Goal: Task Accomplishment & Management: Complete application form

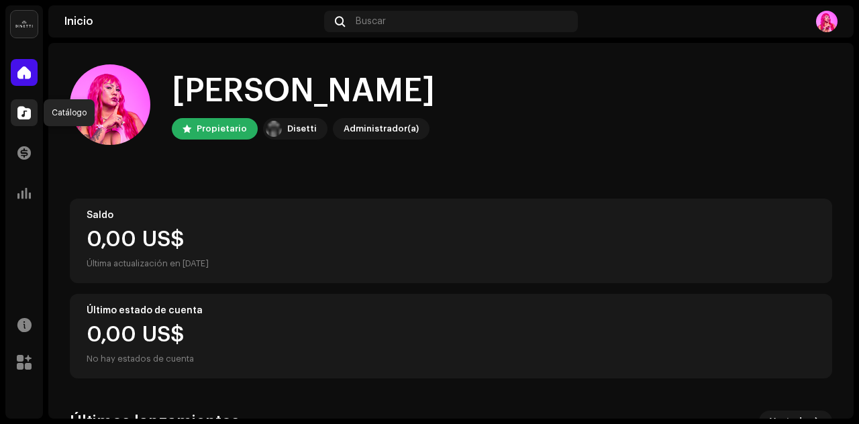
click at [23, 115] on span at bounding box center [23, 112] width 13 height 11
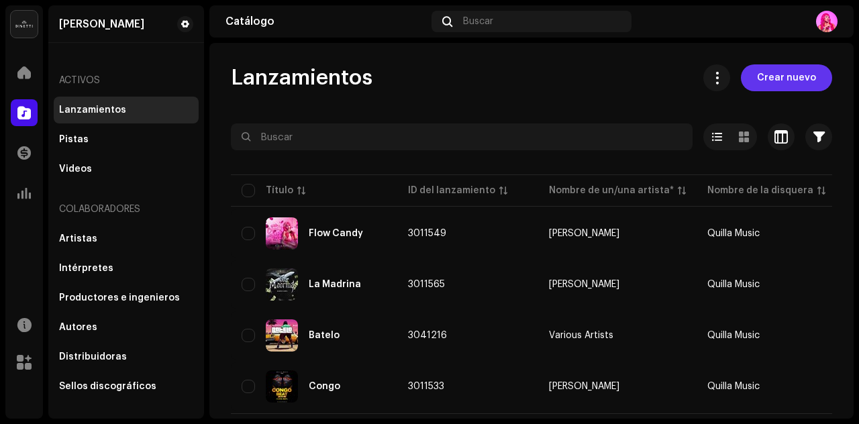
click at [778, 77] on span "Crear nuevo" at bounding box center [786, 77] width 59 height 27
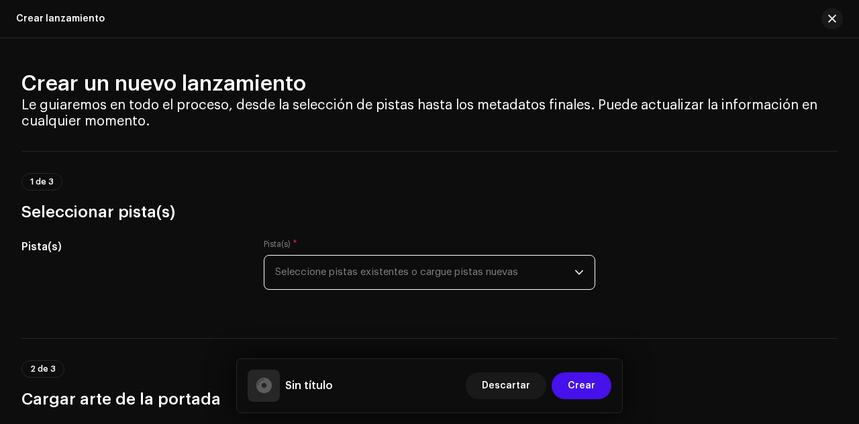
click at [558, 267] on span "Seleccione pistas existentes o cargue pistas nuevas" at bounding box center [424, 273] width 299 height 34
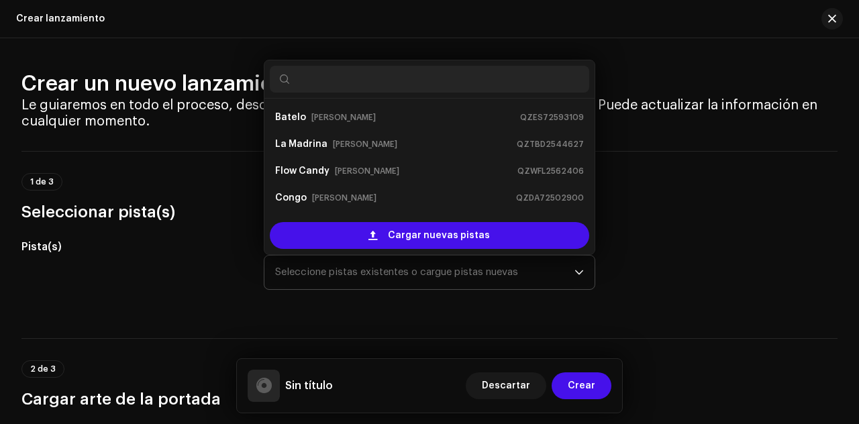
drag, startPoint x: 558, startPoint y: 267, endPoint x: 540, endPoint y: 268, distance: 17.5
click at [556, 267] on span "Seleccione pistas existentes o cargue pistas nuevas" at bounding box center [424, 273] width 299 height 34
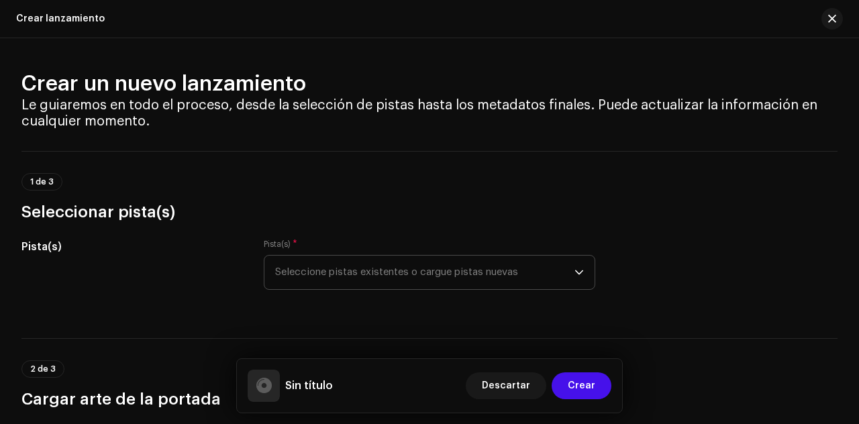
click at [442, 276] on span "Seleccione pistas existentes o cargue pistas nuevas" at bounding box center [424, 273] width 299 height 34
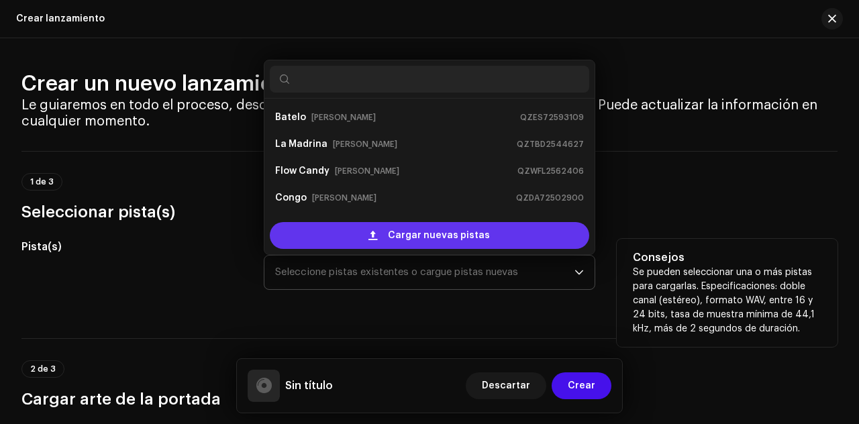
click at [419, 229] on span "Cargar nuevas pistas" at bounding box center [439, 235] width 102 height 27
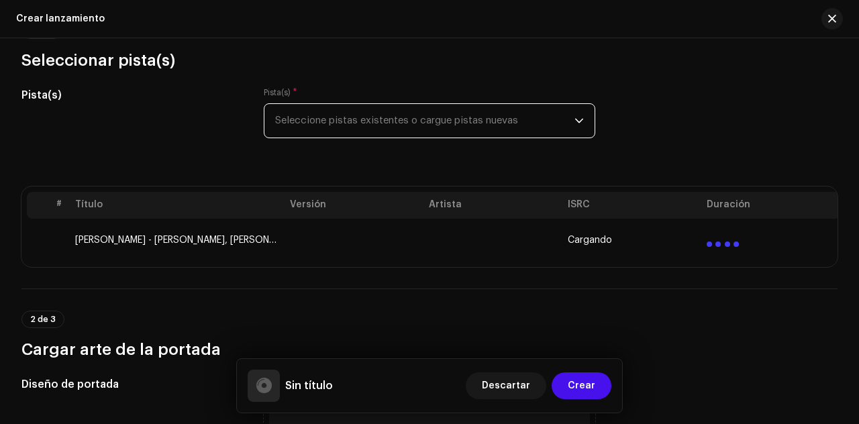
scroll to position [173, 0]
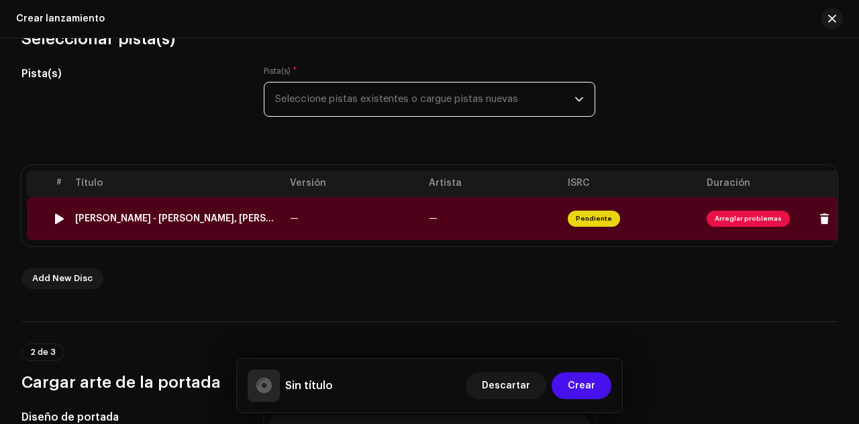
click at [592, 213] on span "Pendiente" at bounding box center [594, 219] width 52 height 16
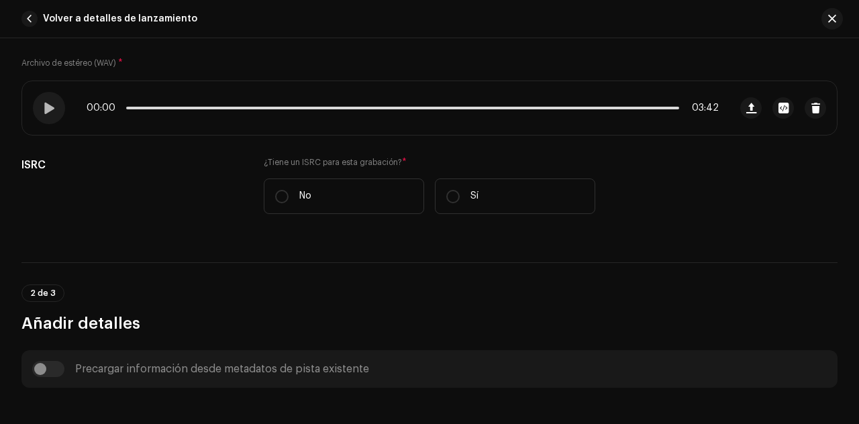
scroll to position [262, 0]
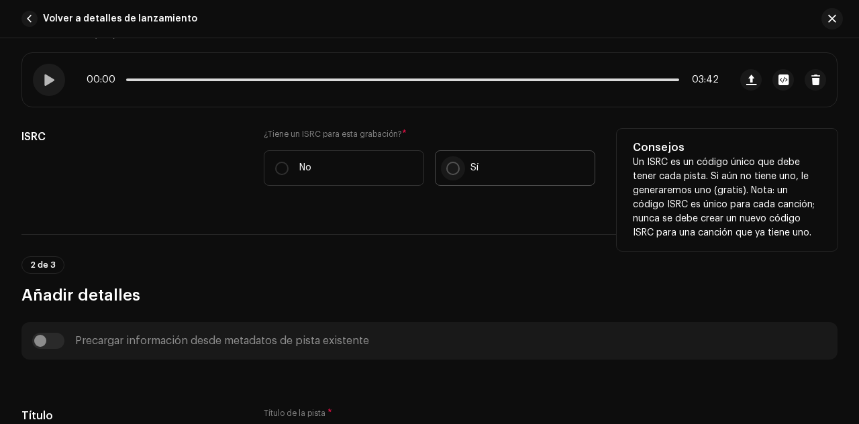
click at [453, 168] on input "Sí" at bounding box center [452, 168] width 13 height 13
radio input "true"
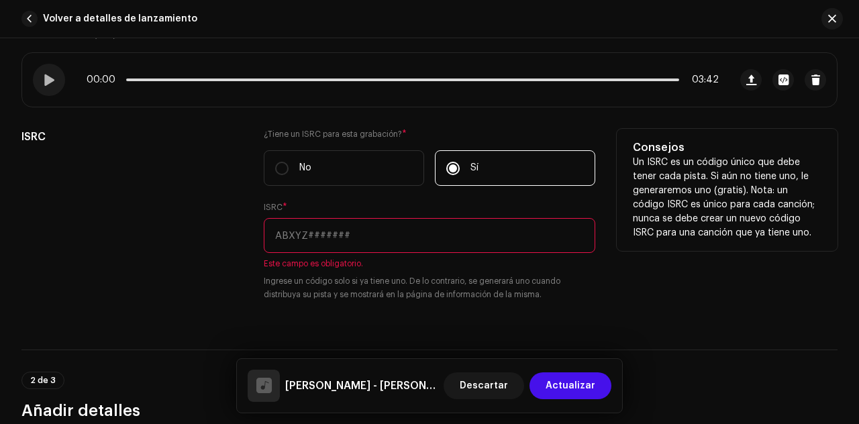
click at [444, 230] on input "text" at bounding box center [429, 235] width 331 height 35
paste input "QZZ7M2502383"
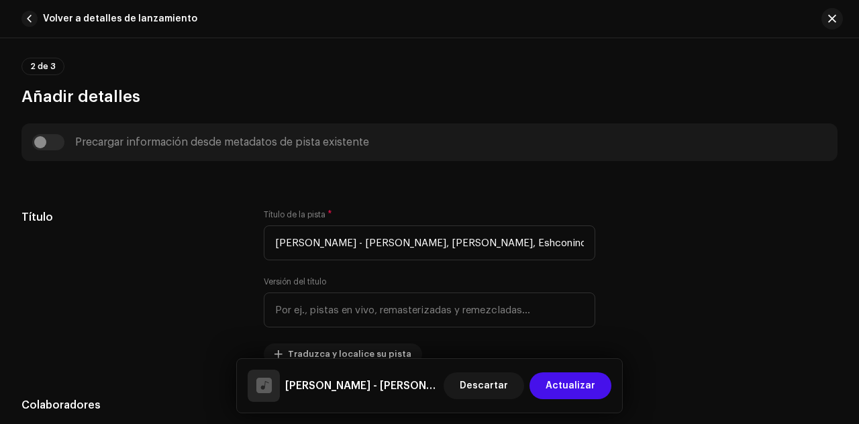
scroll to position [592, 0]
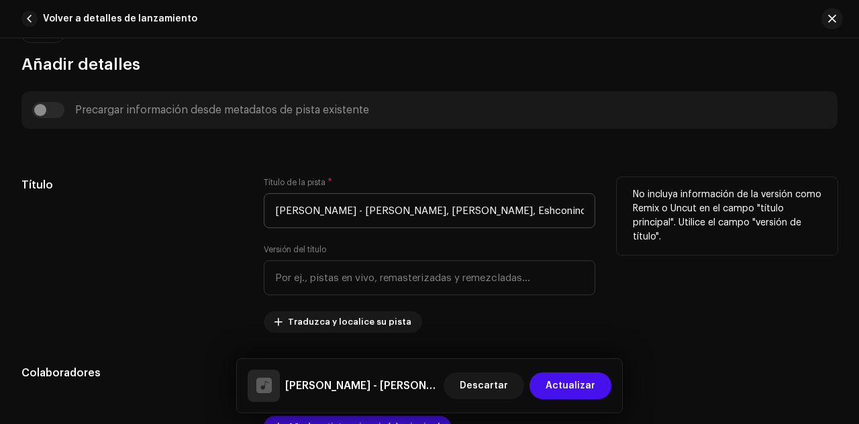
type input "QZZ7M2502383"
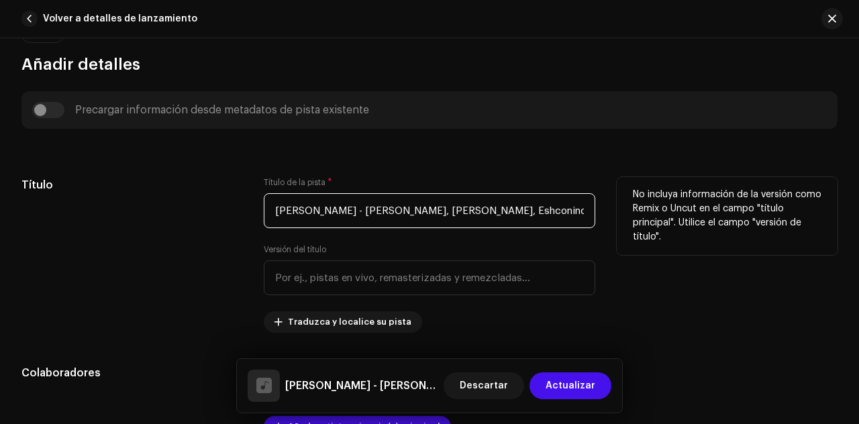
drag, startPoint x: 523, startPoint y: 206, endPoint x: 242, endPoint y: 199, distance: 281.3
click at [242, 199] on div "Título Título de la pista * [PERSON_NAME] - [PERSON_NAME], [PERSON_NAME], Eshco…" at bounding box center [429, 255] width 816 height 156
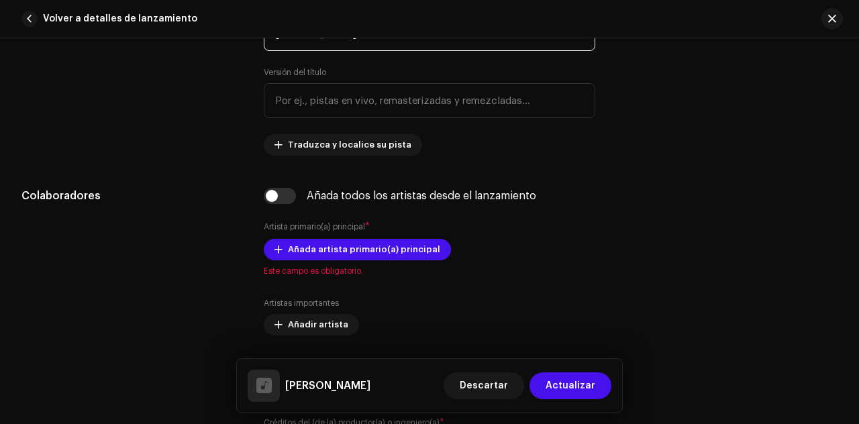
scroll to position [784, 0]
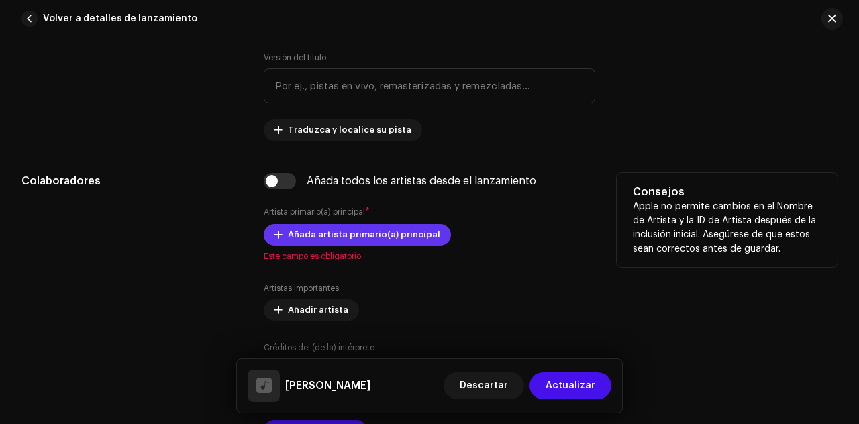
type input "[PERSON_NAME]"
click at [345, 234] on span "Añada artista primario(a) principal" at bounding box center [364, 234] width 152 height 27
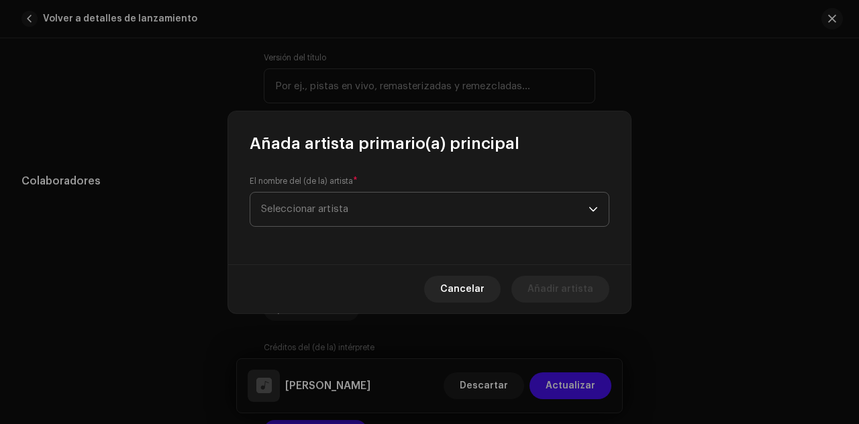
click at [357, 206] on span "Seleccionar artista" at bounding box center [424, 210] width 327 height 34
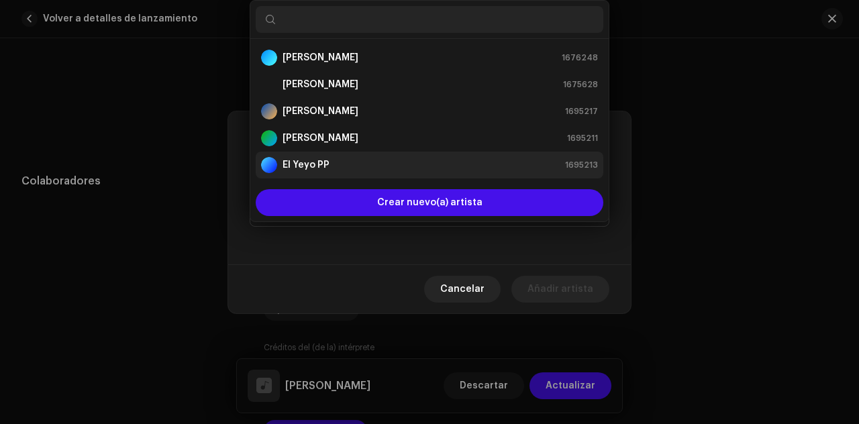
scroll to position [21, 0]
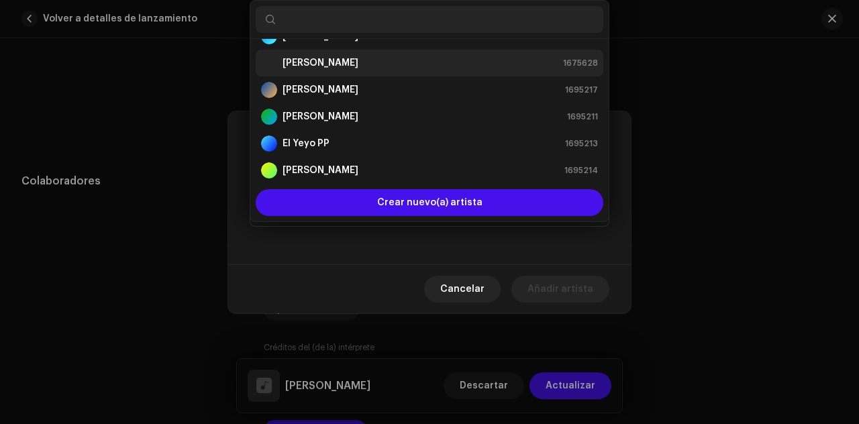
click at [369, 65] on div "[PERSON_NAME] 1675628" at bounding box center [429, 63] width 337 height 16
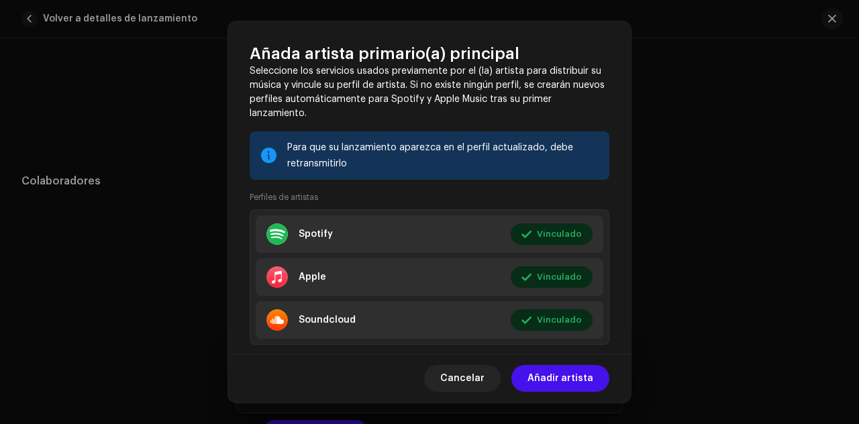
scroll to position [213, 0]
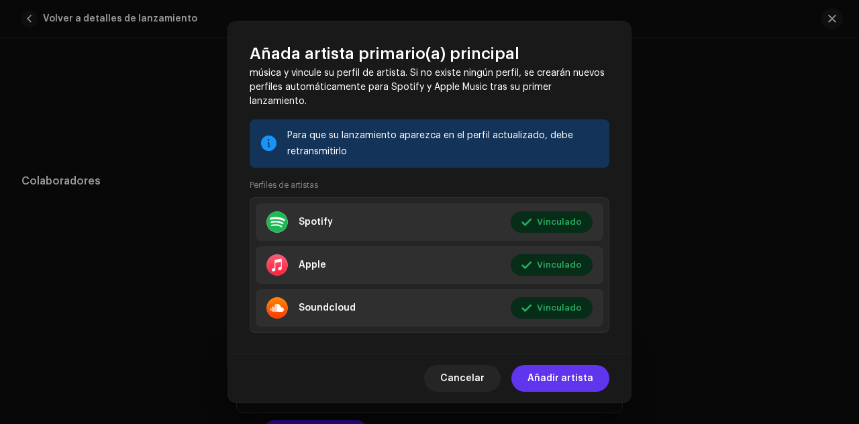
click at [561, 379] on span "Añadir artista" at bounding box center [560, 378] width 66 height 27
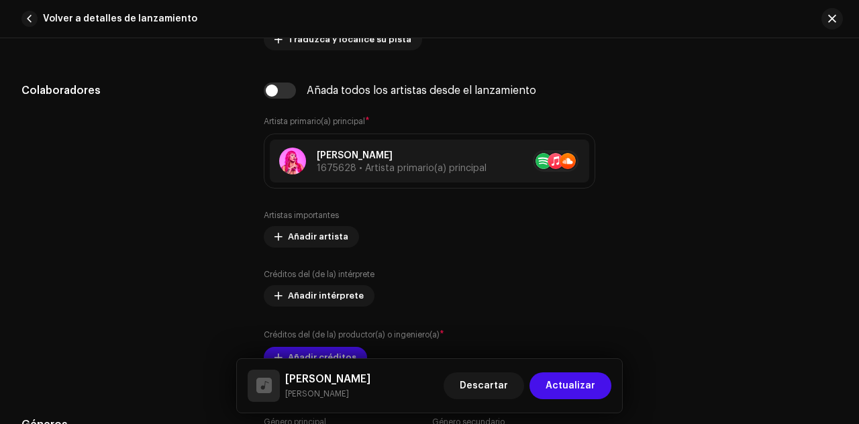
scroll to position [886, 0]
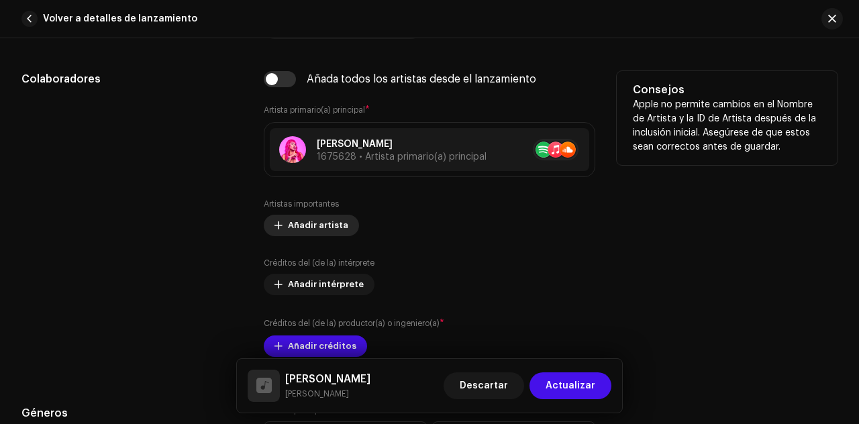
click at [330, 222] on span "Añadir artista" at bounding box center [318, 225] width 60 height 27
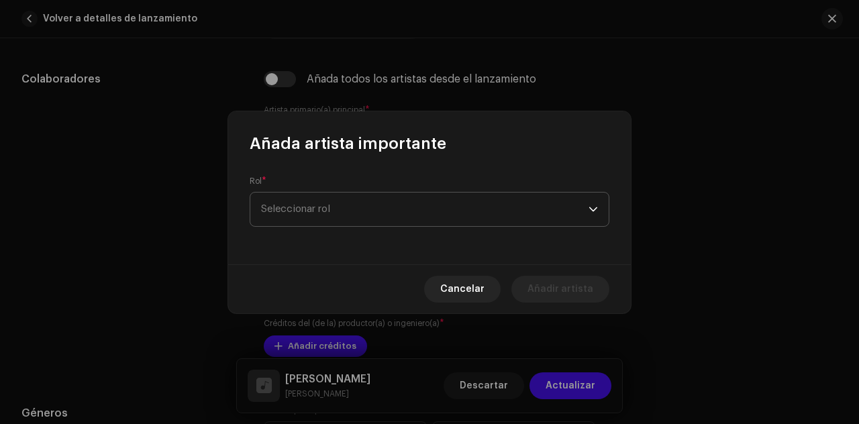
click at [353, 203] on span "Seleccionar rol" at bounding box center [424, 210] width 327 height 34
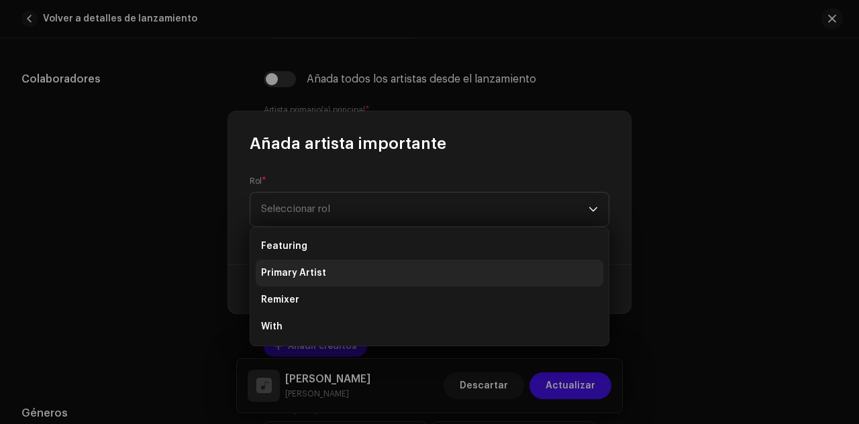
click at [324, 268] on li "Primary Artist" at bounding box center [430, 273] width 348 height 27
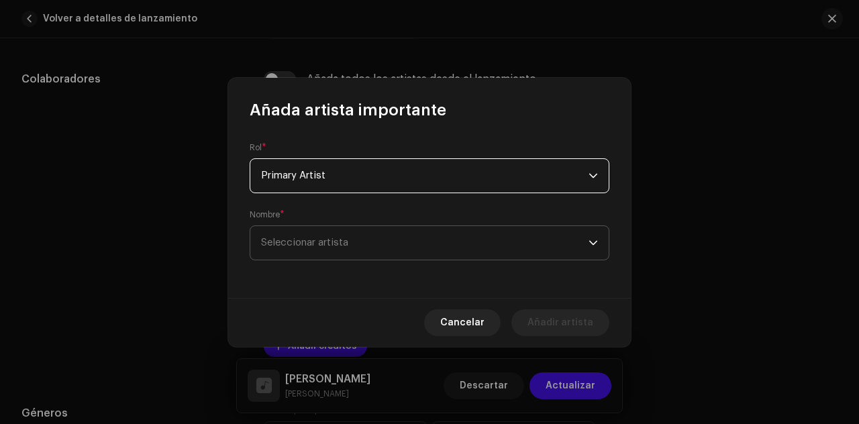
click at [331, 245] on span "Seleccionar artista" at bounding box center [304, 243] width 87 height 10
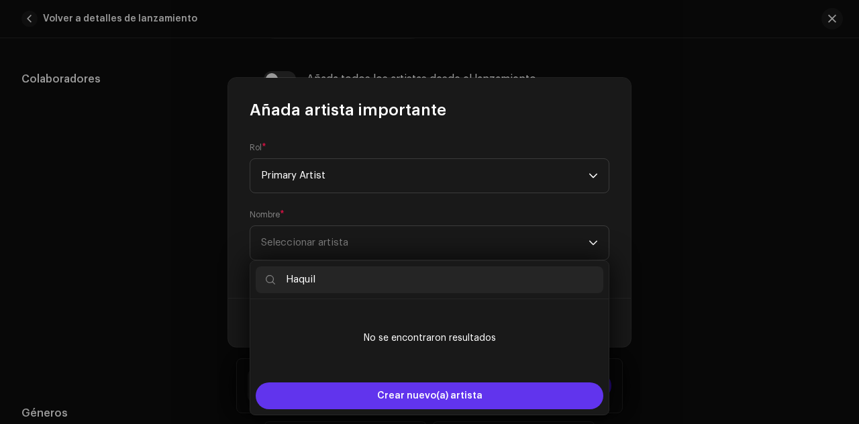
type input "Haquil"
click at [424, 398] on span "Crear nuevo(a) artista" at bounding box center [429, 395] width 105 height 27
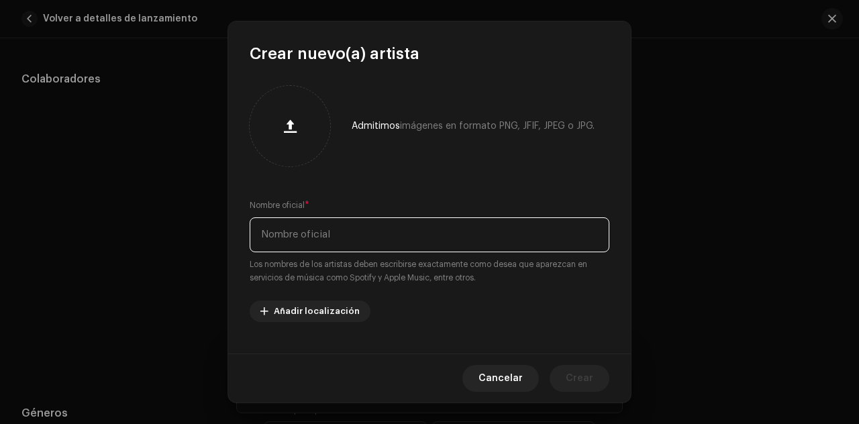
click at [382, 241] on input "text" at bounding box center [430, 234] width 360 height 35
type input "Haquil"
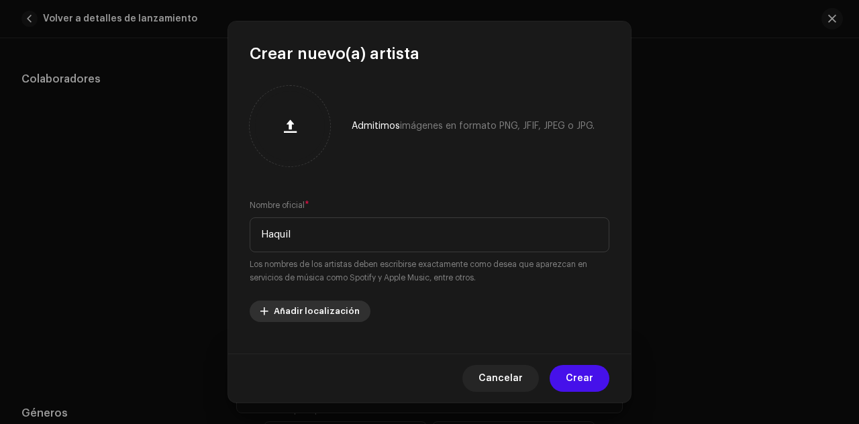
click at [287, 315] on span "Añadir localización" at bounding box center [317, 311] width 86 height 27
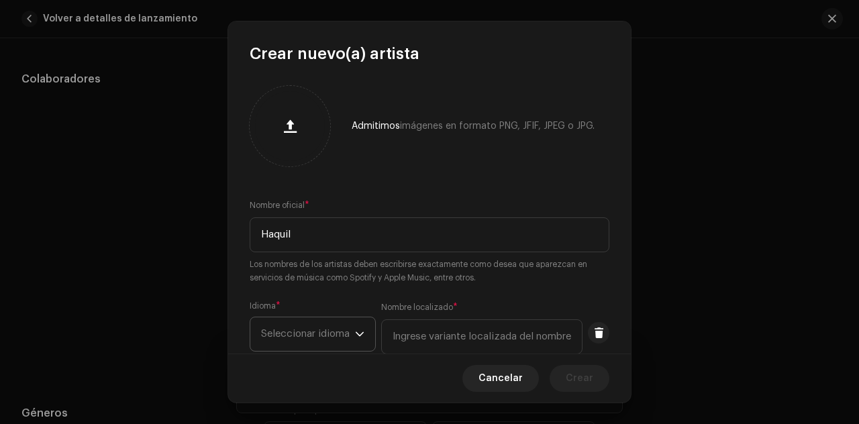
click at [368, 336] on p-select "Seleccionar idioma" at bounding box center [313, 334] width 126 height 35
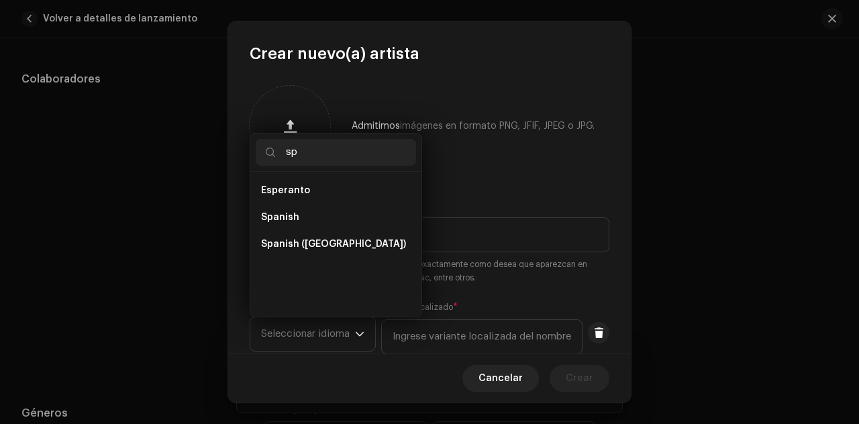
scroll to position [0, 0]
type input "sp"
click at [344, 246] on span "Spanish ([GEOGRAPHIC_DATA])" at bounding box center [333, 244] width 145 height 13
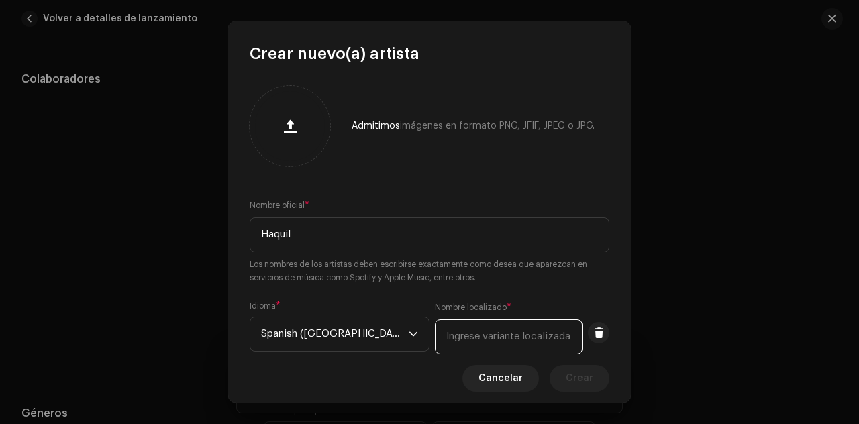
click at [440, 333] on input "text" at bounding box center [509, 336] width 148 height 35
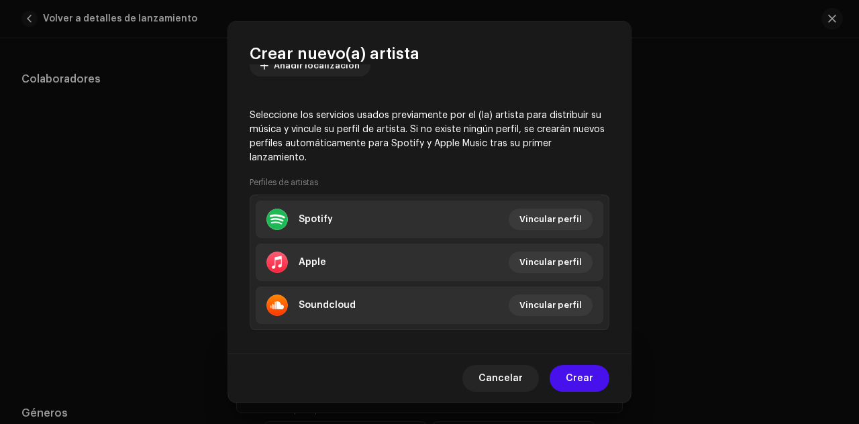
scroll to position [321, 0]
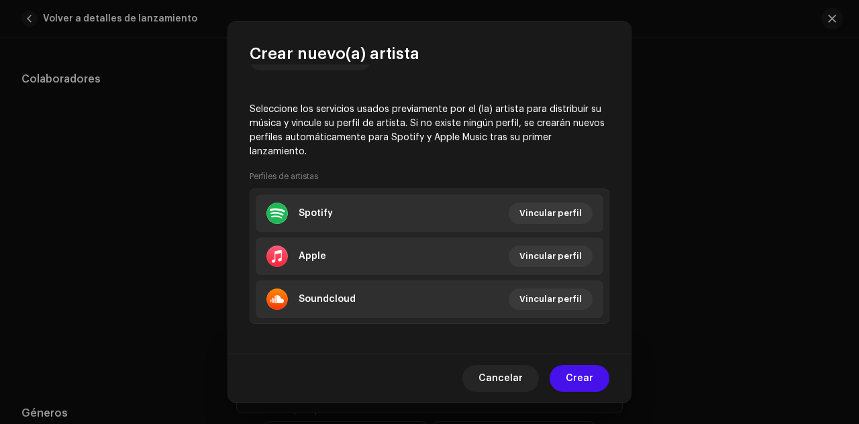
type input "Haquil"
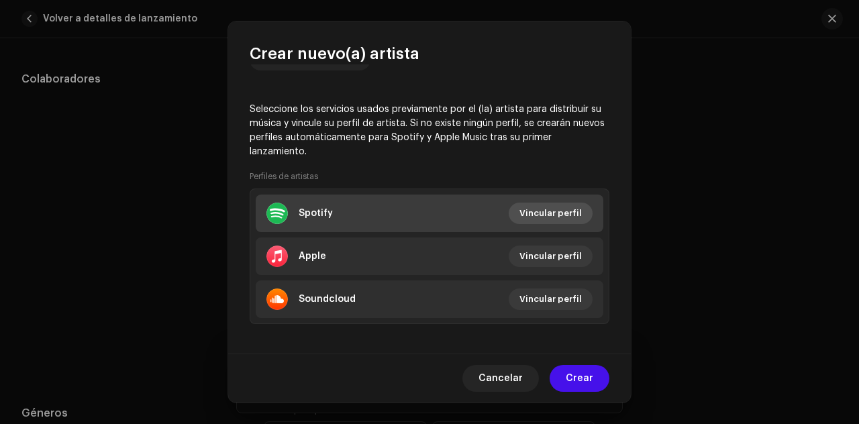
click at [537, 207] on span "Vincular perfil" at bounding box center [550, 213] width 62 height 27
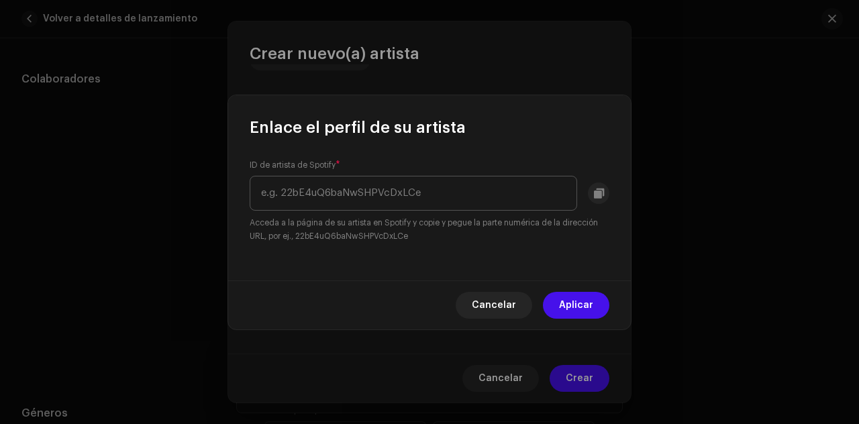
click at [464, 187] on input "text" at bounding box center [413, 193] width 327 height 35
type input "3JptABIhEERG63NRckg6EG"
click at [578, 308] on span "Aplicar" at bounding box center [576, 305] width 34 height 27
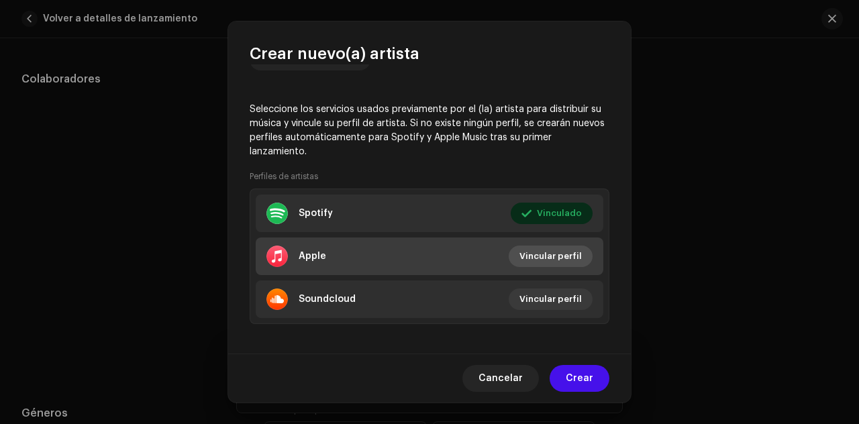
click at [548, 252] on span "Vincular perfil" at bounding box center [550, 256] width 62 height 27
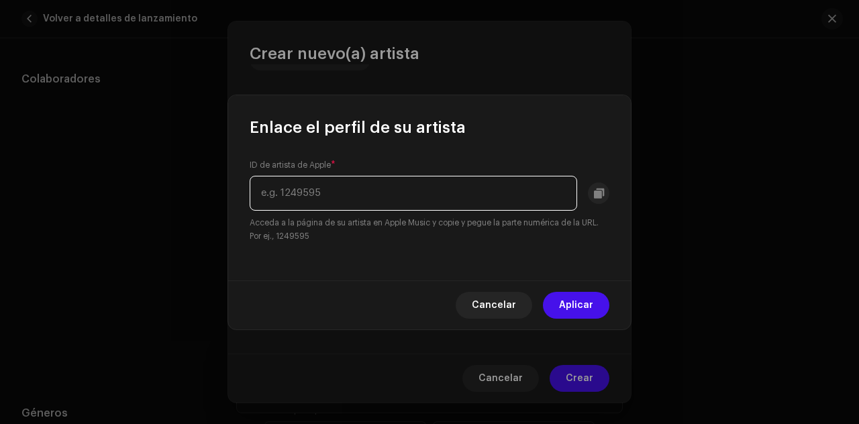
click at [411, 193] on input "text" at bounding box center [413, 193] width 327 height 35
paste input "1447060773"
type input "1447060773"
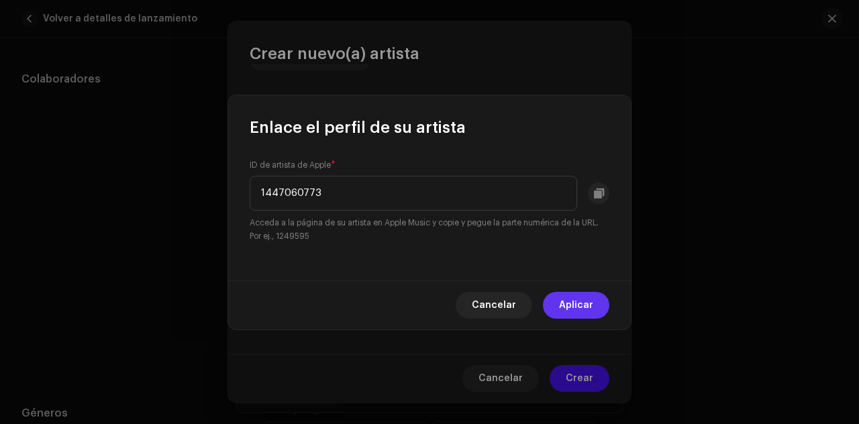
click at [563, 302] on span "Aplicar" at bounding box center [576, 305] width 34 height 27
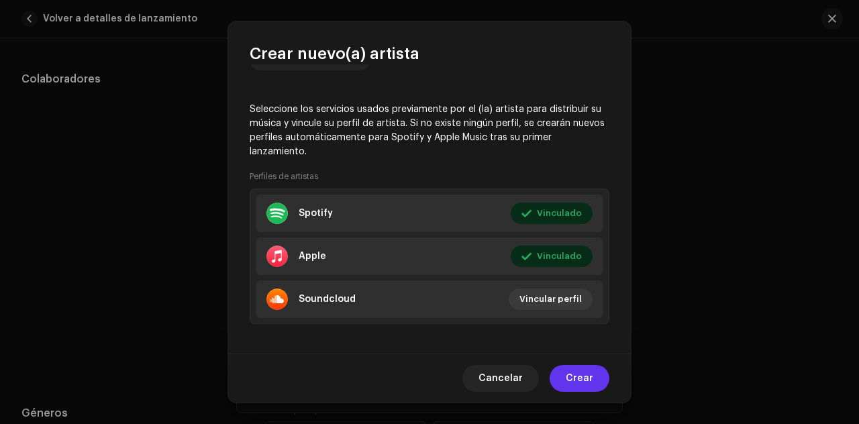
click at [583, 378] on span "Crear" at bounding box center [580, 378] width 28 height 27
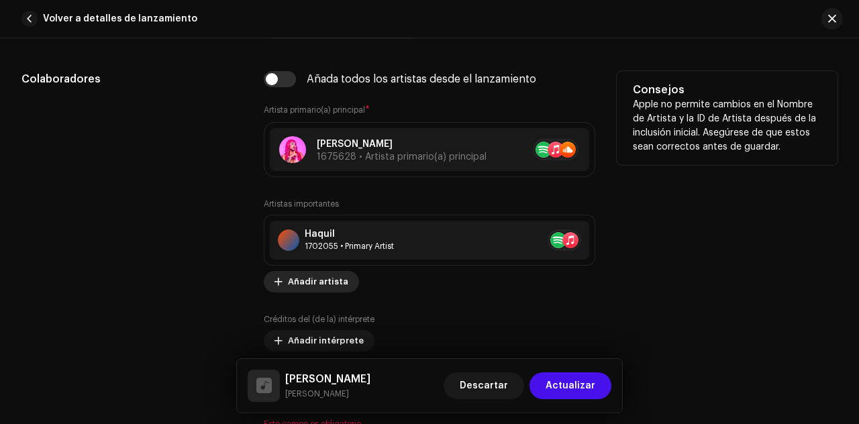
click at [327, 276] on span "Añadir artista" at bounding box center [318, 281] width 60 height 27
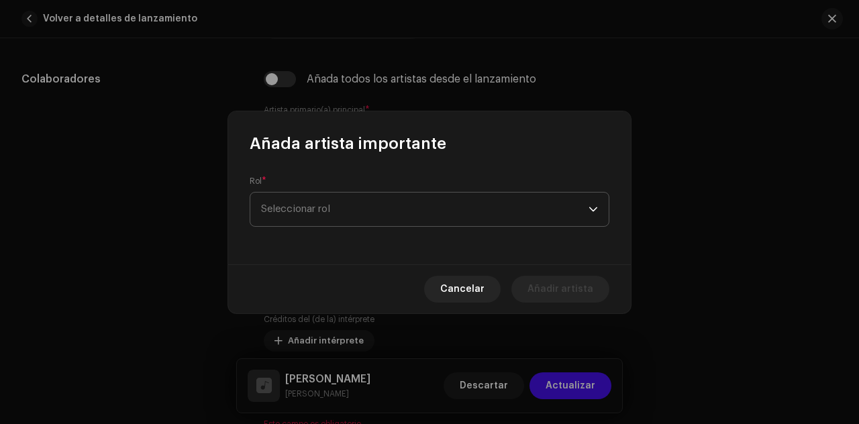
click at [344, 211] on span "Seleccionar rol" at bounding box center [424, 210] width 327 height 34
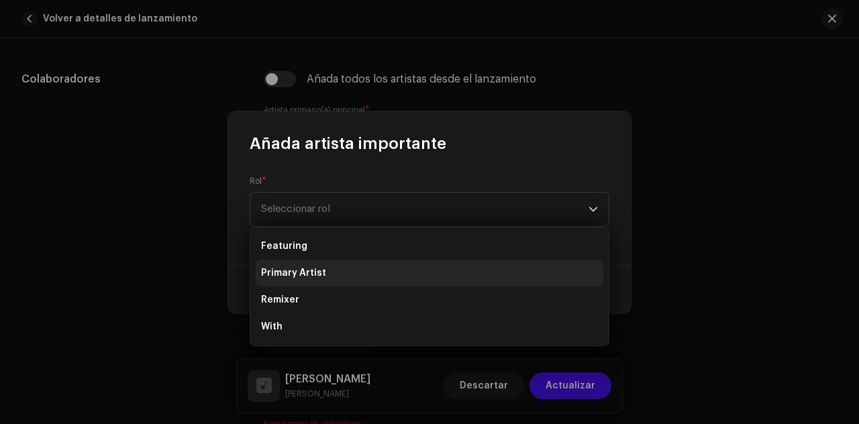
click at [328, 274] on li "Primary Artist" at bounding box center [430, 273] width 348 height 27
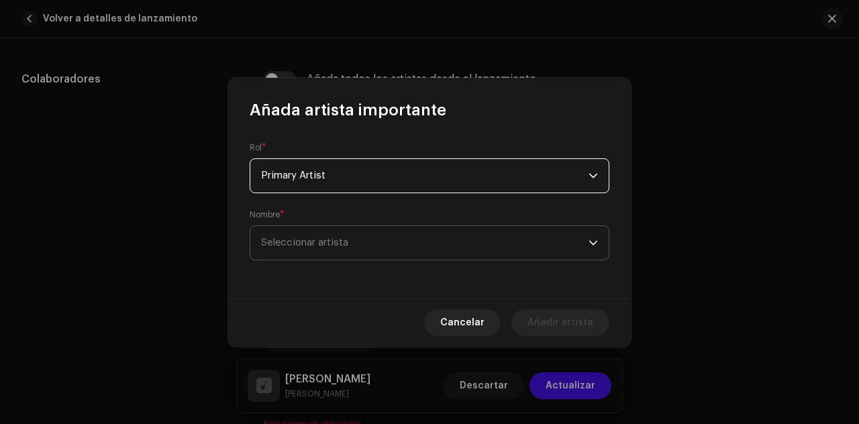
click at [330, 241] on span "Seleccionar artista" at bounding box center [304, 243] width 87 height 10
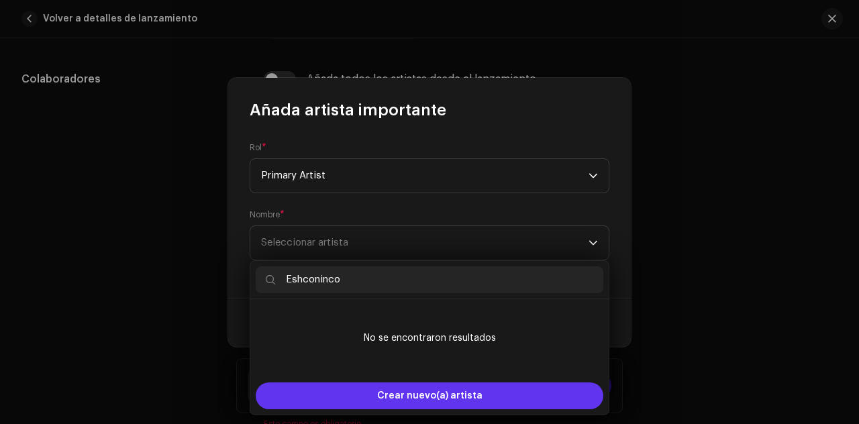
type input "Eshconinco"
click at [369, 389] on div "Crear nuevo(a) artista" at bounding box center [430, 395] width 348 height 27
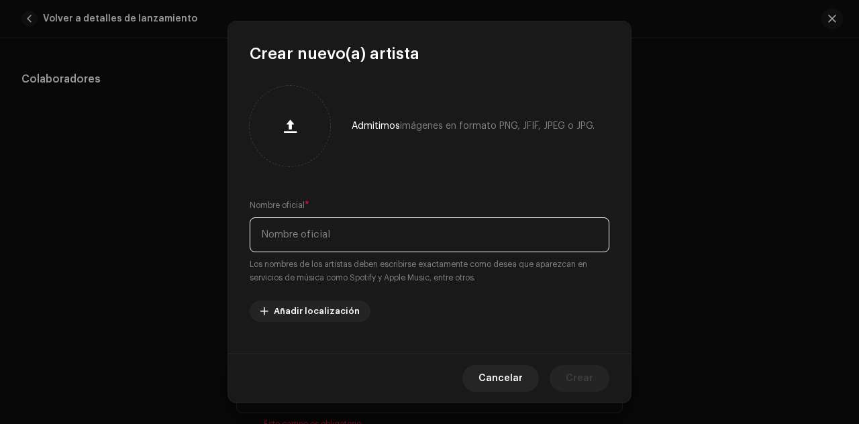
click at [345, 248] on input "text" at bounding box center [430, 234] width 360 height 35
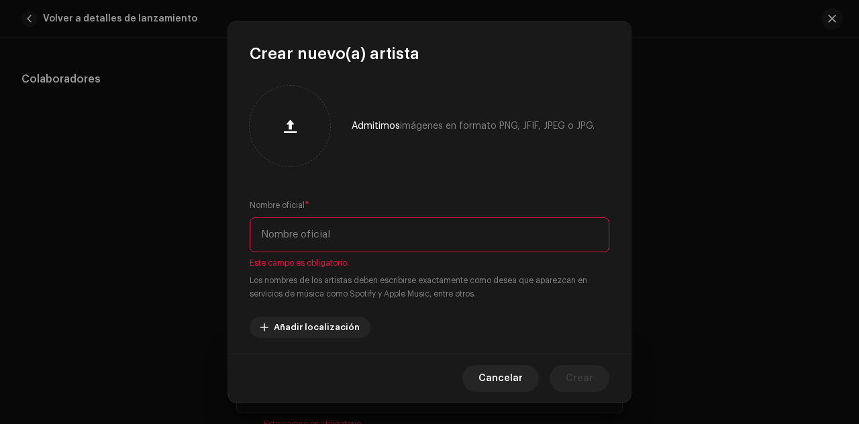
click at [337, 234] on input "text" at bounding box center [430, 234] width 360 height 35
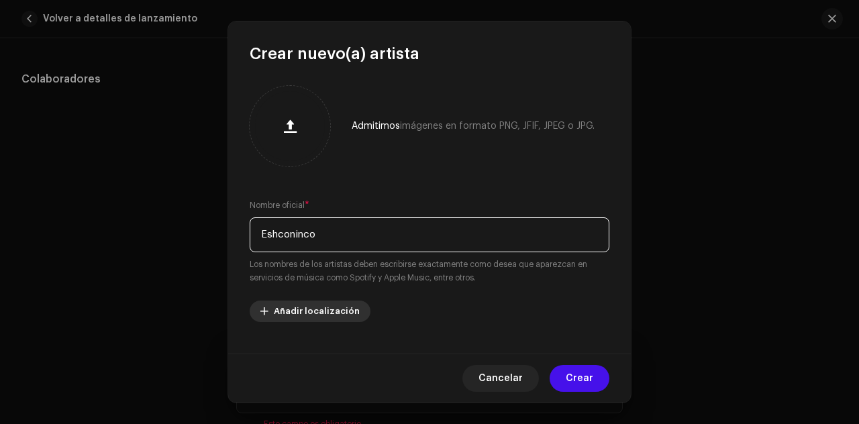
type input "Eshconinco"
click at [306, 309] on span "Añadir localización" at bounding box center [317, 311] width 86 height 27
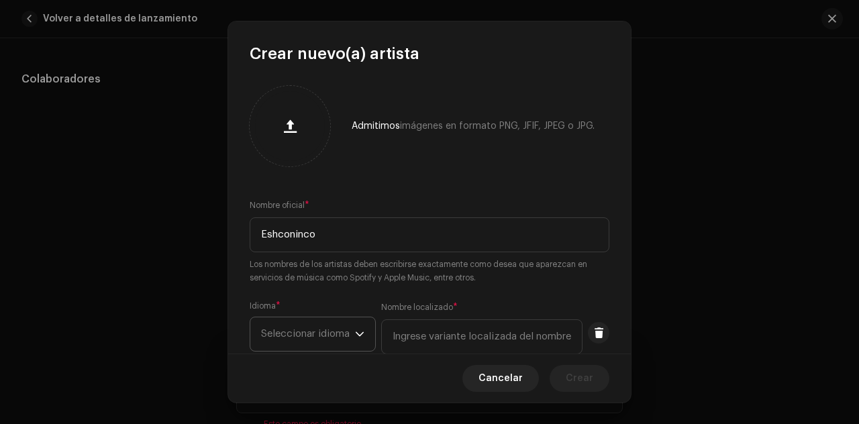
click at [332, 335] on span "Seleccionar idioma" at bounding box center [308, 334] width 94 height 34
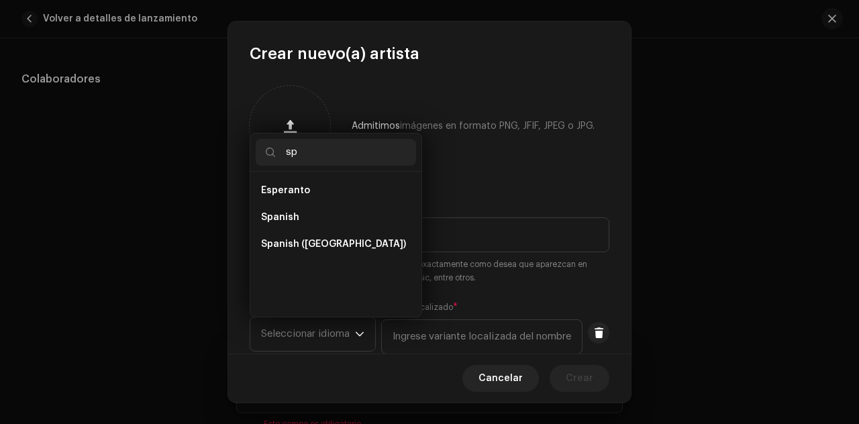
scroll to position [0, 0]
type input "sp"
click at [326, 238] on span "Spanish ([GEOGRAPHIC_DATA])" at bounding box center [333, 244] width 145 height 13
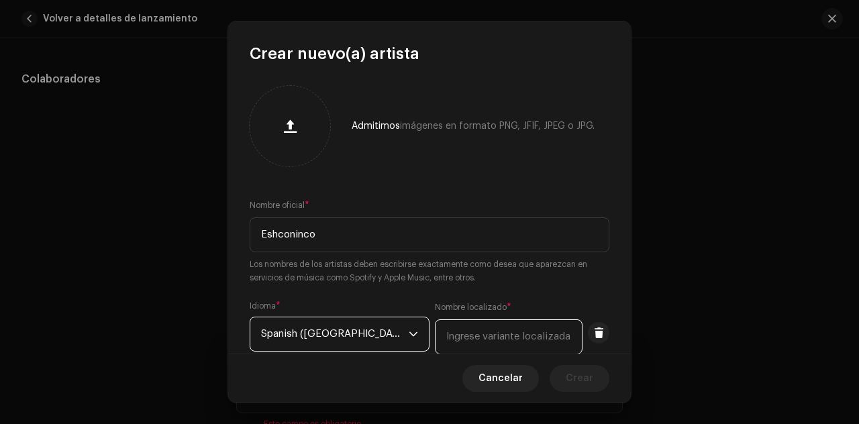
click at [440, 340] on input "text" at bounding box center [509, 336] width 148 height 35
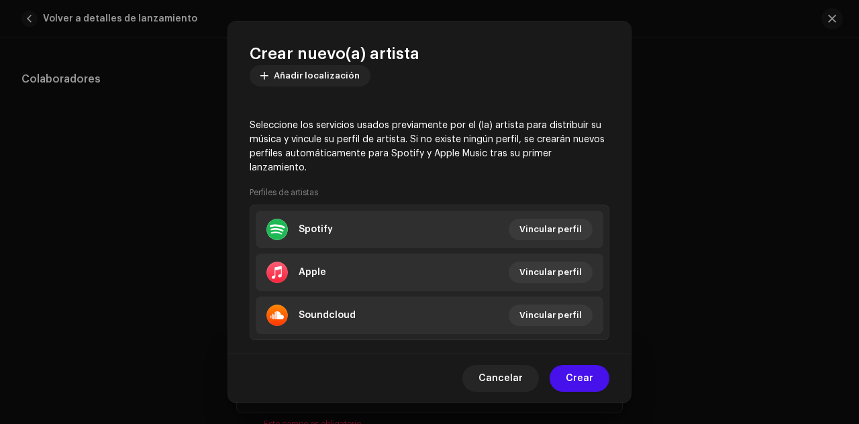
scroll to position [309, 0]
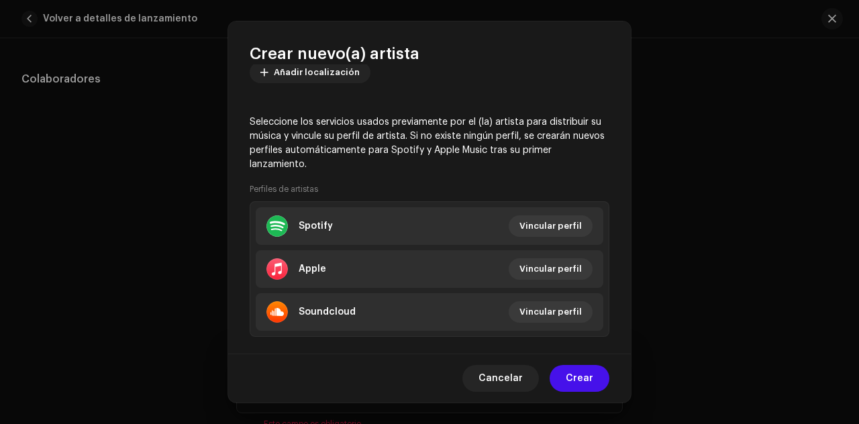
type input "Eshconinco"
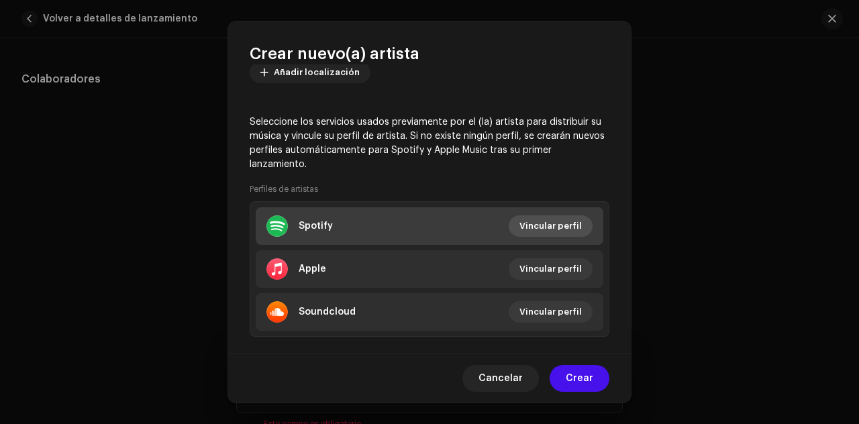
click at [563, 221] on span "Vincular perfil" at bounding box center [550, 226] width 62 height 27
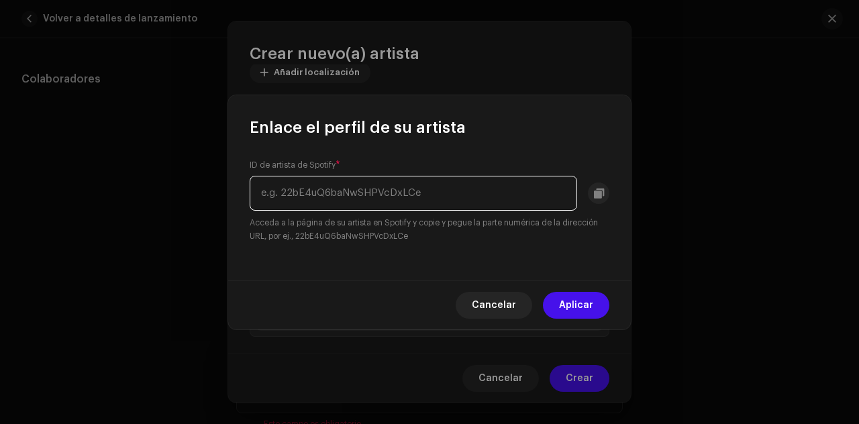
click at [474, 197] on input "text" at bounding box center [413, 193] width 327 height 35
paste input "4GcktEVE1rB4Kyv1woxUrx"
type input "4GcktEVE1rB4Kyv1woxUrx"
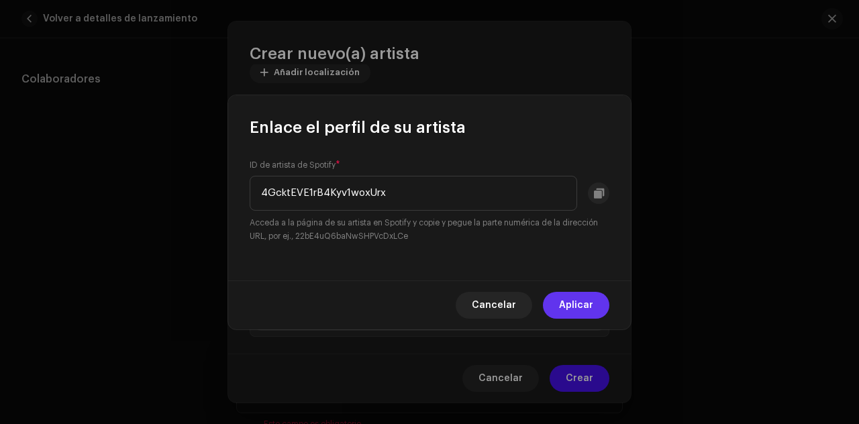
click at [576, 299] on span "Aplicar" at bounding box center [576, 305] width 34 height 27
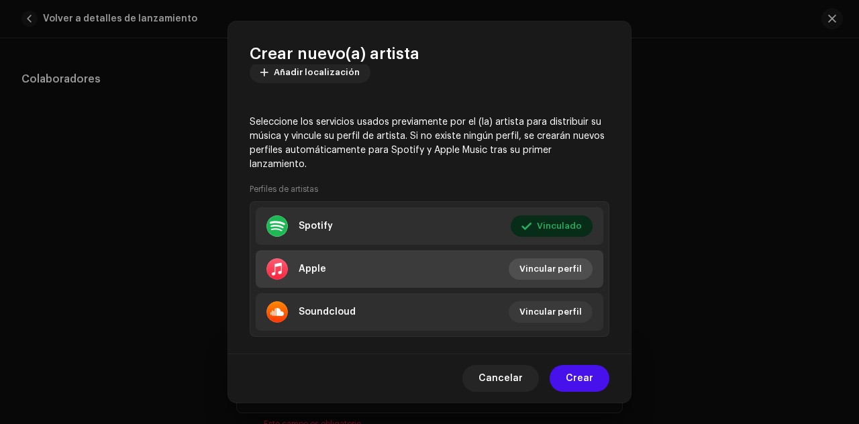
click at [558, 265] on span "Vincular perfil" at bounding box center [550, 269] width 62 height 27
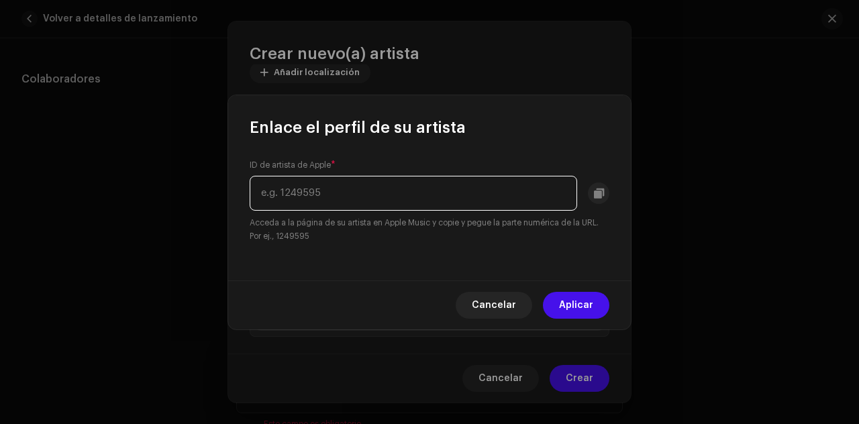
click at [417, 188] on input "text" at bounding box center [413, 193] width 327 height 35
paste input "1817597591"
type input "1817597591"
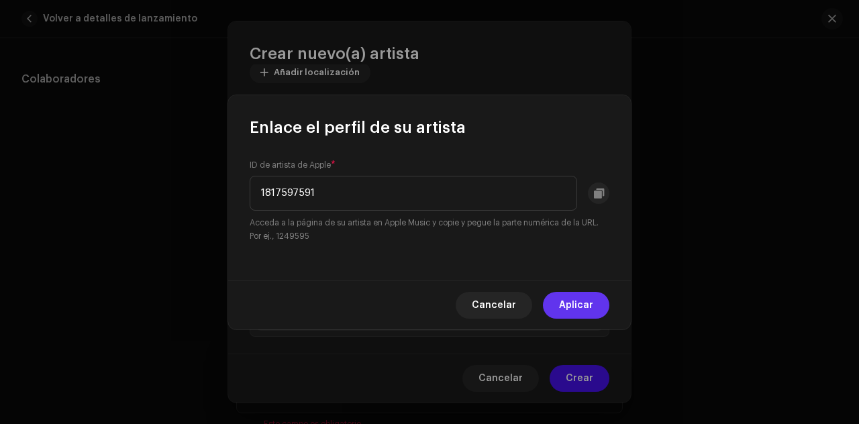
click at [578, 313] on span "Aplicar" at bounding box center [576, 305] width 34 height 27
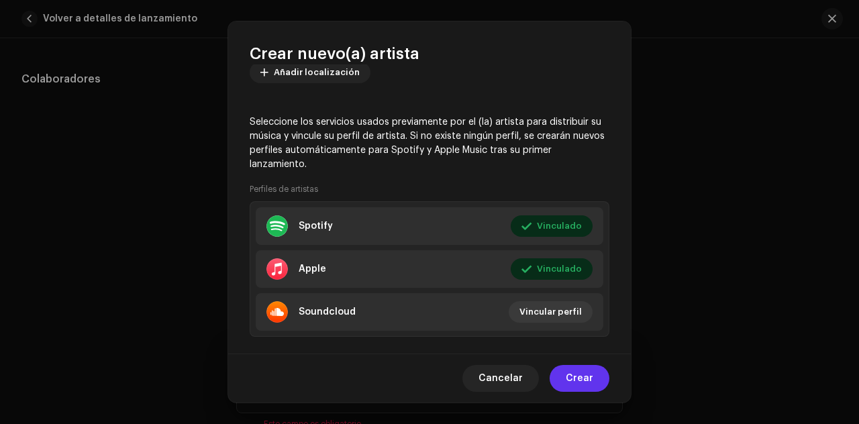
click at [582, 377] on span "Crear" at bounding box center [580, 378] width 28 height 27
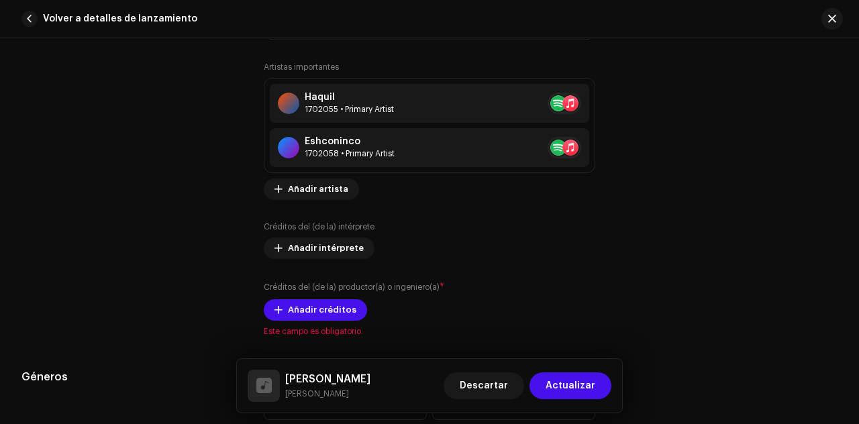
scroll to position [1045, 0]
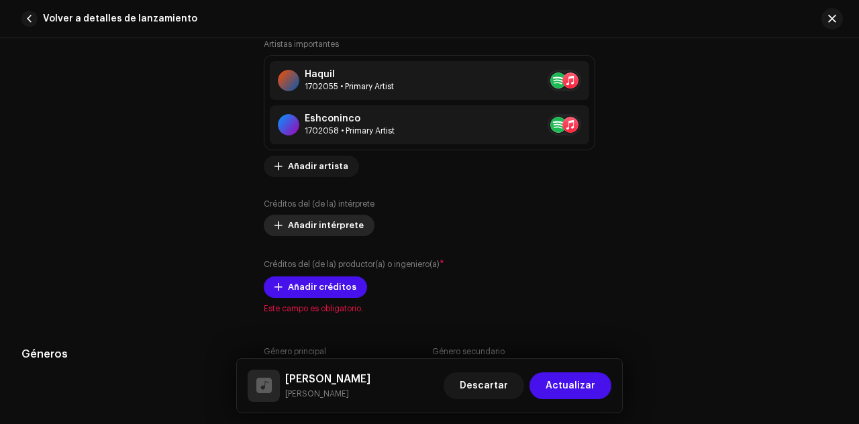
click at [321, 224] on span "Añadir intérprete" at bounding box center [326, 225] width 76 height 27
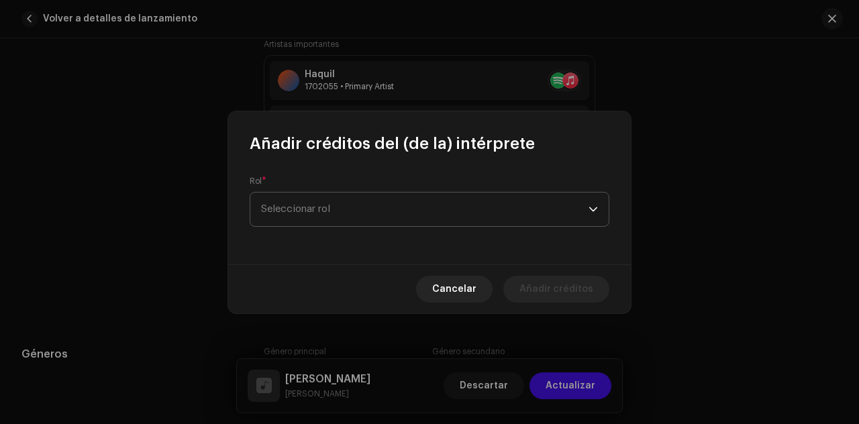
click at [364, 212] on span "Seleccionar rol" at bounding box center [424, 210] width 327 height 34
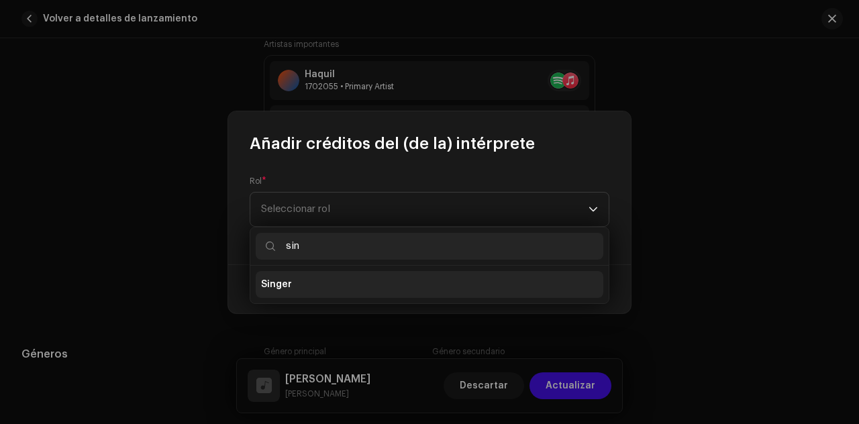
type input "sin"
click at [352, 286] on li "Singer" at bounding box center [430, 284] width 348 height 27
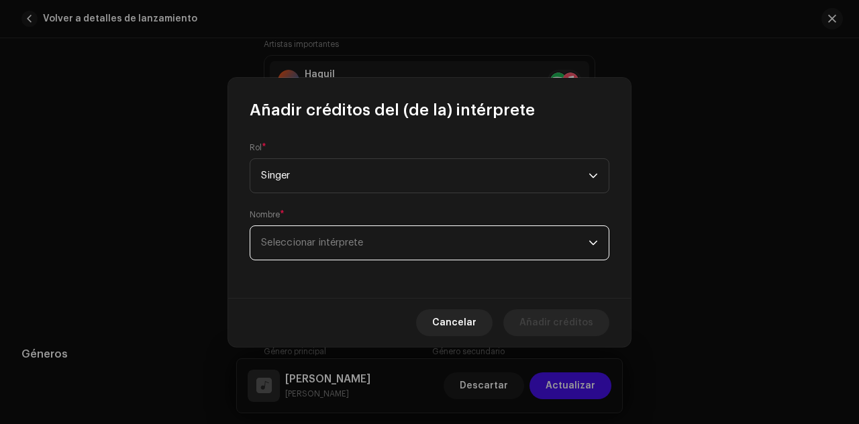
click at [348, 249] on span "Seleccionar intérprete" at bounding box center [424, 243] width 327 height 34
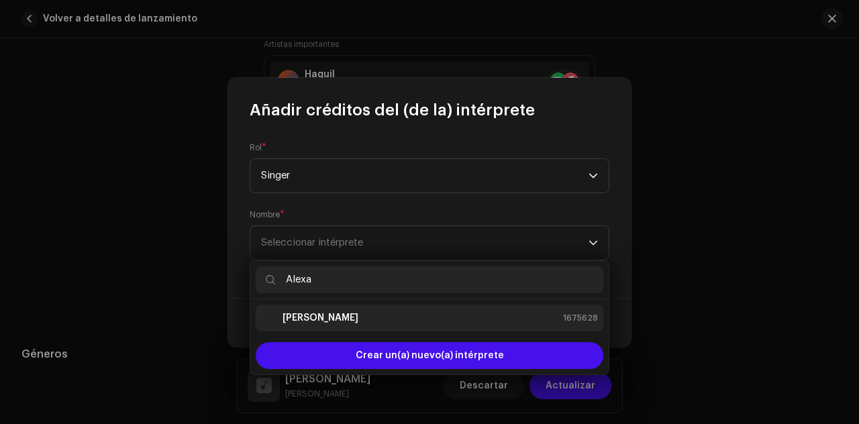
type input "Alexa"
click at [341, 315] on div "[PERSON_NAME] 1675628" at bounding box center [429, 318] width 337 height 16
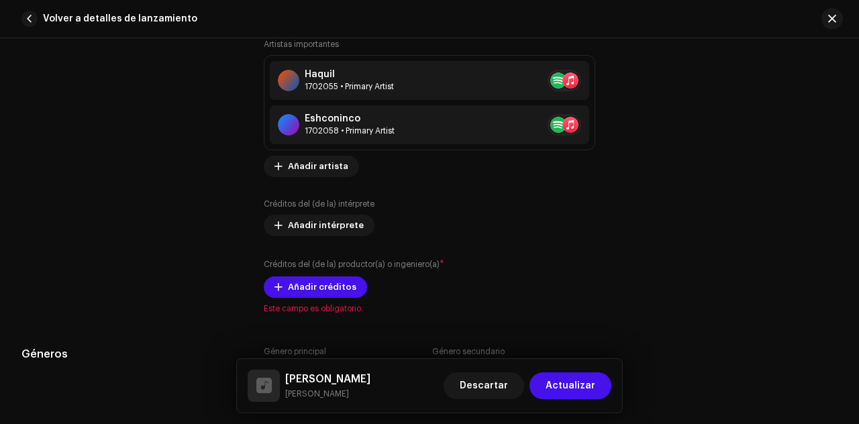
drag, startPoint x: 631, startPoint y: 152, endPoint x: 633, endPoint y: 173, distance: 21.6
click at [327, 226] on span "Añadir intérprete" at bounding box center [326, 225] width 76 height 27
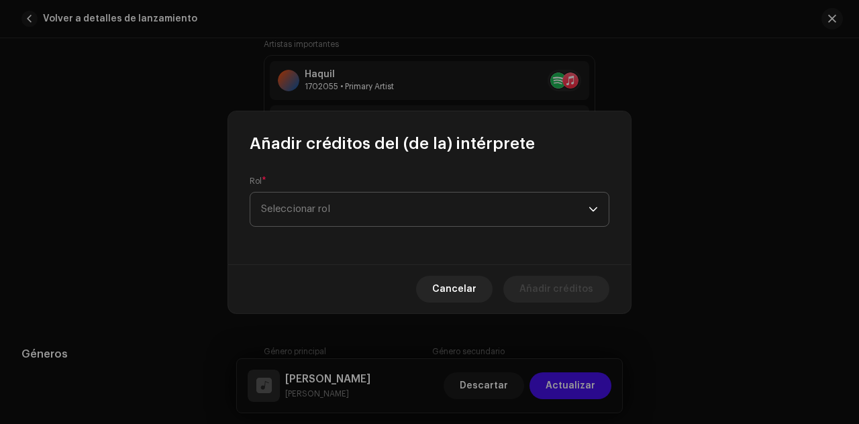
click at [327, 211] on span "Seleccionar rol" at bounding box center [424, 210] width 327 height 34
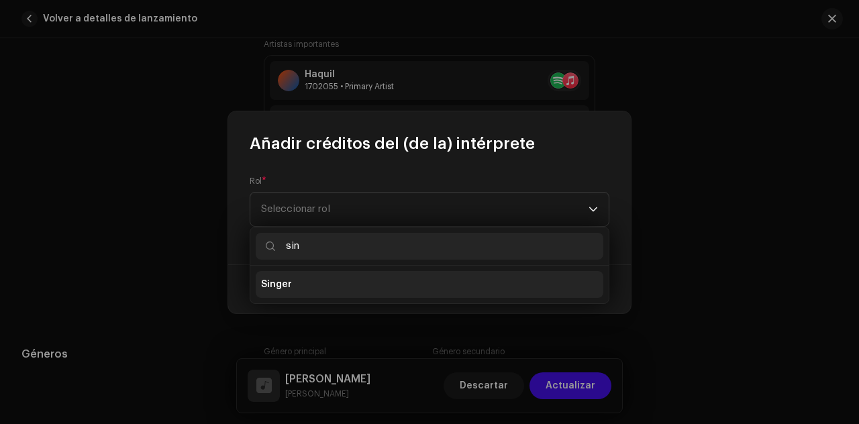
type input "sin"
click at [305, 286] on li "Singer" at bounding box center [430, 284] width 348 height 27
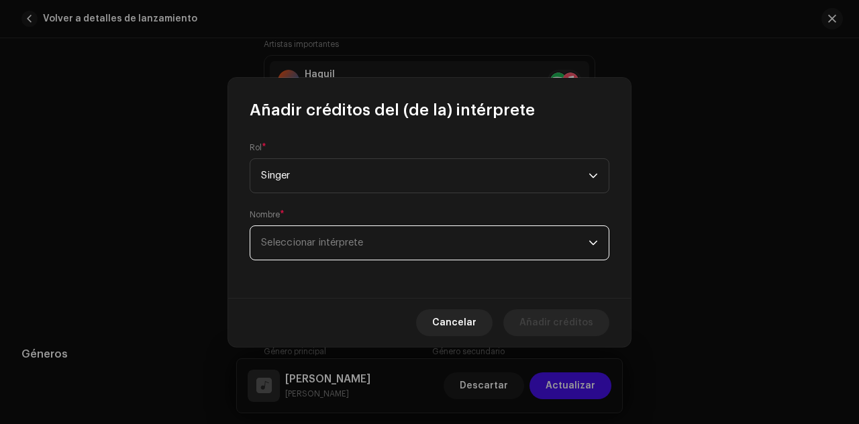
click at [362, 244] on span "Seleccionar intérprete" at bounding box center [312, 243] width 102 height 10
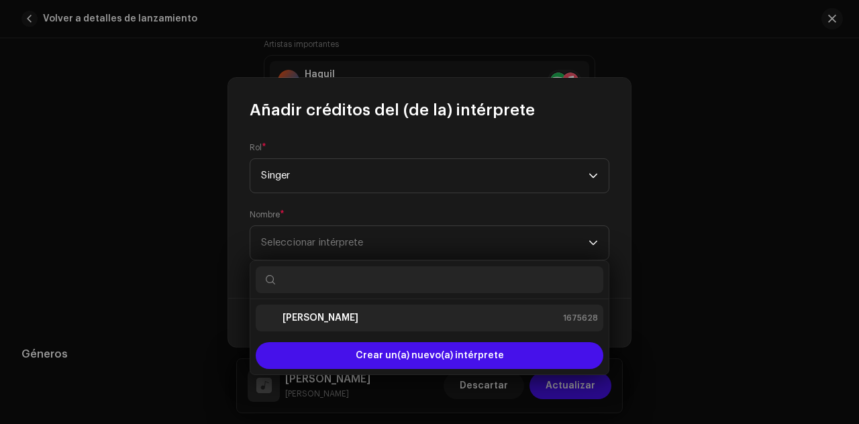
click at [336, 319] on div "[PERSON_NAME] 1675628" at bounding box center [429, 318] width 337 height 16
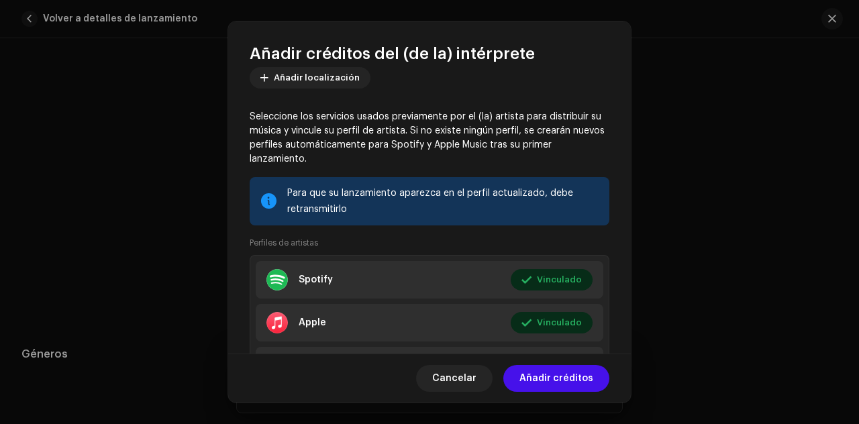
scroll to position [252, 0]
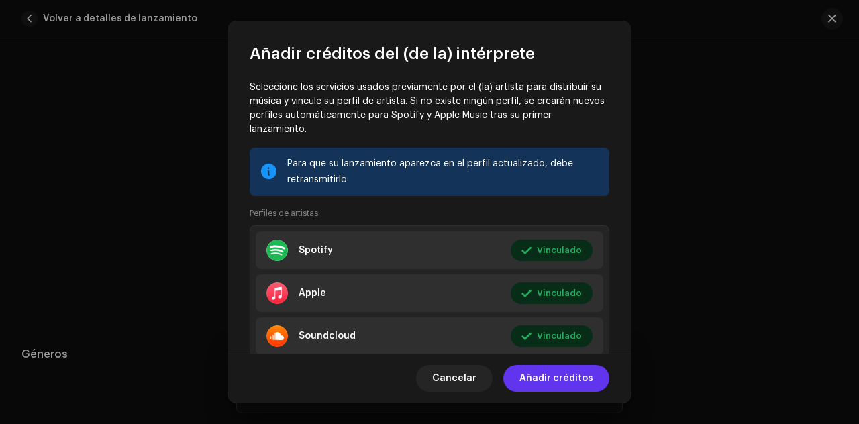
click at [551, 375] on span "Añadir créditos" at bounding box center [556, 378] width 74 height 27
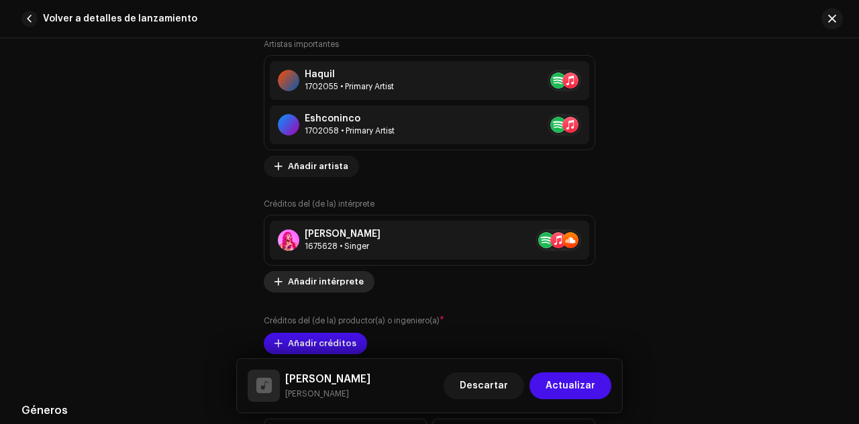
click at [331, 278] on span "Añadir intérprete" at bounding box center [326, 281] width 76 height 27
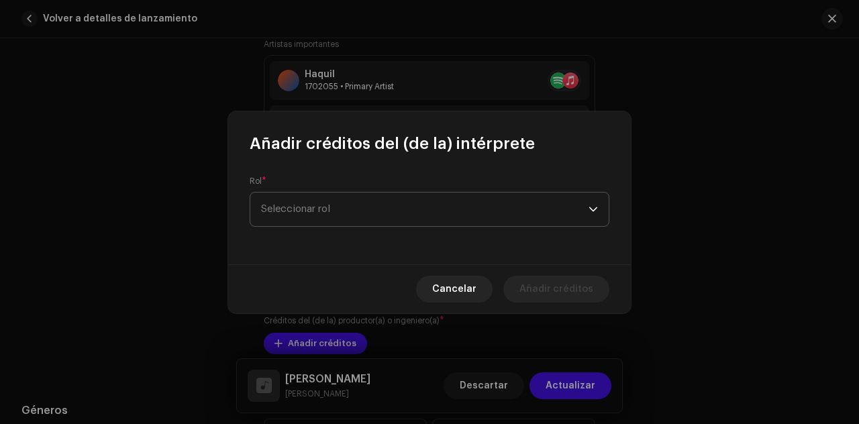
click at [350, 209] on span "Seleccionar rol" at bounding box center [424, 210] width 327 height 34
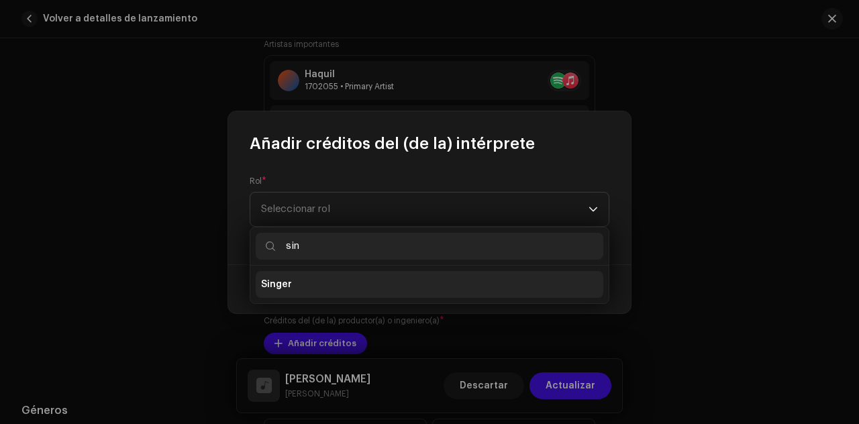
type input "sin"
click at [296, 285] on li "Singer" at bounding box center [430, 284] width 348 height 27
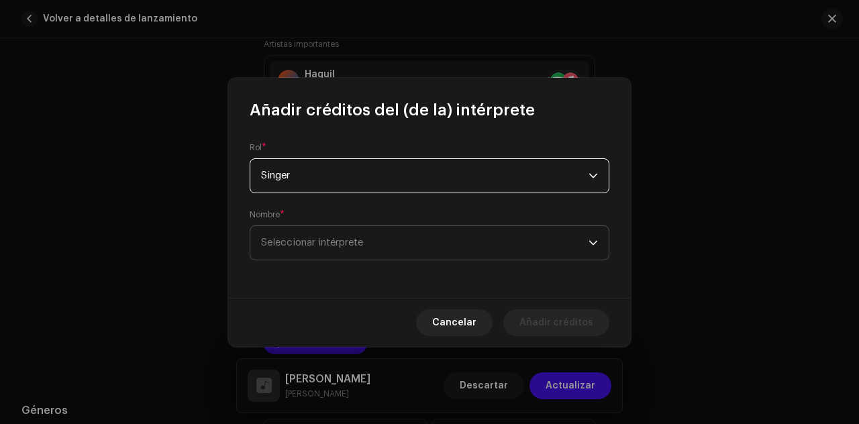
click at [313, 238] on span "Seleccionar intérprete" at bounding box center [312, 243] width 102 height 10
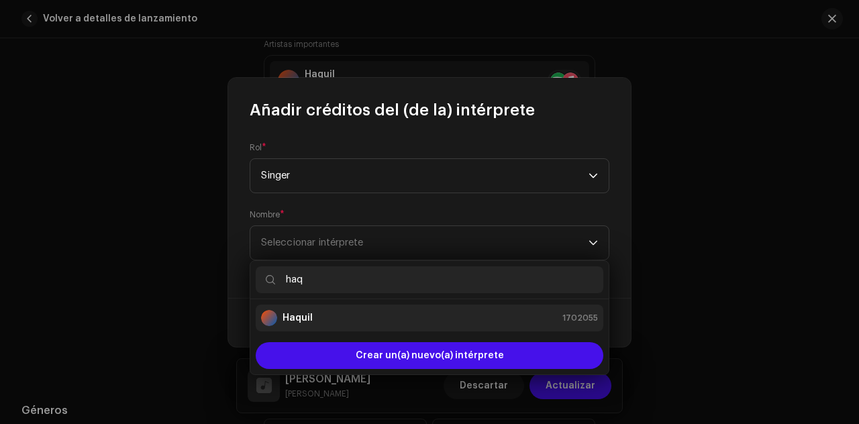
type input "haq"
click at [320, 313] on div "Haquil 1702055" at bounding box center [429, 318] width 337 height 16
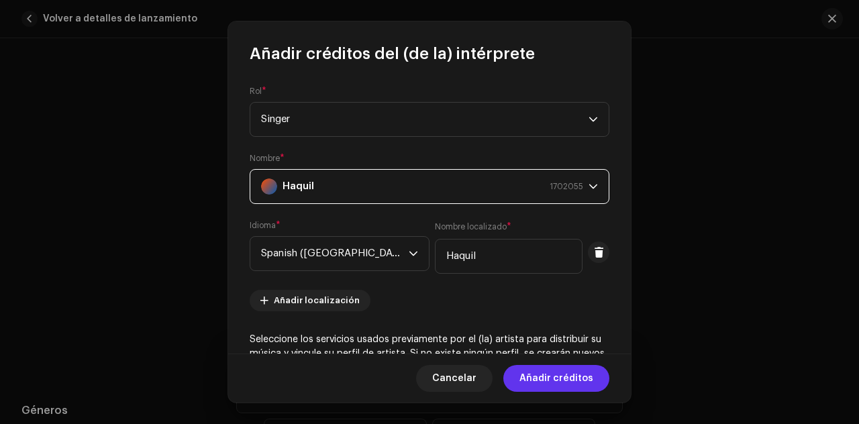
click at [548, 376] on span "Añadir créditos" at bounding box center [556, 378] width 74 height 27
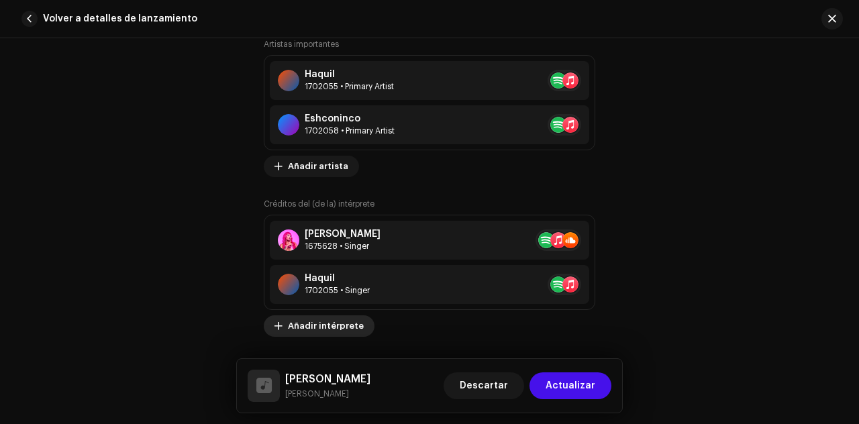
click at [346, 324] on span "Añadir intérprete" at bounding box center [326, 326] width 76 height 27
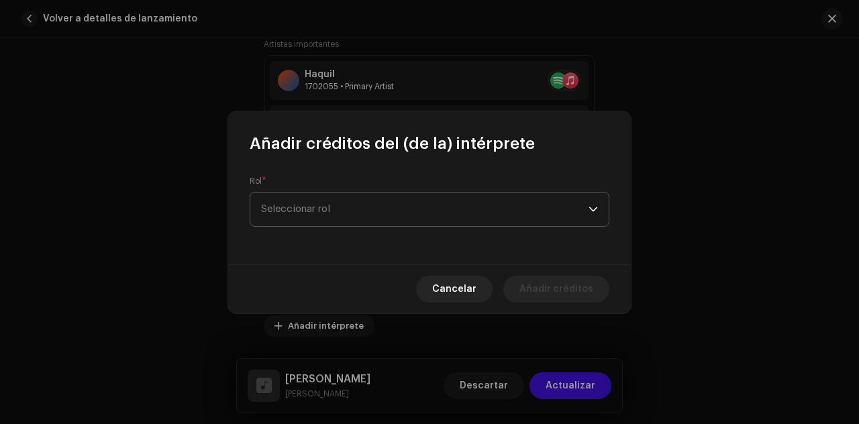
click at [338, 207] on span "Seleccionar rol" at bounding box center [424, 210] width 327 height 34
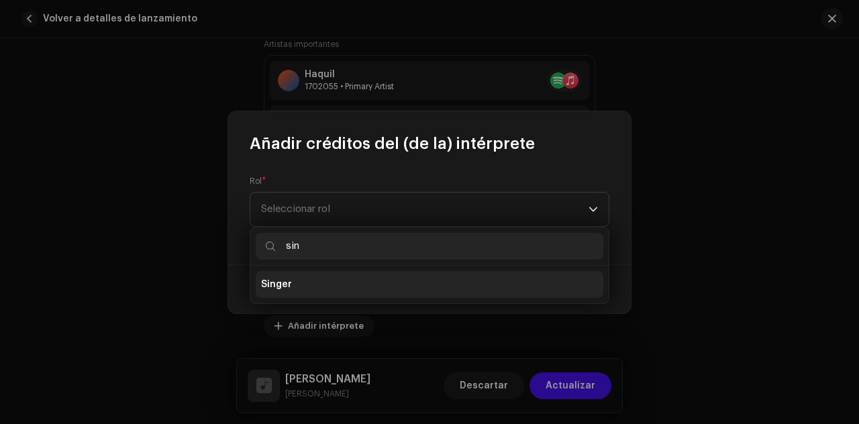
type input "sin"
click at [306, 281] on li "Singer" at bounding box center [430, 284] width 348 height 27
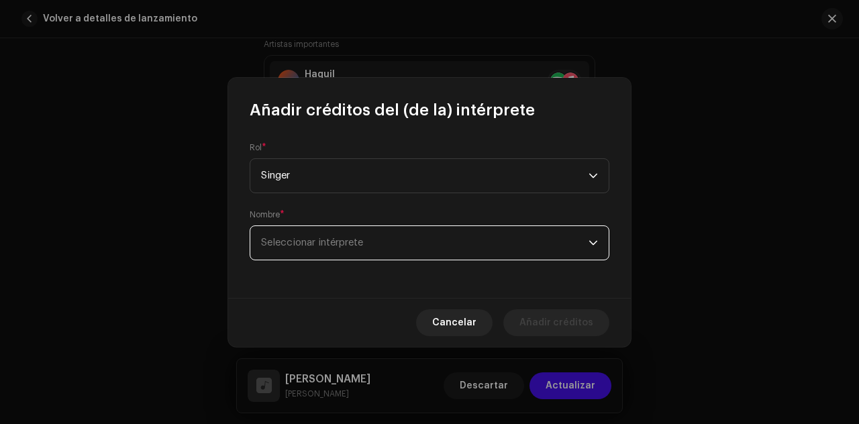
click at [321, 249] on span "Seleccionar intérprete" at bounding box center [424, 243] width 327 height 34
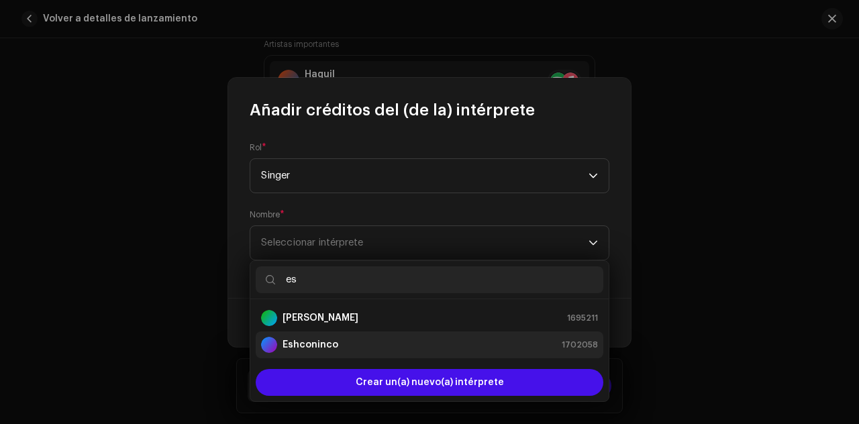
type input "es"
click at [321, 342] on strong "Eshconinco" at bounding box center [311, 344] width 56 height 13
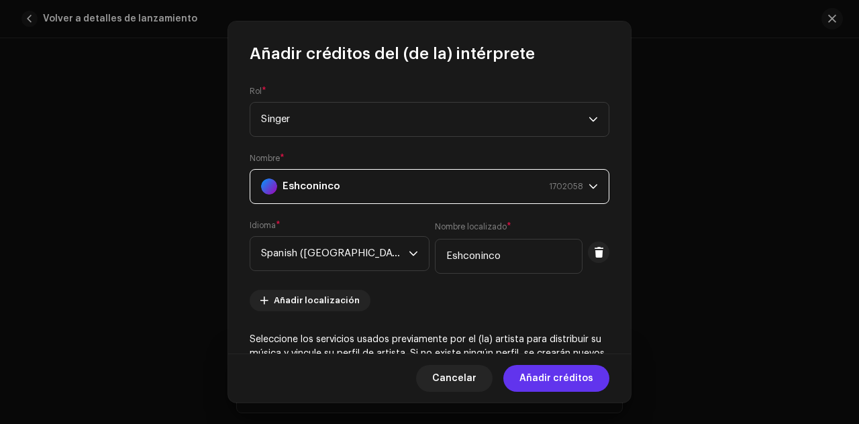
click at [531, 375] on span "Añadir créditos" at bounding box center [556, 378] width 74 height 27
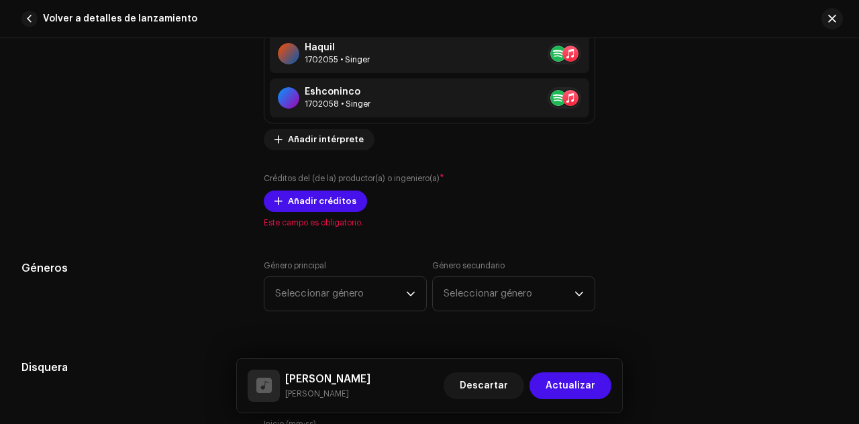
scroll to position [1316, 0]
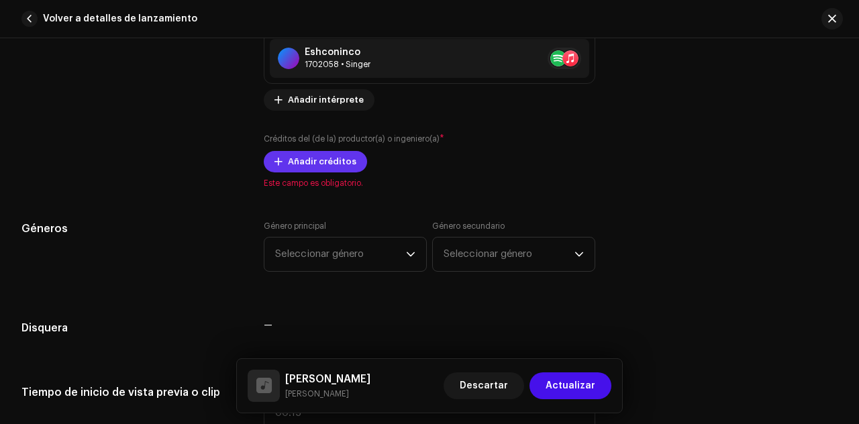
click at [298, 154] on span "Añadir créditos" at bounding box center [322, 161] width 68 height 27
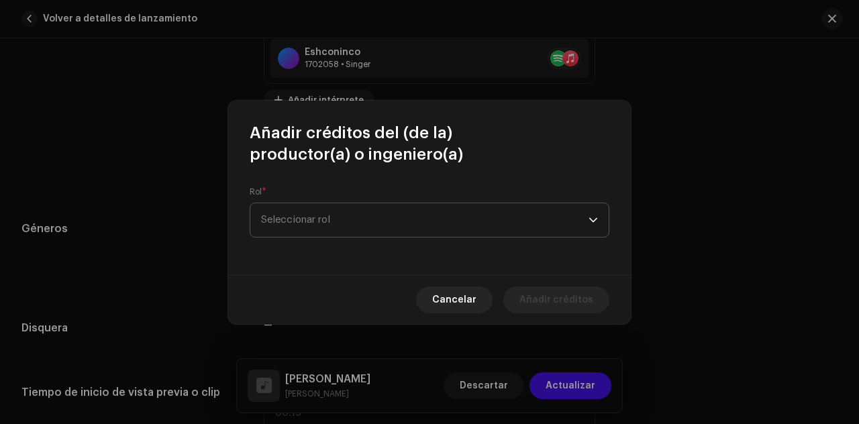
click at [327, 217] on span "Seleccionar rol" at bounding box center [424, 220] width 327 height 34
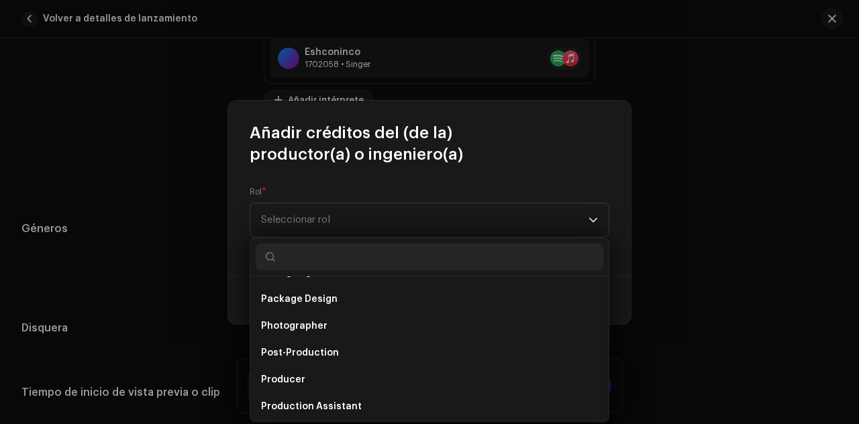
scroll to position [458, 0]
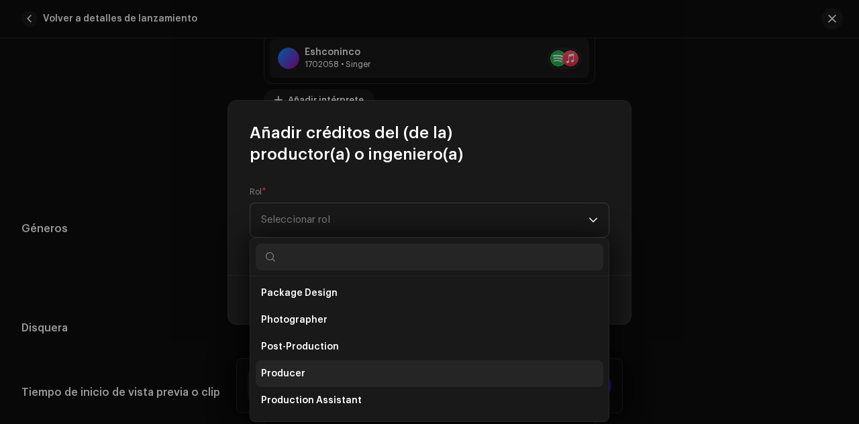
click at [359, 368] on li "Producer" at bounding box center [430, 373] width 348 height 27
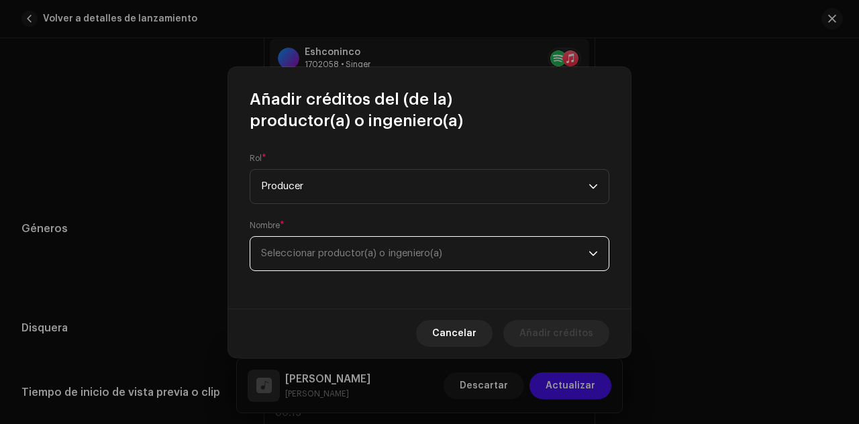
click at [399, 252] on span "Seleccionar productor(a) o ingeniero(a)" at bounding box center [351, 253] width 181 height 10
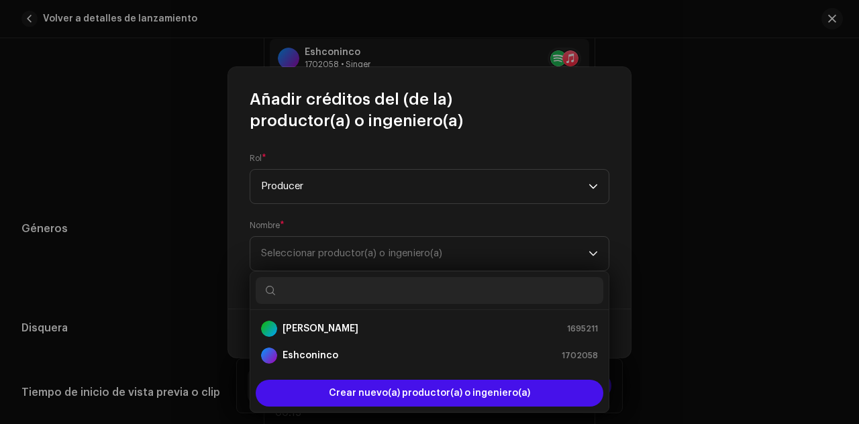
click at [384, 284] on input "text" at bounding box center [430, 290] width 348 height 27
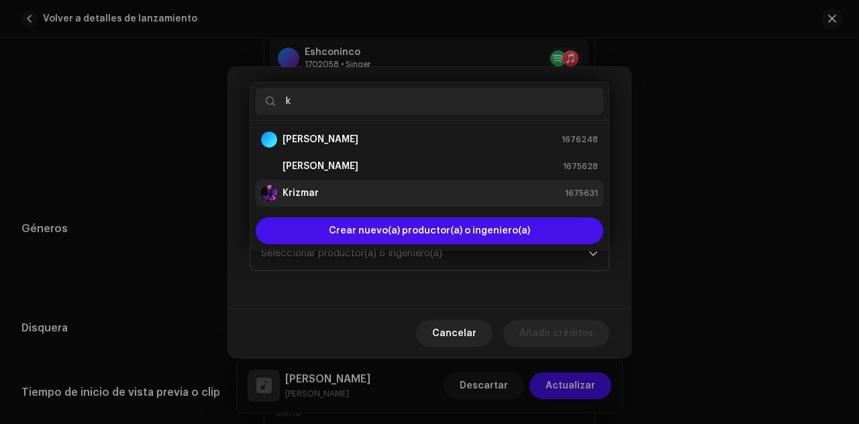
type input "k"
click at [360, 193] on div "[PERSON_NAME] 1675631" at bounding box center [429, 193] width 337 height 16
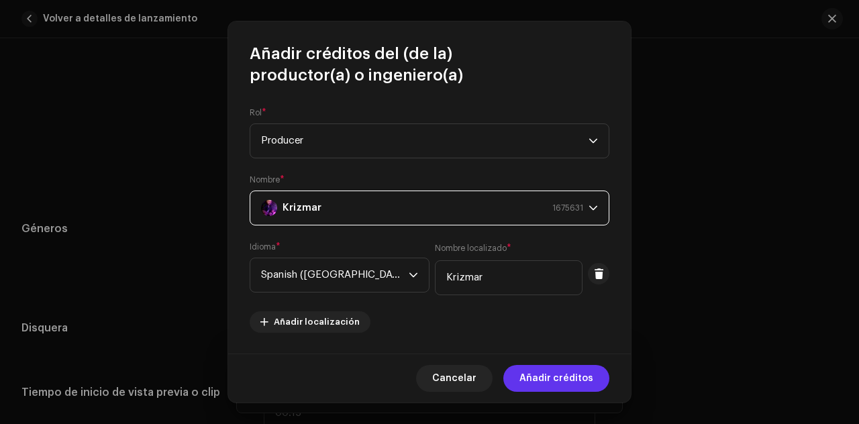
click at [548, 378] on span "Añadir créditos" at bounding box center [556, 378] width 74 height 27
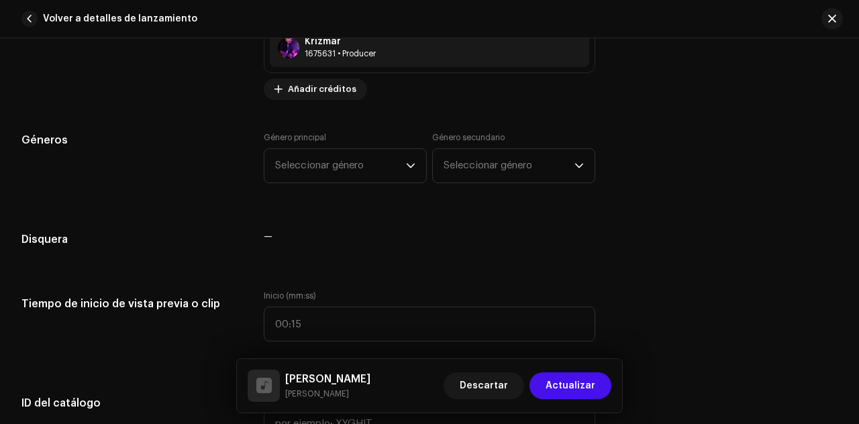
scroll to position [1448, 0]
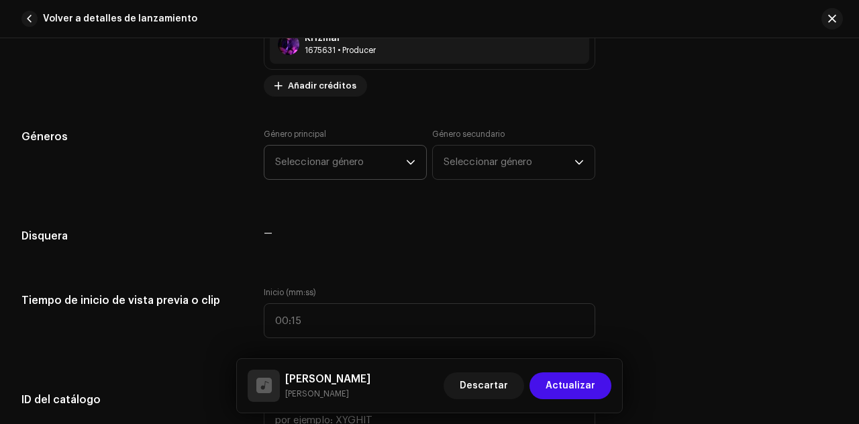
click at [412, 152] on div "dropdown trigger" at bounding box center [410, 163] width 9 height 34
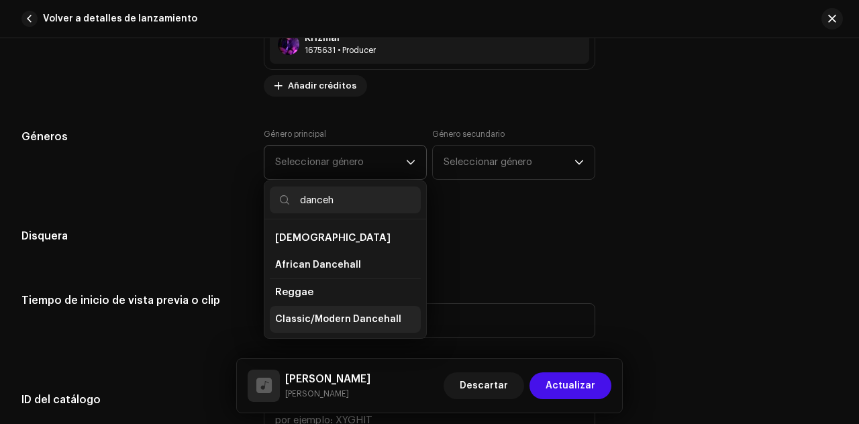
type input "danceh"
click at [330, 317] on span "Classic/Modern Dancehall" at bounding box center [338, 319] width 126 height 13
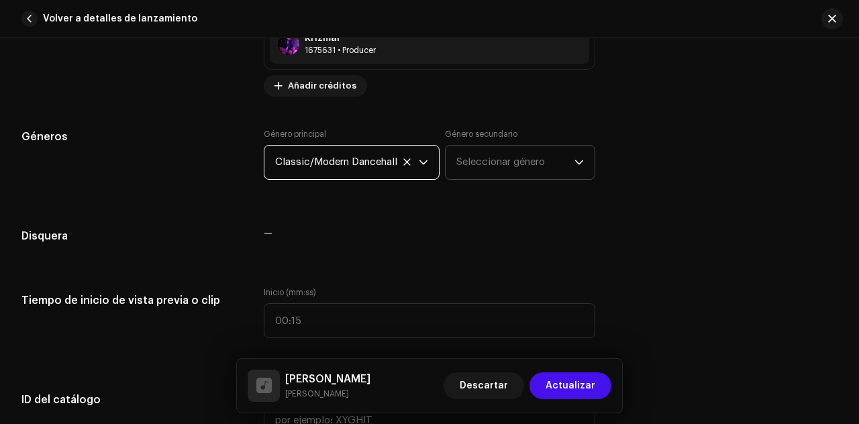
click at [493, 160] on span "Seleccionar género" at bounding box center [515, 163] width 118 height 34
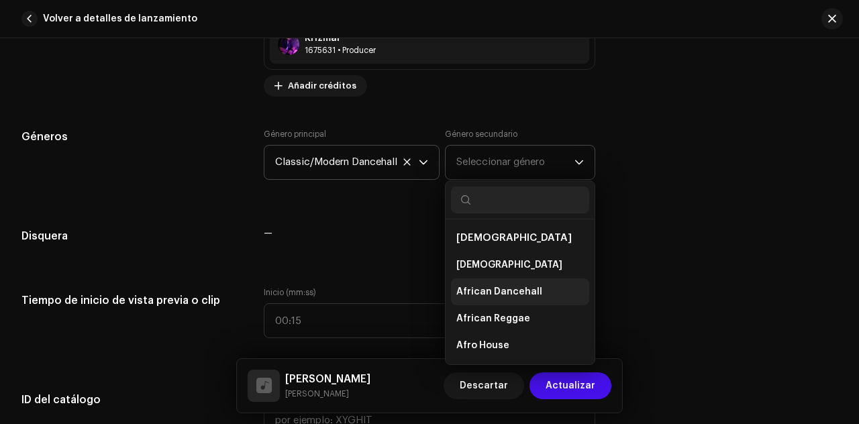
click at [493, 285] on span "African Dancehall" at bounding box center [499, 291] width 86 height 13
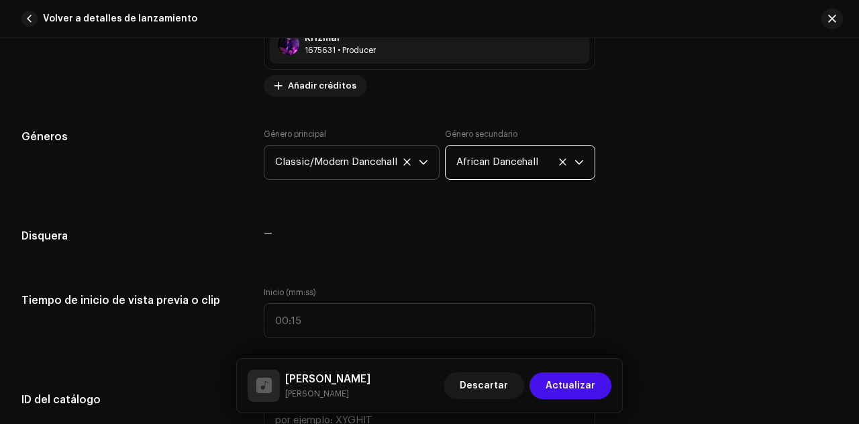
click at [559, 164] on span "African Dancehall" at bounding box center [515, 163] width 118 height 34
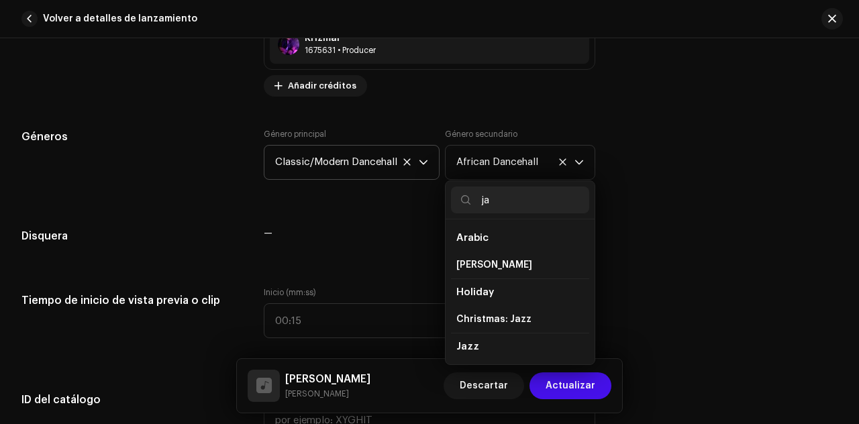
type input "j"
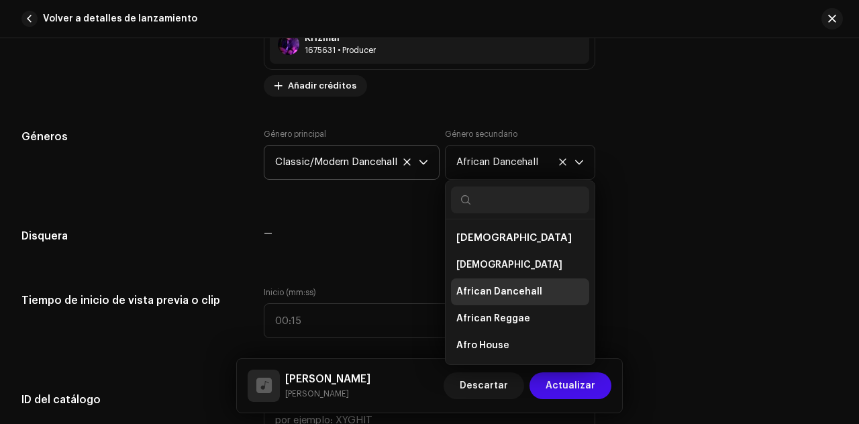
click at [536, 285] on li "African Dancehall" at bounding box center [520, 291] width 138 height 27
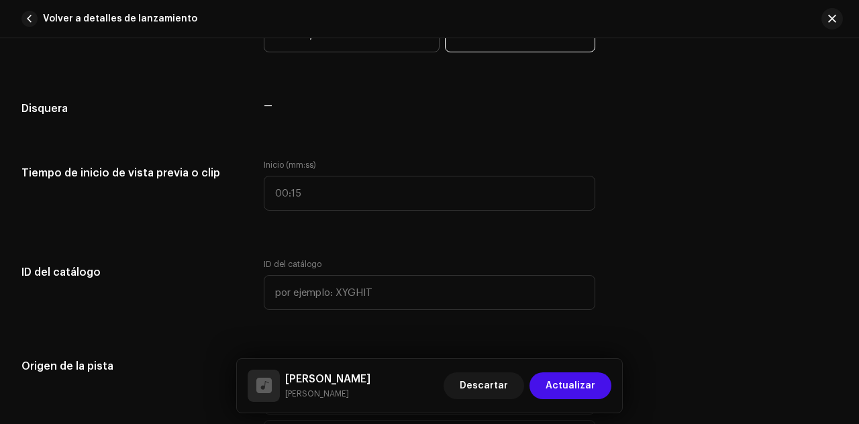
scroll to position [1599, 0]
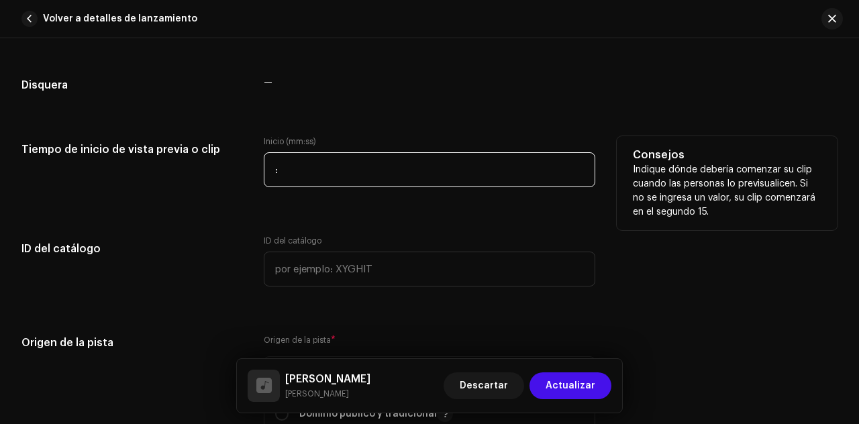
click at [373, 169] on input ":" at bounding box center [429, 169] width 331 height 35
type input "00:08"
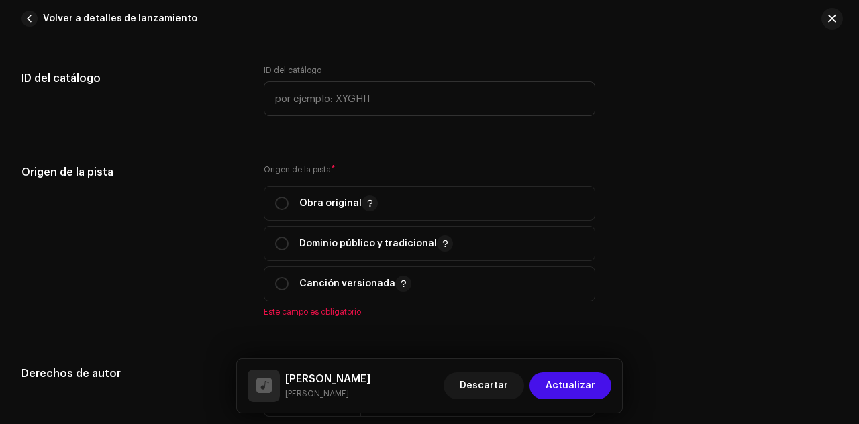
scroll to position [1793, 0]
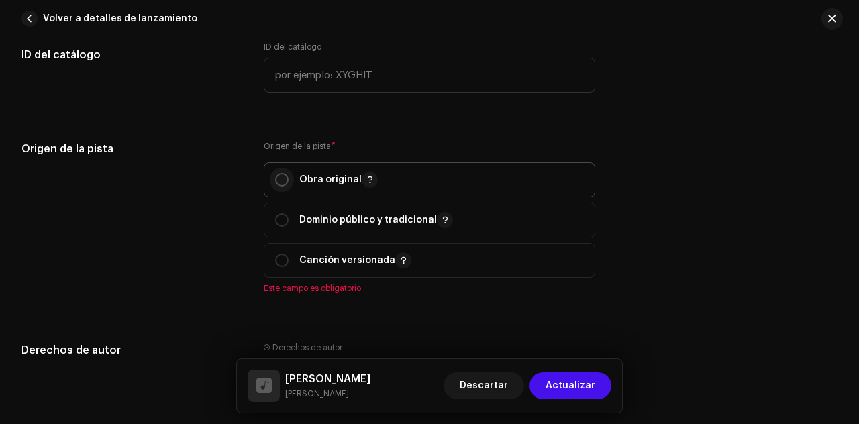
click at [282, 177] on input "radio" at bounding box center [281, 179] width 13 height 13
radio input "true"
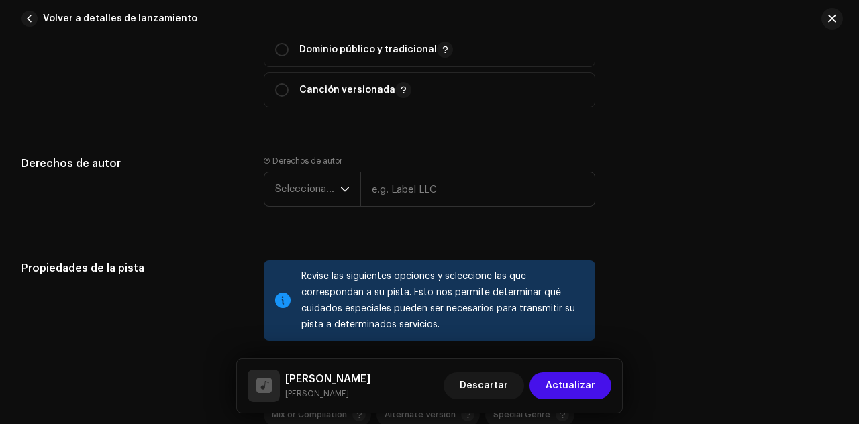
scroll to position [1975, 0]
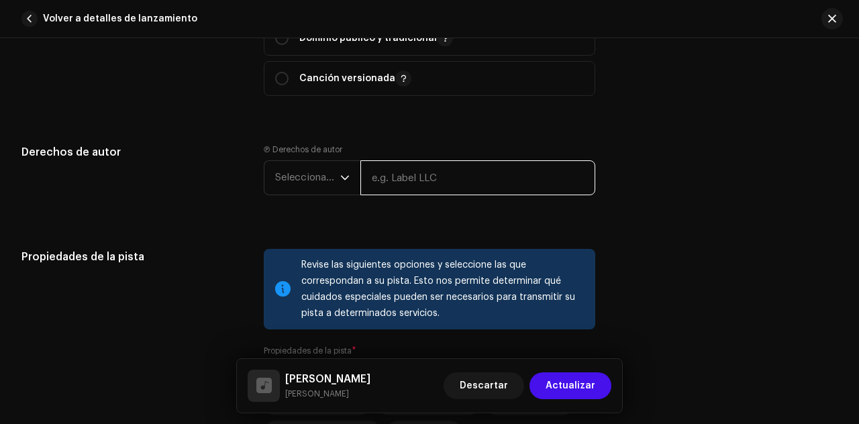
click at [465, 178] on input "text" at bounding box center [477, 177] width 235 height 35
type input "Quilla Music"
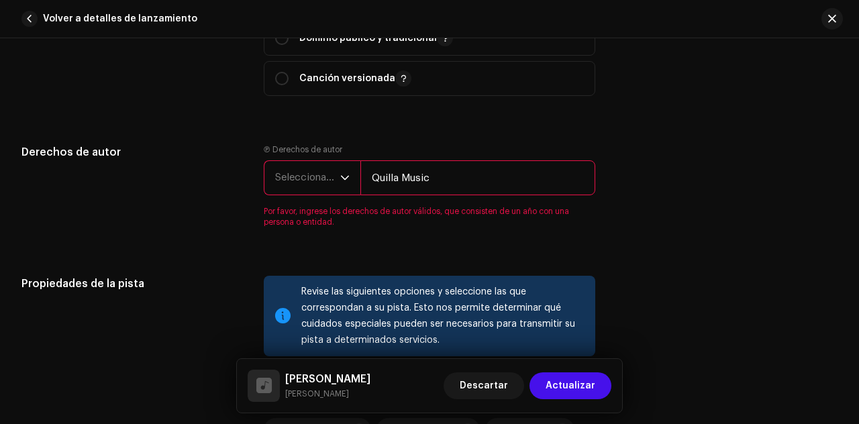
click at [343, 176] on icon "dropdown trigger" at bounding box center [344, 177] width 9 height 9
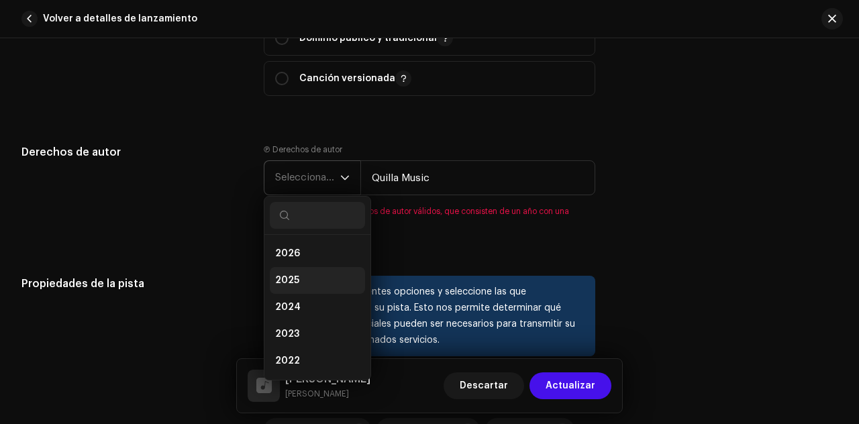
click at [303, 272] on li "2025" at bounding box center [317, 280] width 95 height 27
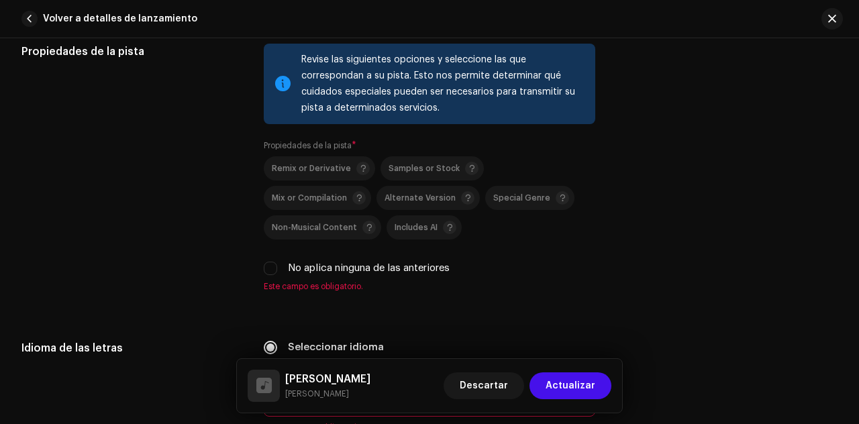
scroll to position [2204, 0]
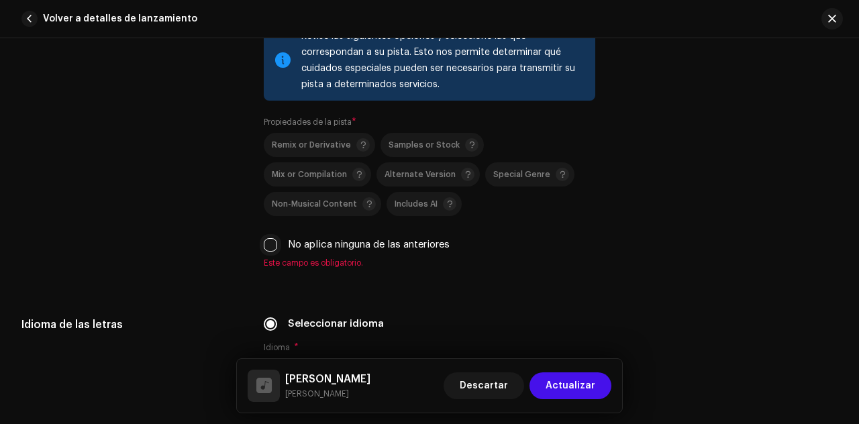
click at [270, 245] on input "No aplica ninguna de las anteriores" at bounding box center [270, 244] width 13 height 13
checkbox input "true"
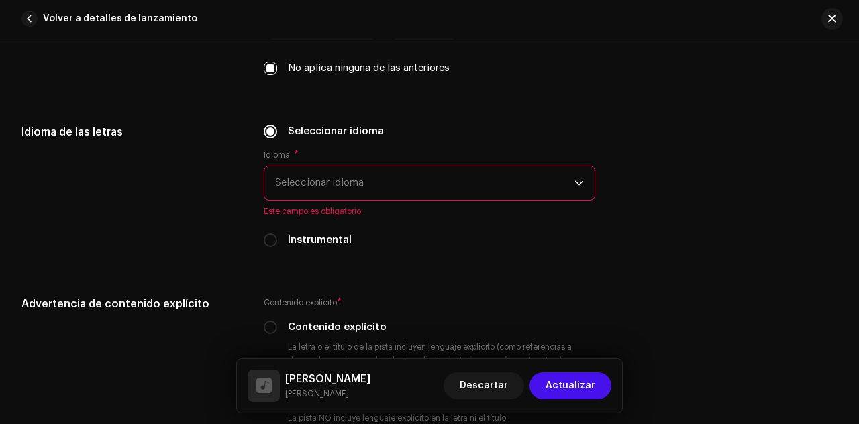
scroll to position [2392, 0]
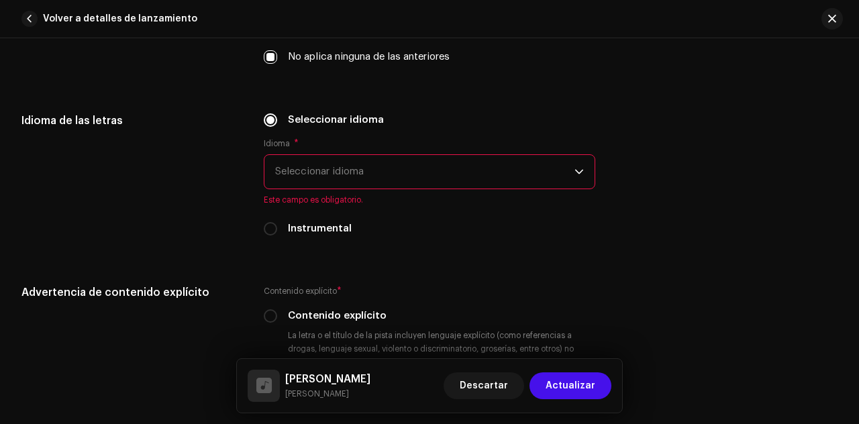
click at [515, 164] on span "Seleccionar idioma" at bounding box center [424, 172] width 299 height 34
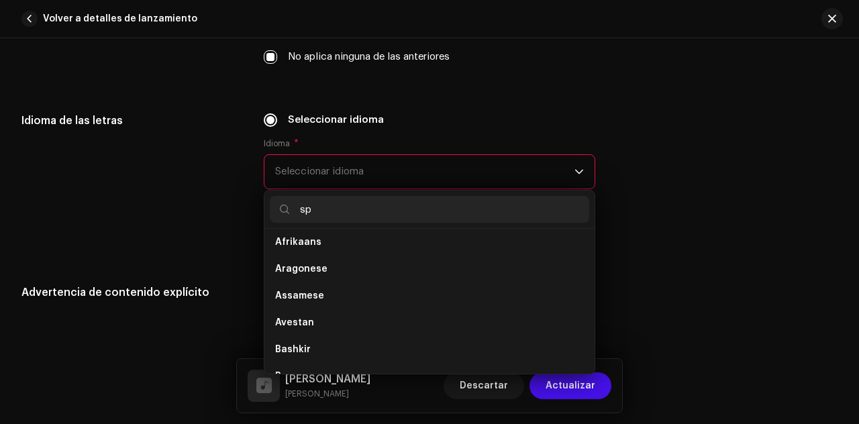
scroll to position [0, 0]
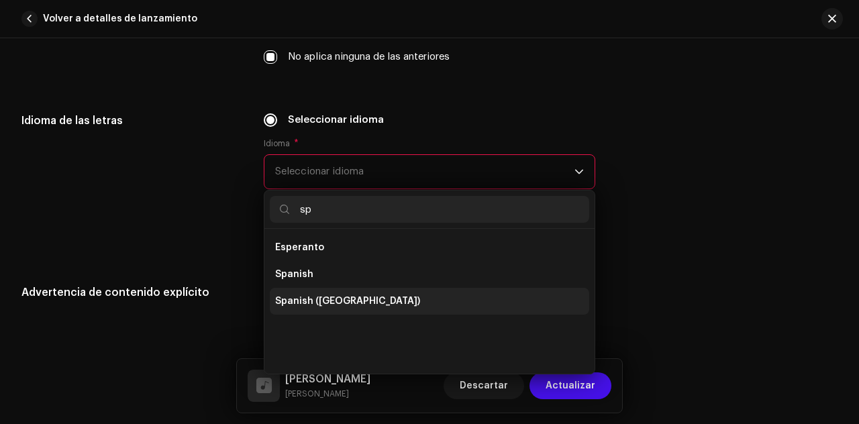
type input "sp"
click at [392, 293] on li "Spanish ([GEOGRAPHIC_DATA])" at bounding box center [429, 301] width 319 height 27
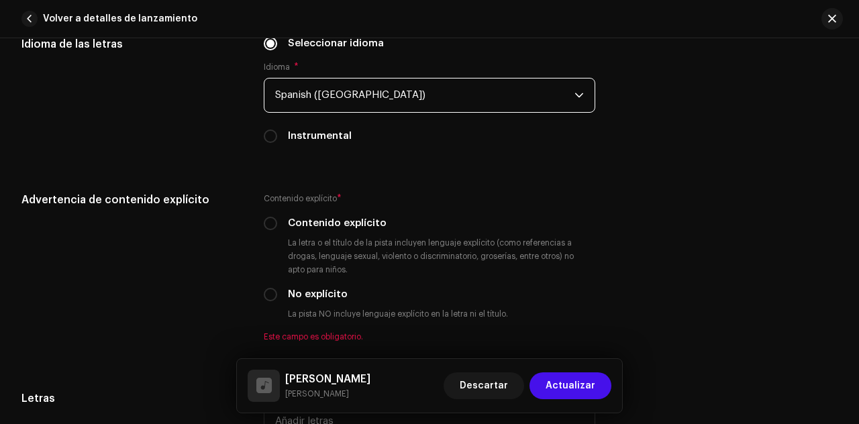
scroll to position [2479, 0]
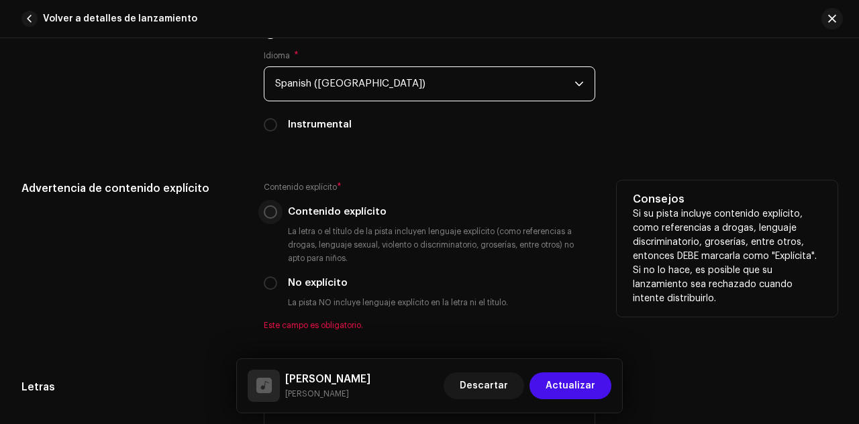
click at [271, 209] on input "Contenido explícito" at bounding box center [270, 211] width 13 height 13
radio input "true"
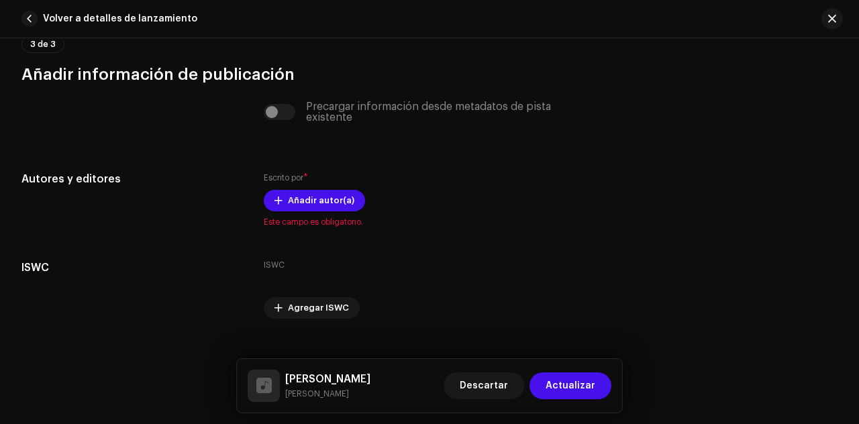
scroll to position [2963, 0]
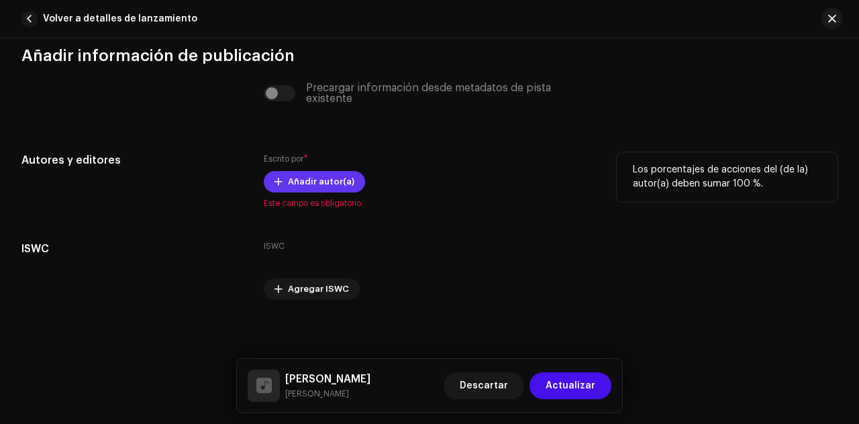
click at [321, 178] on span "Añadir autor(a)" at bounding box center [321, 181] width 66 height 27
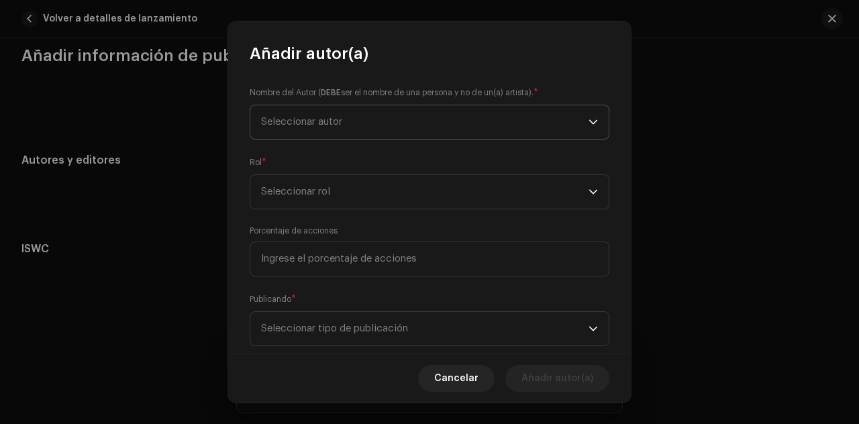
click at [503, 120] on span "Seleccionar autor" at bounding box center [424, 122] width 327 height 34
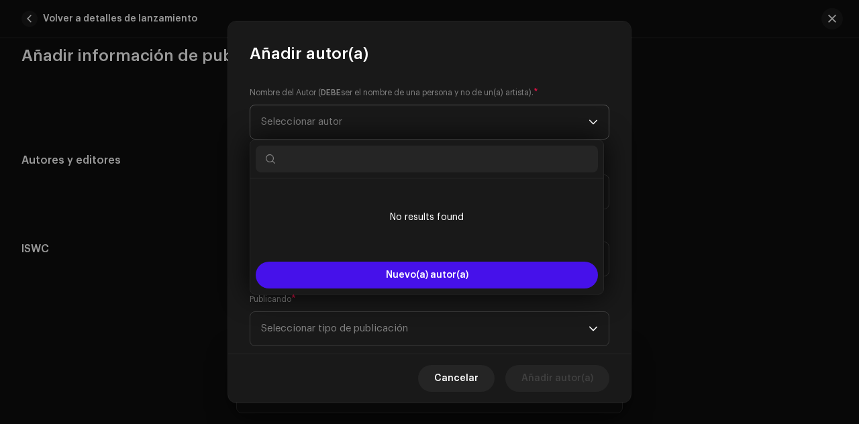
click at [503, 120] on span "Seleccionar autor" at bounding box center [424, 122] width 327 height 34
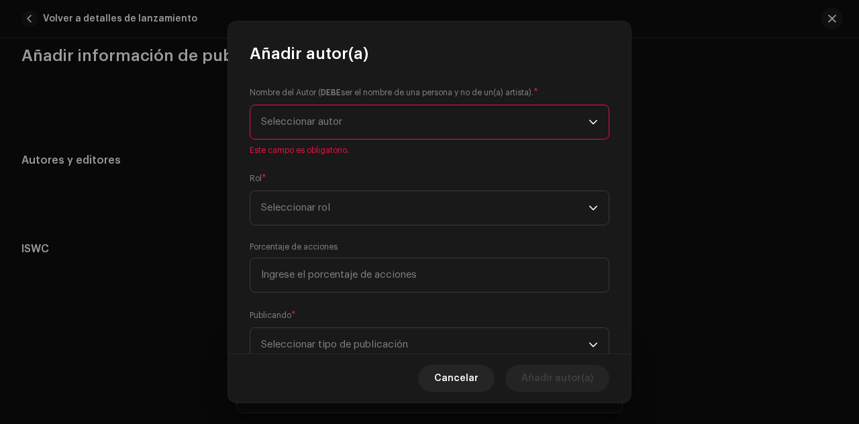
click at [503, 120] on span "Seleccionar autor" at bounding box center [424, 122] width 327 height 34
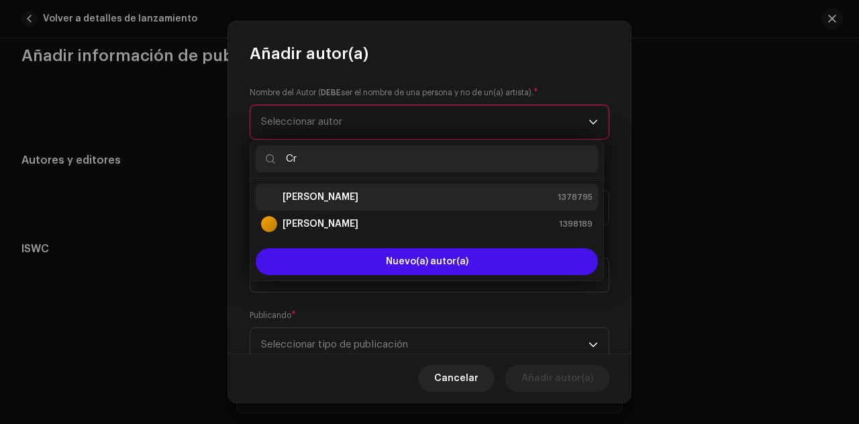
type input "Cr"
click at [391, 195] on div "[PERSON_NAME] 1378795" at bounding box center [426, 197] width 331 height 16
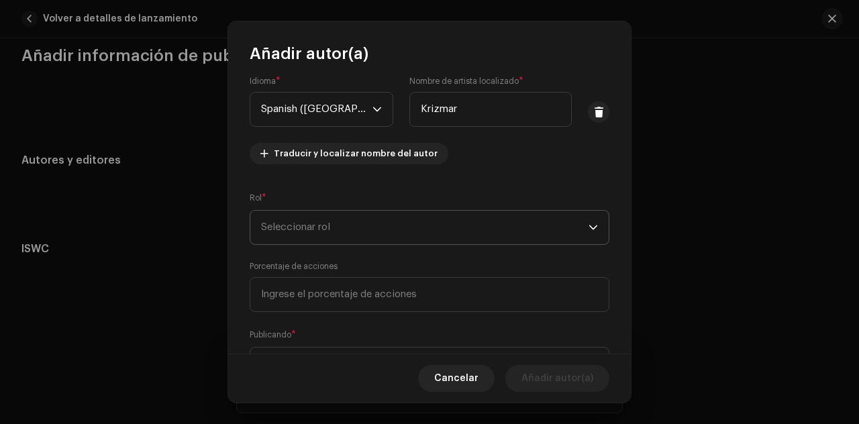
scroll to position [144, 0]
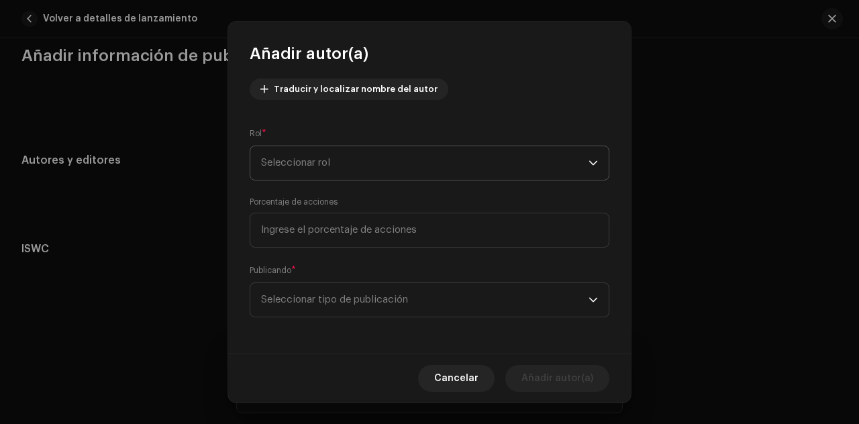
click at [462, 169] on span "Seleccionar rol" at bounding box center [424, 163] width 327 height 34
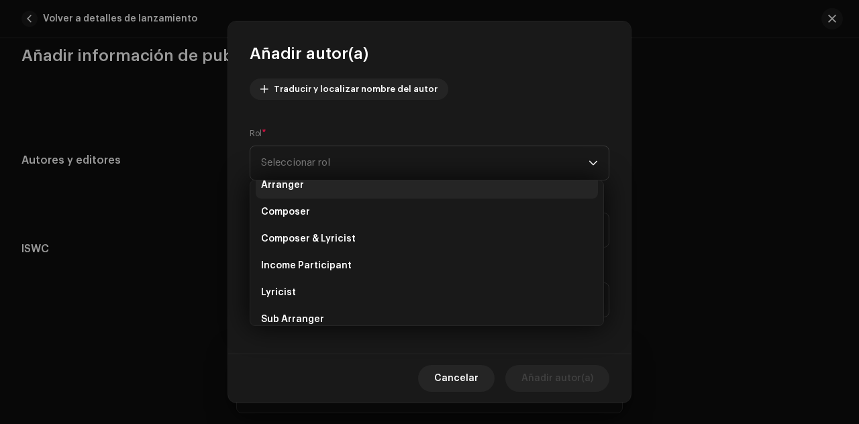
scroll to position [42, 0]
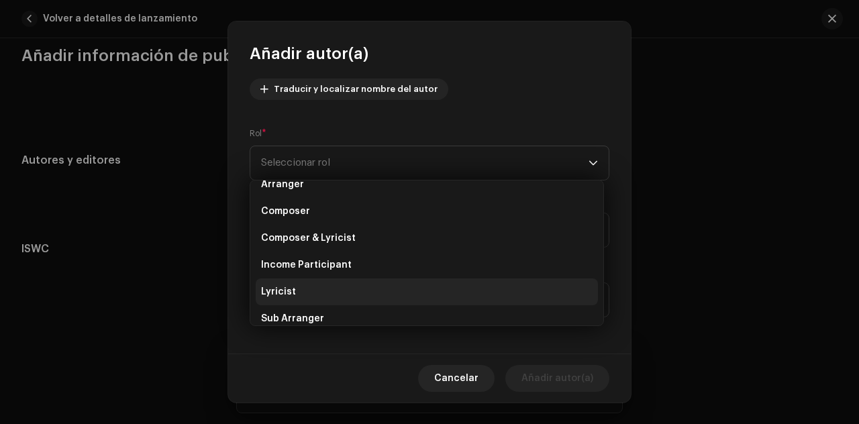
click at [342, 287] on li "Lyricist" at bounding box center [427, 291] width 342 height 27
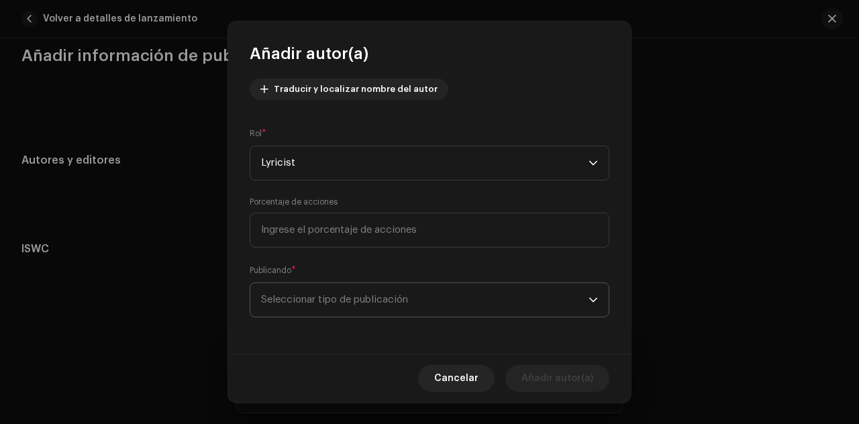
click at [360, 287] on span "Seleccionar tipo de publicación" at bounding box center [424, 300] width 327 height 34
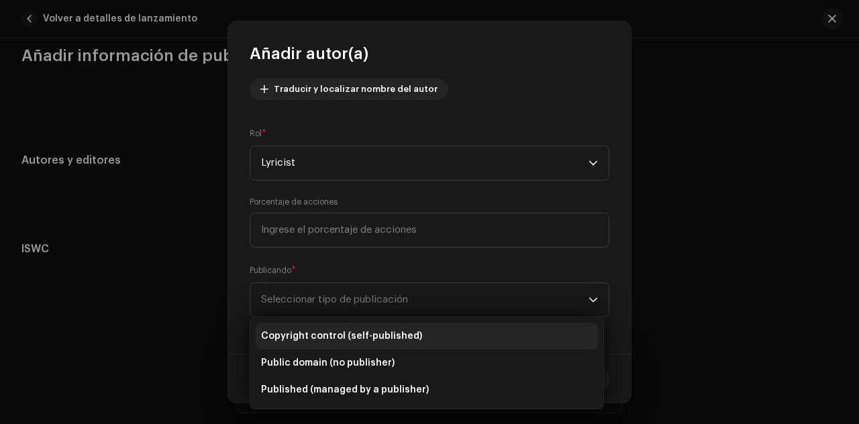
click at [360, 329] on span "Copyright control (self-published)" at bounding box center [341, 335] width 161 height 13
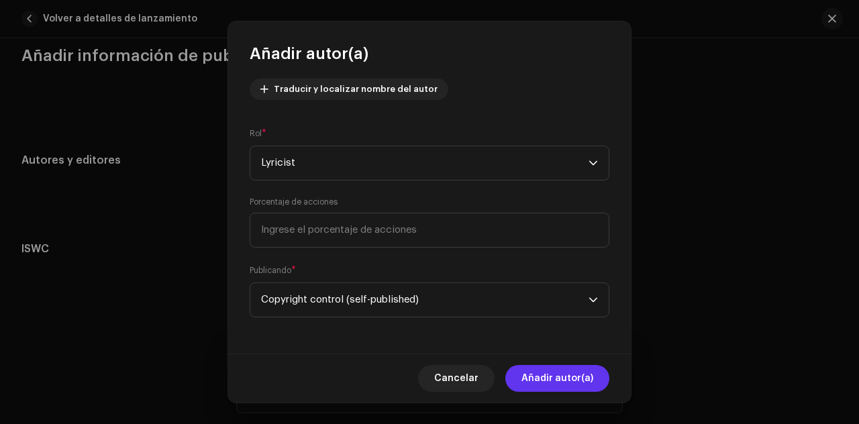
click at [538, 376] on span "Añadir autor(a)" at bounding box center [557, 378] width 72 height 27
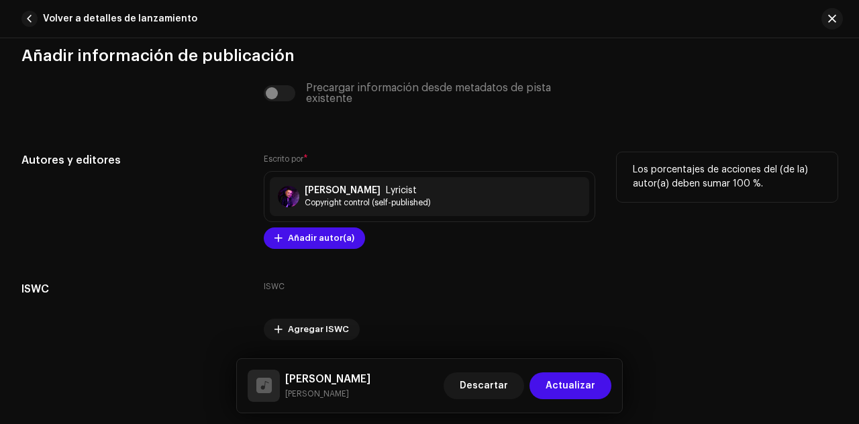
scroll to position [3004, 0]
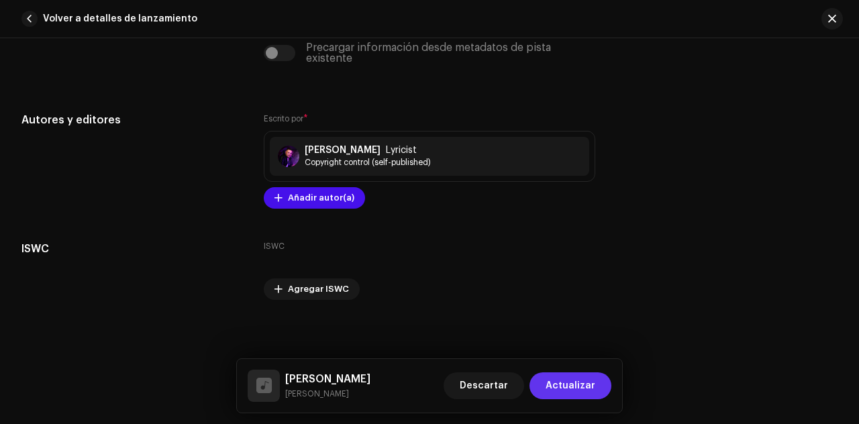
click at [590, 382] on span "Actualizar" at bounding box center [571, 385] width 50 height 27
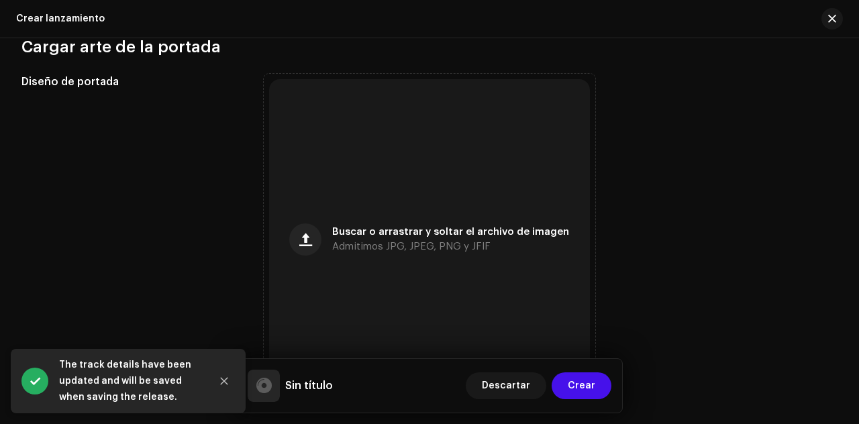
scroll to position [509, 0]
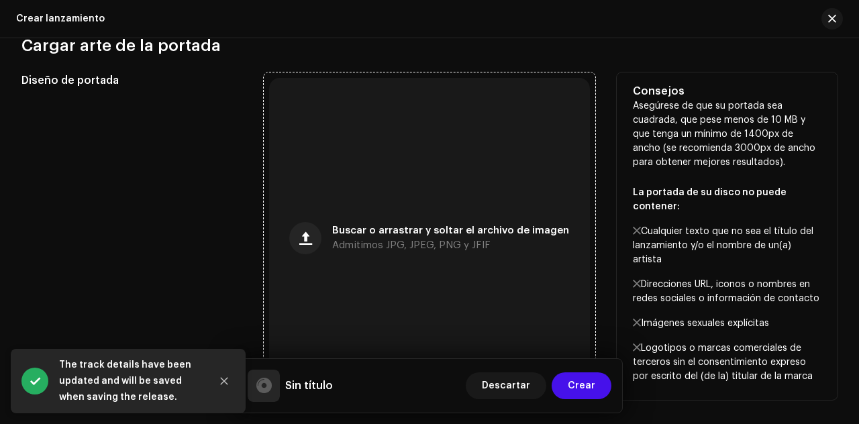
click at [489, 239] on div "Buscar o arrastrar y soltar el archivo de imagen Admitimos JPG, JPEG, PNG y JFIF" at bounding box center [450, 238] width 237 height 24
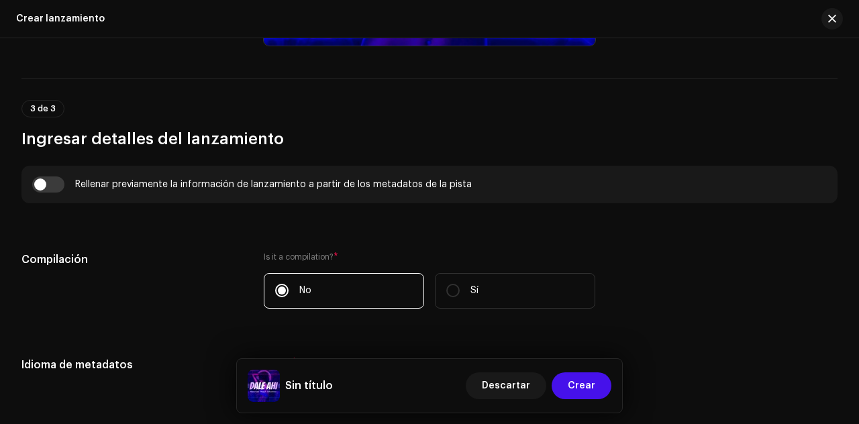
scroll to position [896, 0]
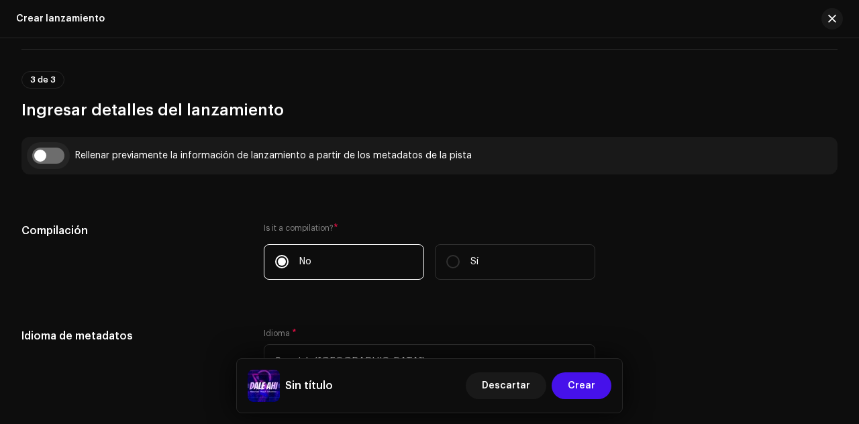
click at [54, 158] on input "checkbox" at bounding box center [48, 156] width 32 height 16
checkbox input "true"
type input "[PERSON_NAME]"
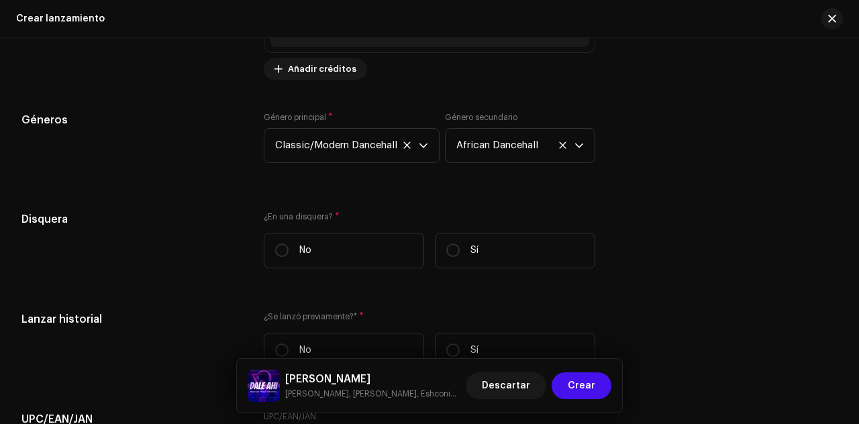
scroll to position [2282, 0]
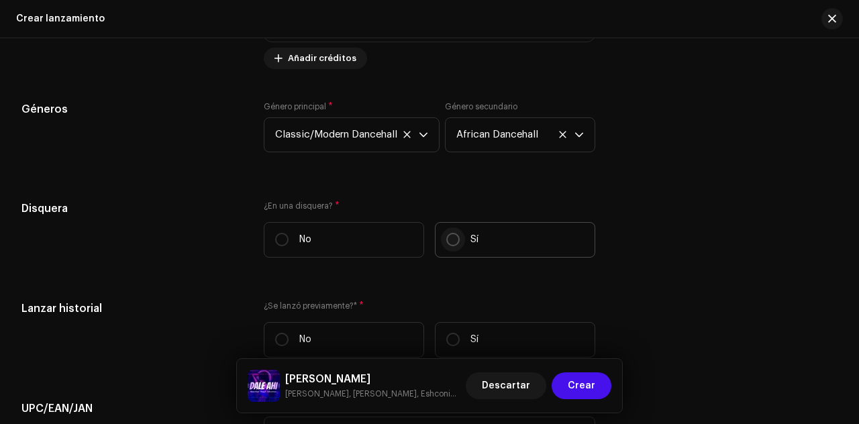
click at [450, 241] on input "Sí" at bounding box center [452, 239] width 13 height 13
radio input "true"
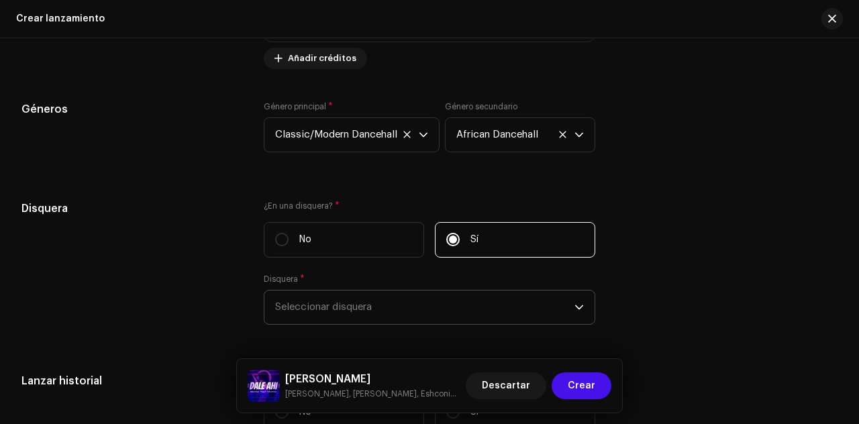
click at [428, 299] on span "Seleccionar disquera" at bounding box center [424, 308] width 299 height 34
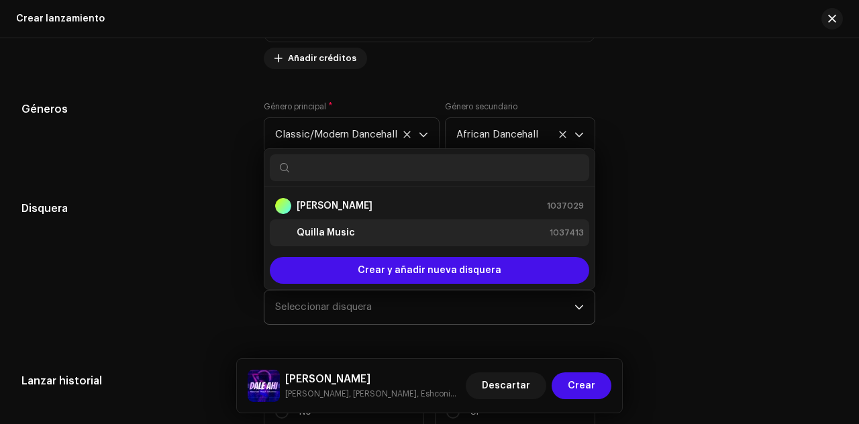
click at [340, 227] on strong "Quilla Music" at bounding box center [326, 232] width 58 height 13
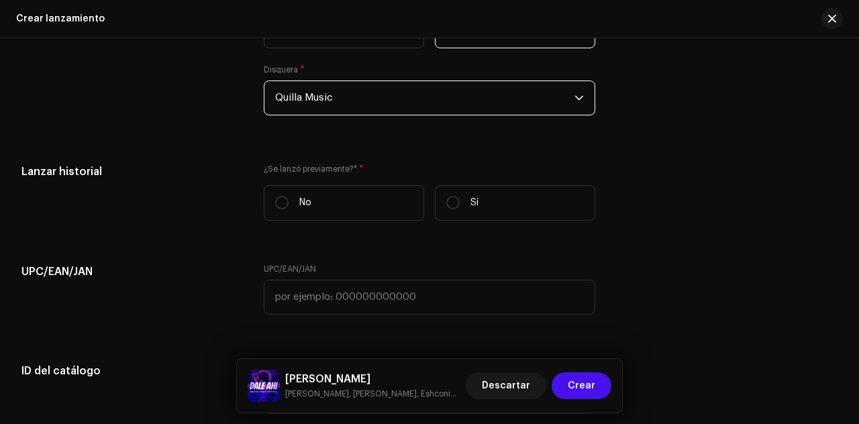
scroll to position [2492, 0]
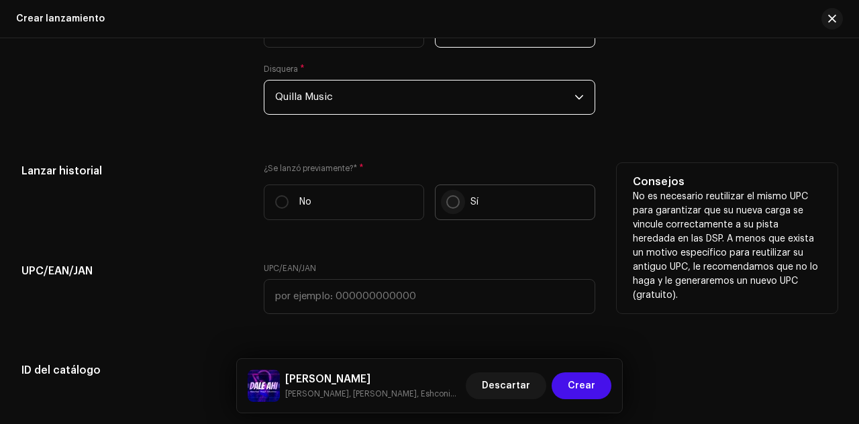
click at [449, 206] on input "Sí" at bounding box center [452, 201] width 13 height 13
radio input "true"
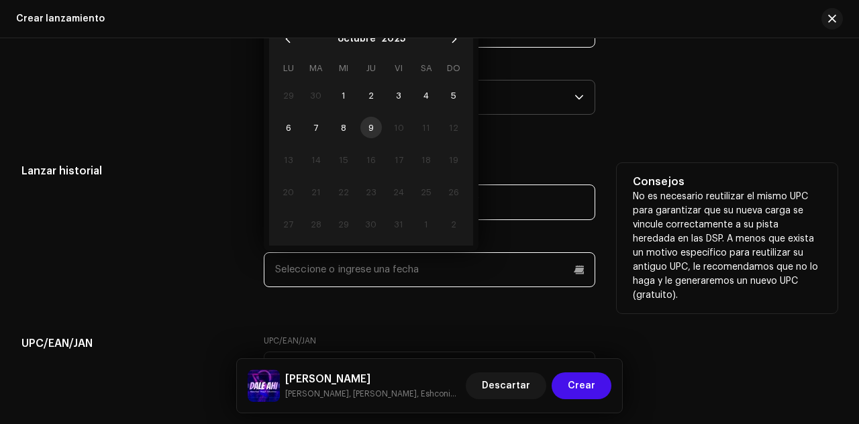
click at [450, 265] on input "text" at bounding box center [429, 269] width 331 height 35
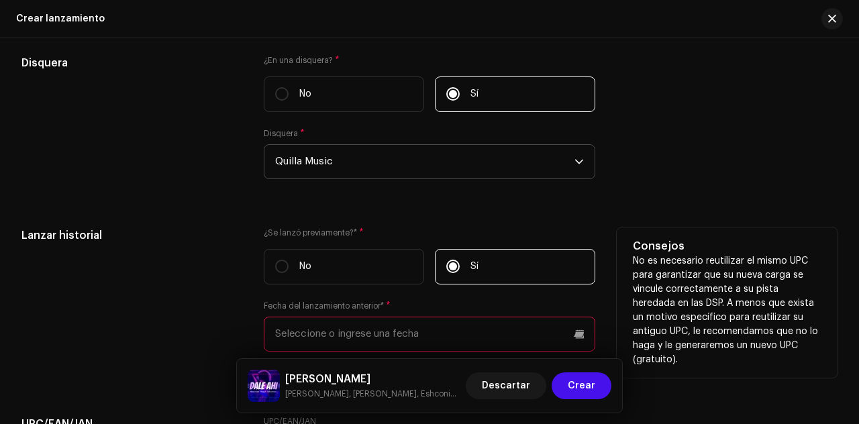
scroll to position [2413, 0]
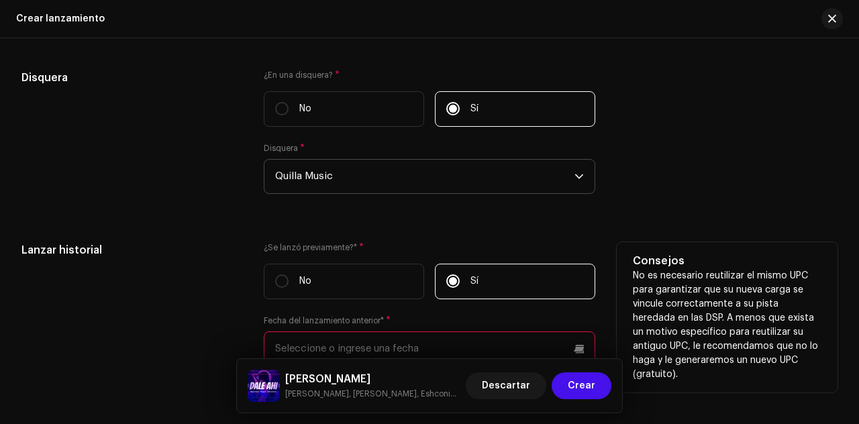
click at [537, 348] on input "text" at bounding box center [429, 348] width 331 height 35
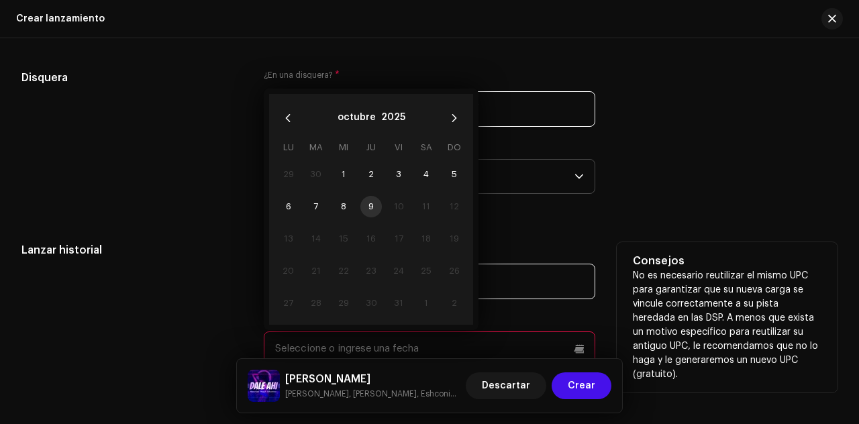
click at [376, 117] on div "octubre 2025" at bounding box center [372, 117] width 68 height 21
click at [354, 117] on button "octubre" at bounding box center [357, 117] width 38 height 21
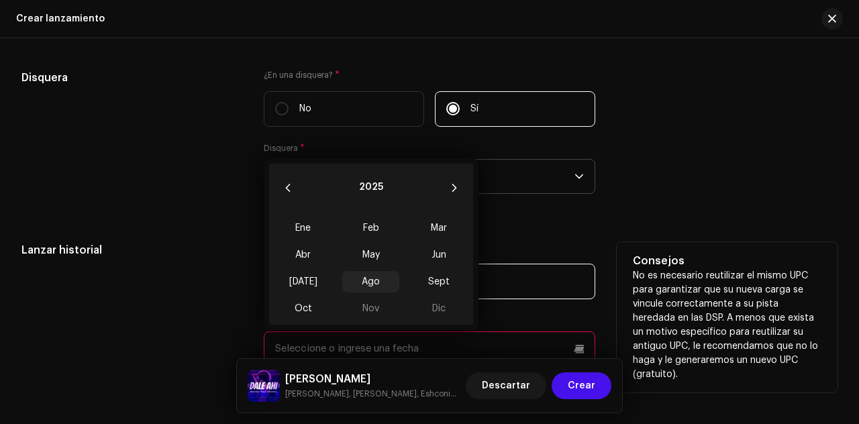
click at [376, 273] on span "Ago" at bounding box center [370, 281] width 57 height 21
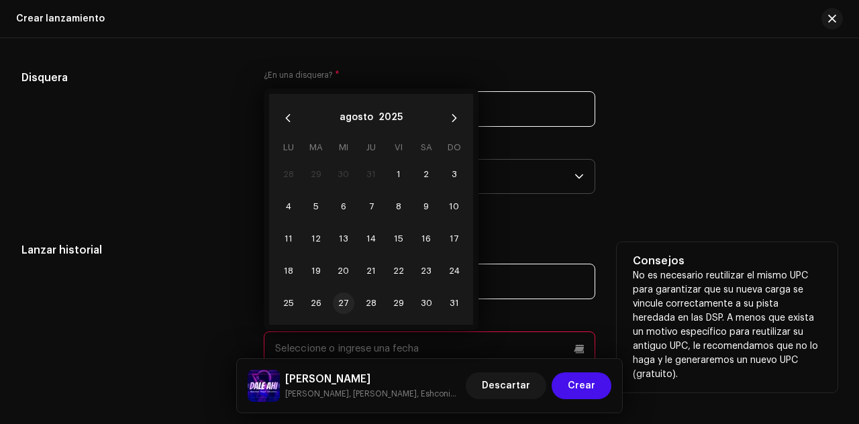
click at [342, 303] on span "27" at bounding box center [343, 303] width 21 height 21
type input "[DATE]"
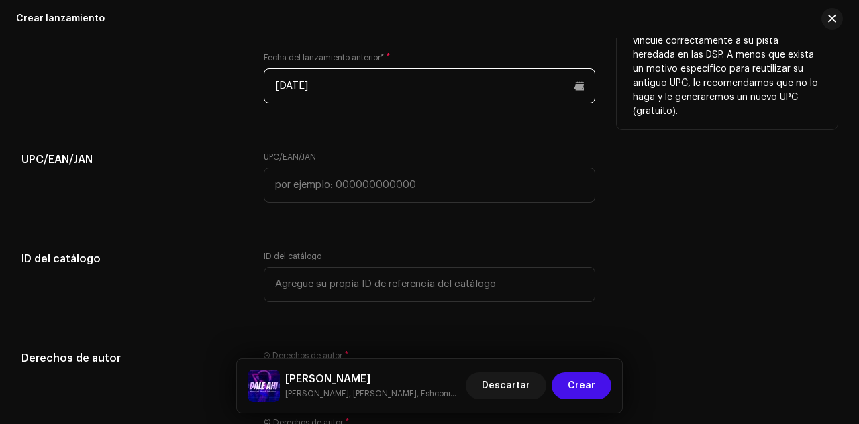
scroll to position [2681, 0]
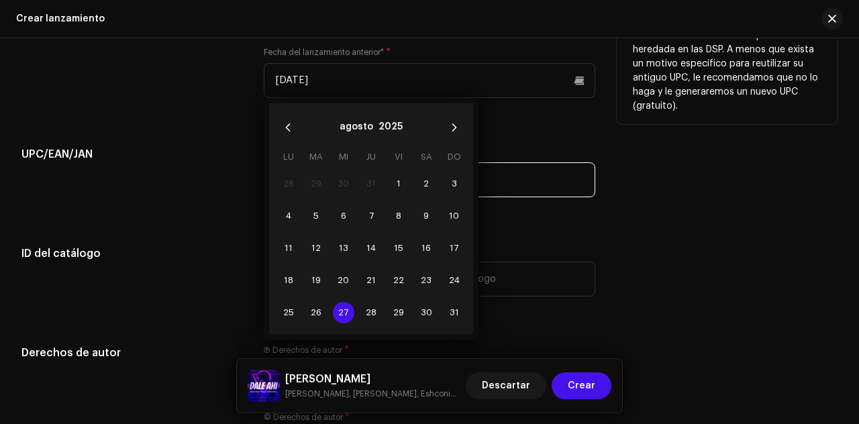
click at [499, 187] on input "text" at bounding box center [429, 179] width 331 height 35
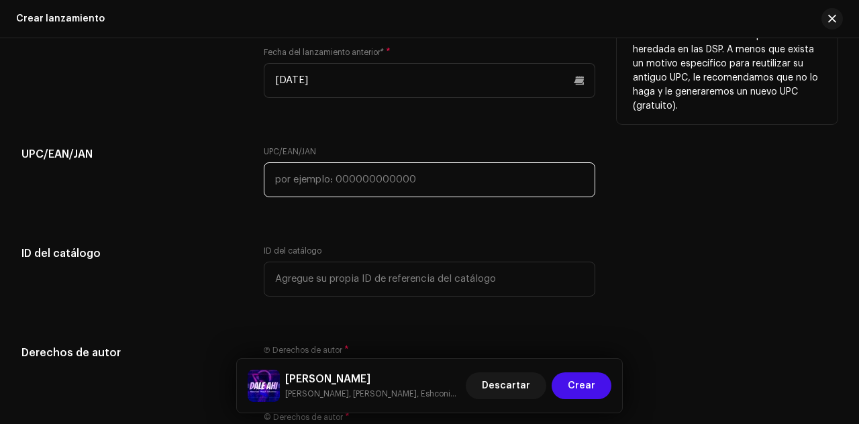
click at [440, 187] on input "text" at bounding box center [429, 179] width 331 height 35
paste input "199733650795"
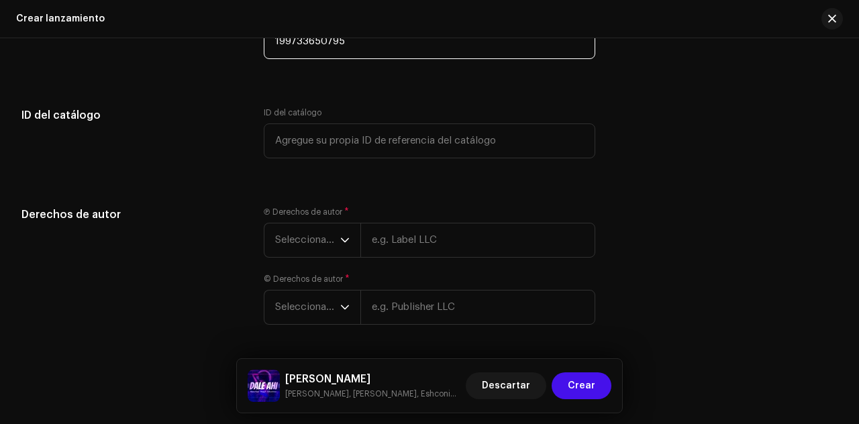
scroll to position [2863, 0]
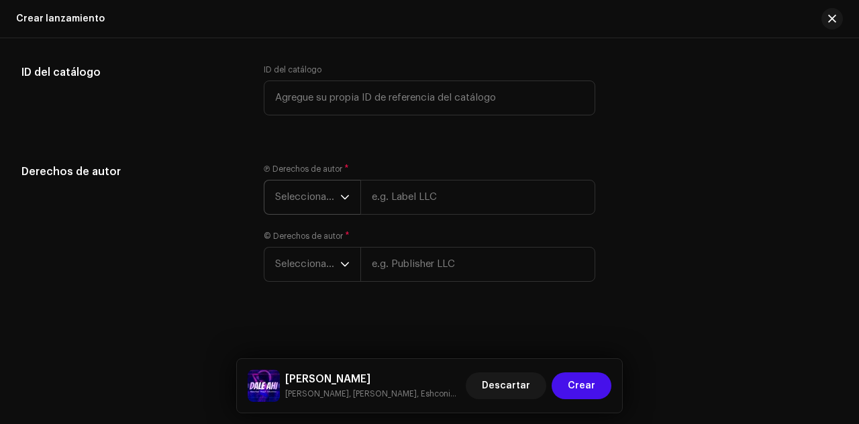
type input "199733650795"
click at [346, 197] on icon "dropdown trigger" at bounding box center [344, 197] width 9 height 9
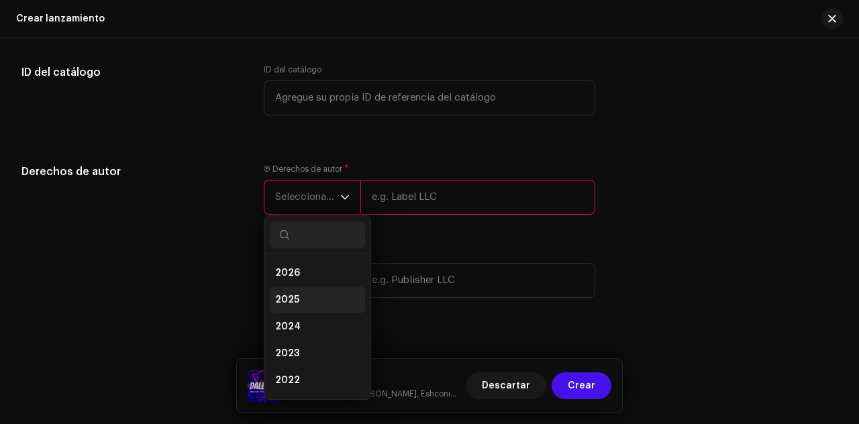
click at [305, 293] on li "2025" at bounding box center [317, 300] width 95 height 27
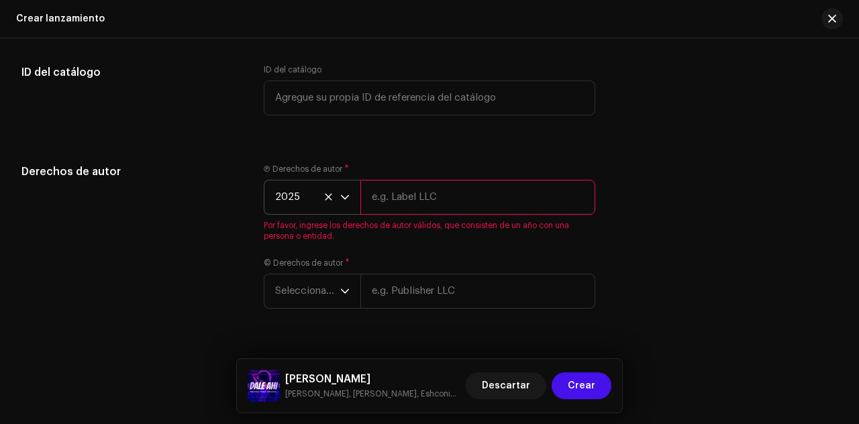
click at [401, 199] on input "text" at bounding box center [477, 197] width 235 height 35
type input "Quilla Music"
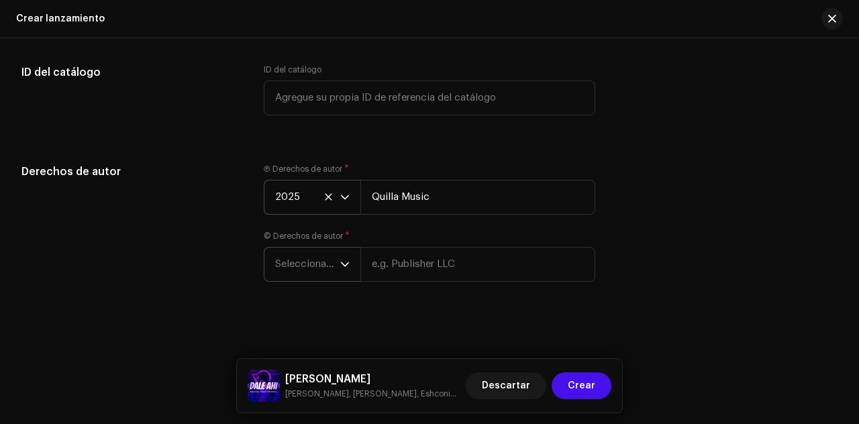
click at [348, 262] on icon "dropdown trigger" at bounding box center [344, 264] width 9 height 9
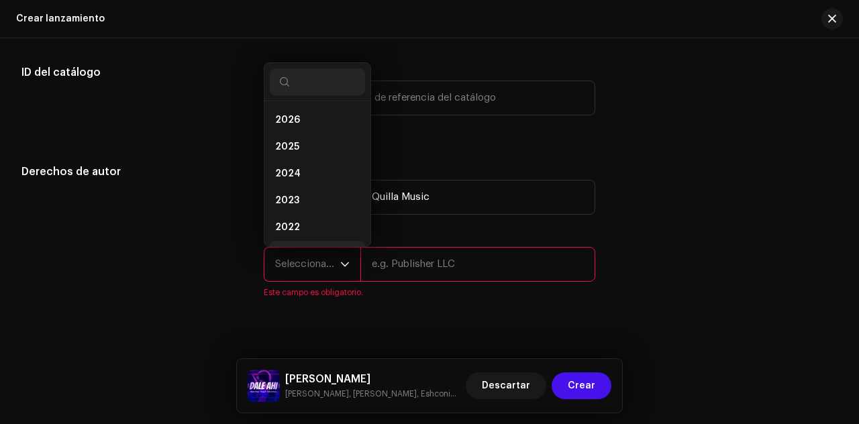
scroll to position [21, 0]
click at [293, 121] on span "2025" at bounding box center [287, 125] width 24 height 13
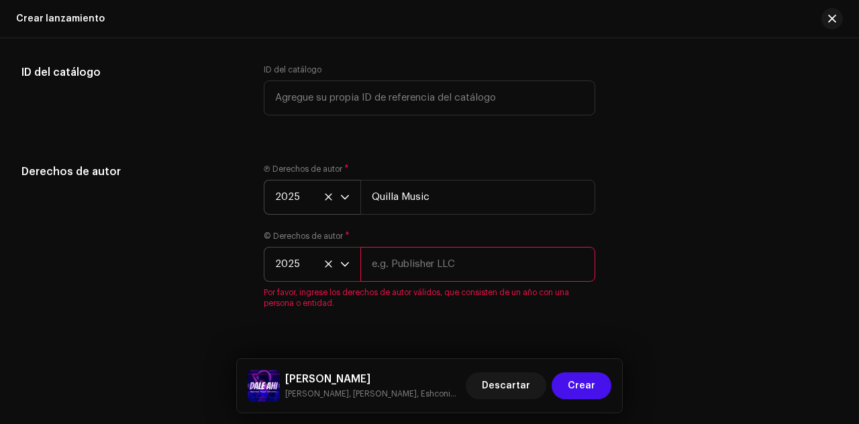
click at [394, 258] on input "text" at bounding box center [477, 264] width 235 height 35
type input "[PERSON_NAME]"
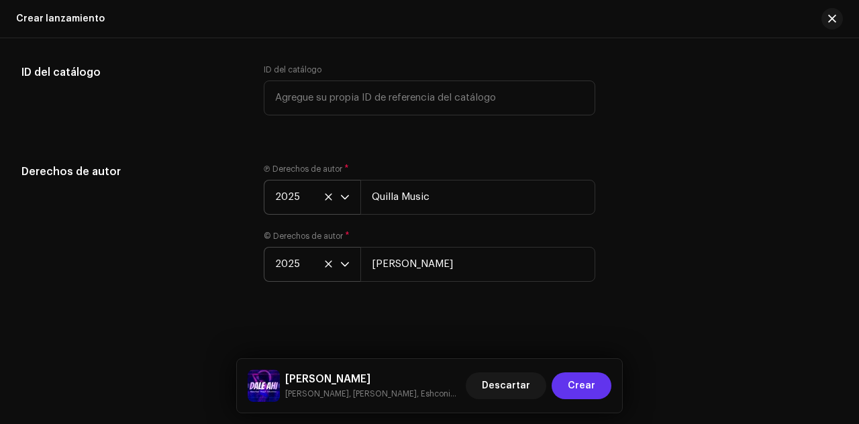
click at [572, 383] on span "Crear" at bounding box center [582, 385] width 28 height 27
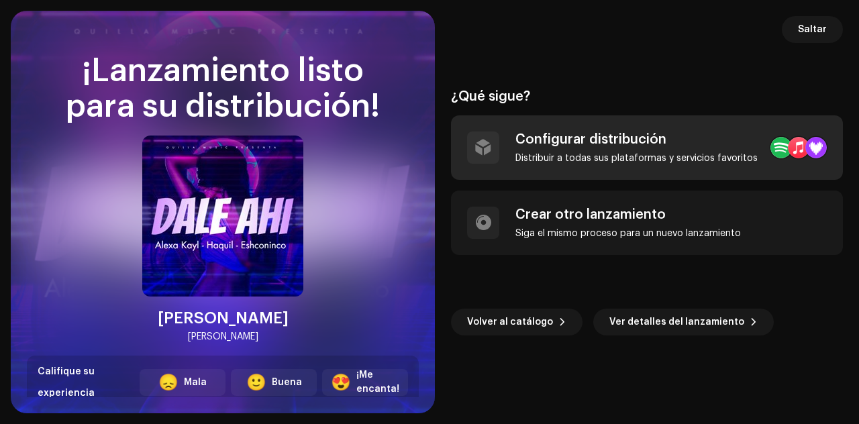
click at [651, 156] on div "Distribuir a todas sus plataformas y servicios favoritos" at bounding box center [636, 158] width 242 height 11
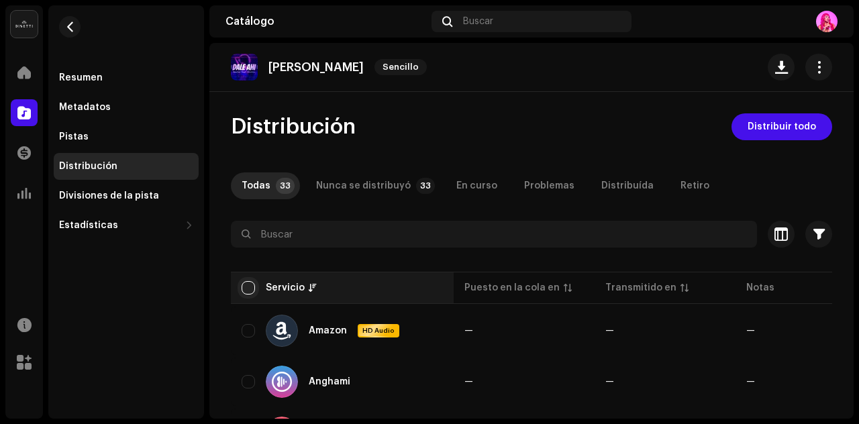
click at [252, 286] on input "checkbox" at bounding box center [248, 287] width 13 height 13
checkbox input "true"
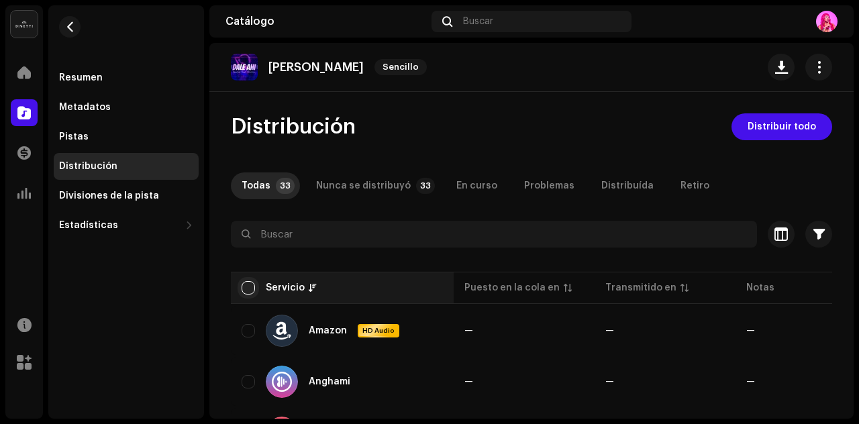
checkbox input "true"
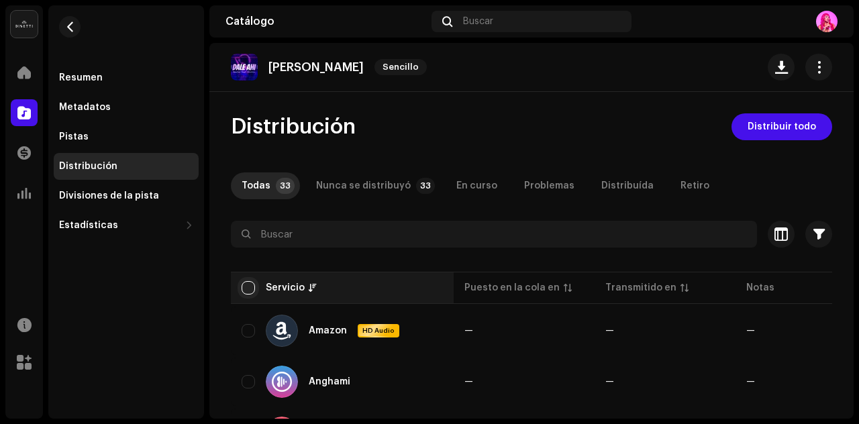
checkbox input "true"
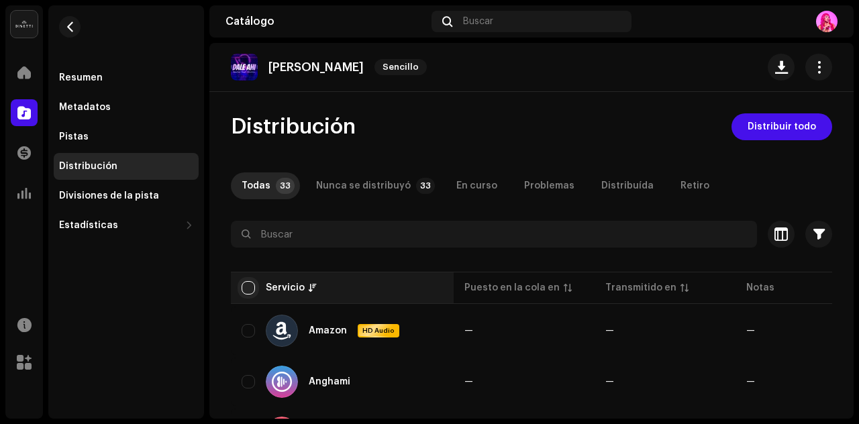
checkbox input "true"
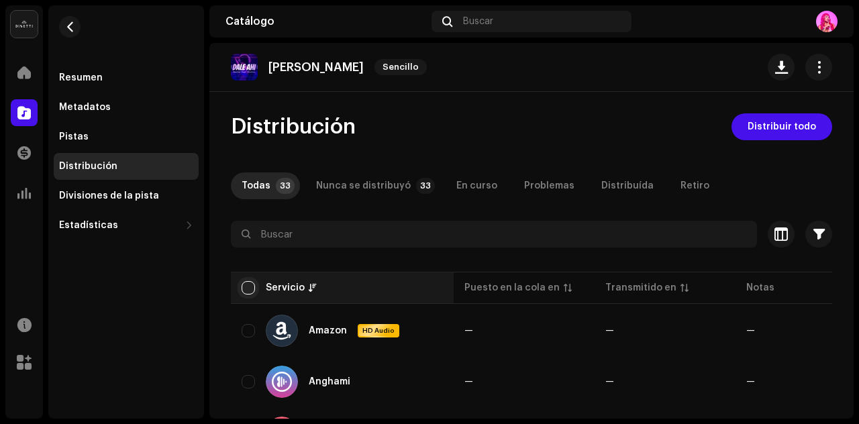
checkbox input "true"
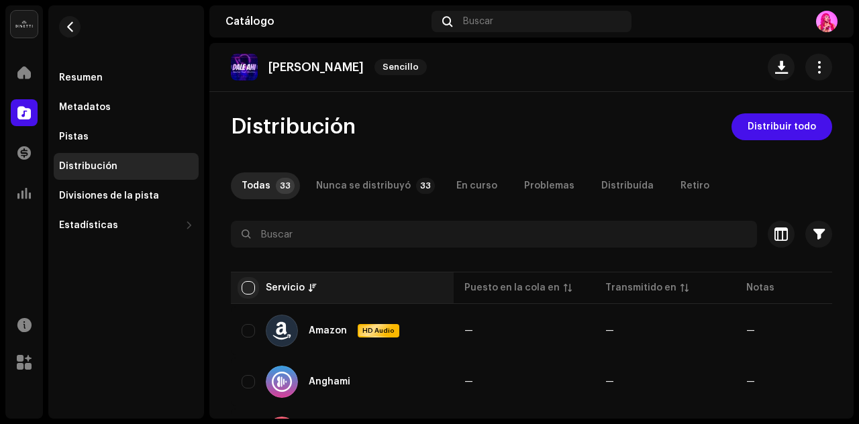
checkbox input "true"
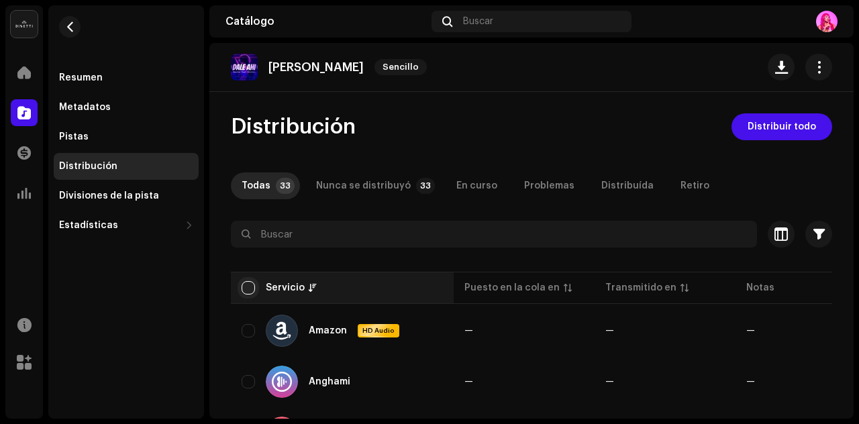
checkbox input "true"
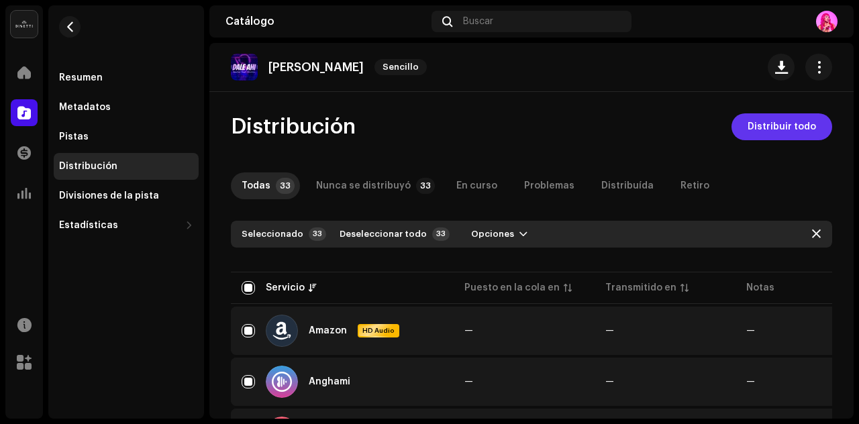
click at [772, 134] on span "Distribuir todo" at bounding box center [782, 126] width 68 height 27
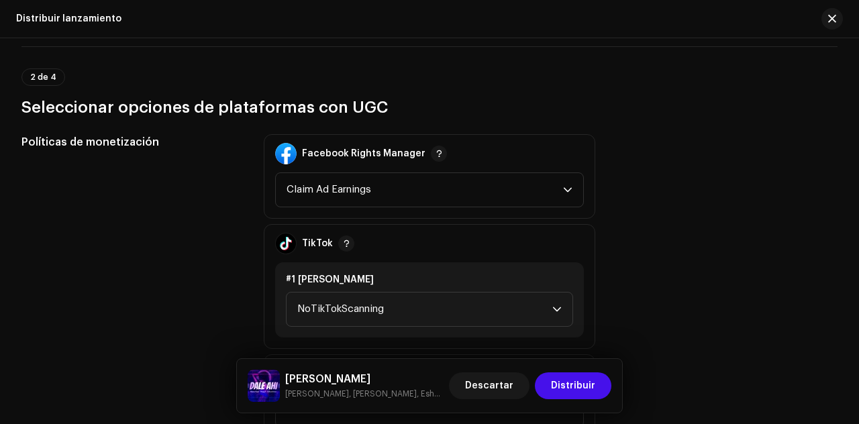
scroll to position [1606, 0]
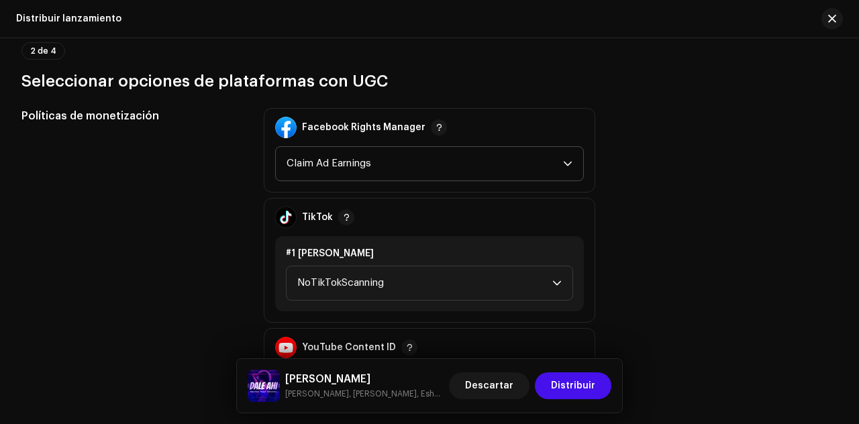
click at [570, 166] on p-select "Claim Ad Earnings" at bounding box center [429, 163] width 309 height 35
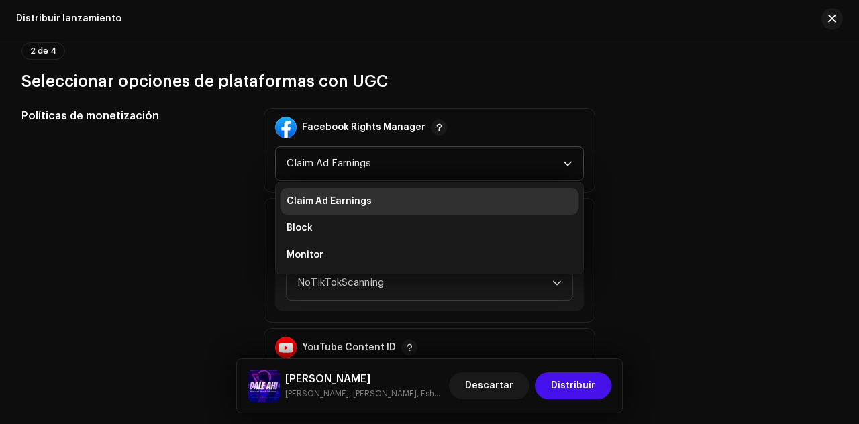
click at [570, 166] on p-select "Claim Ad Earnings Claim Ad Earnings Block Monitor" at bounding box center [429, 163] width 309 height 35
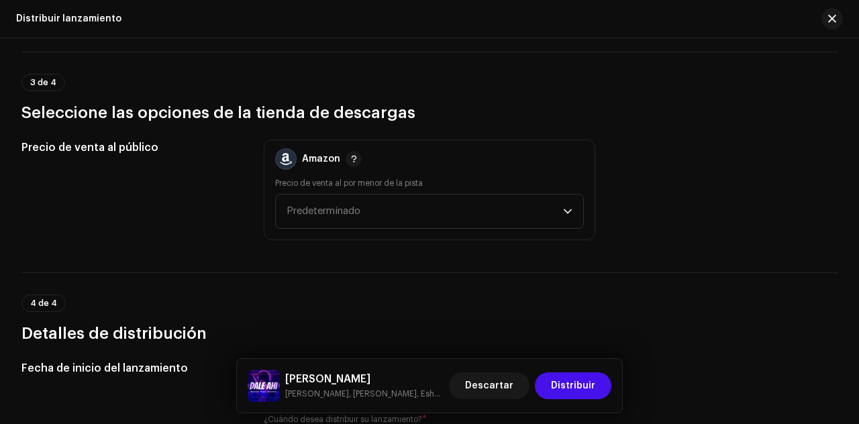
scroll to position [2004, 0]
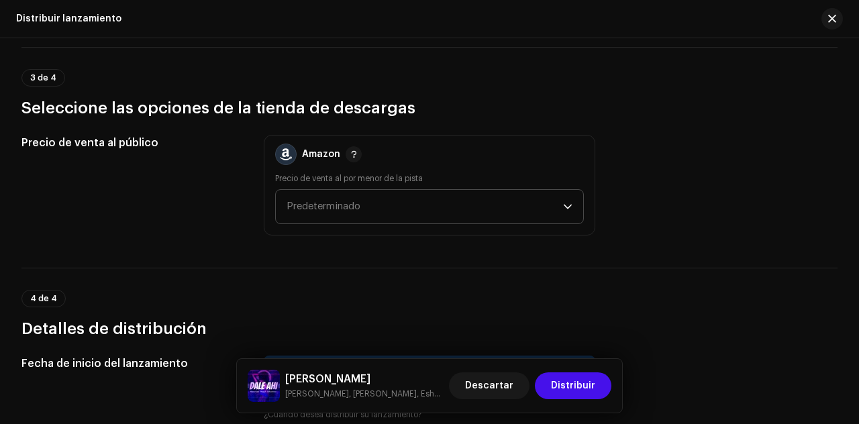
click at [563, 196] on div "dropdown trigger" at bounding box center [567, 207] width 9 height 34
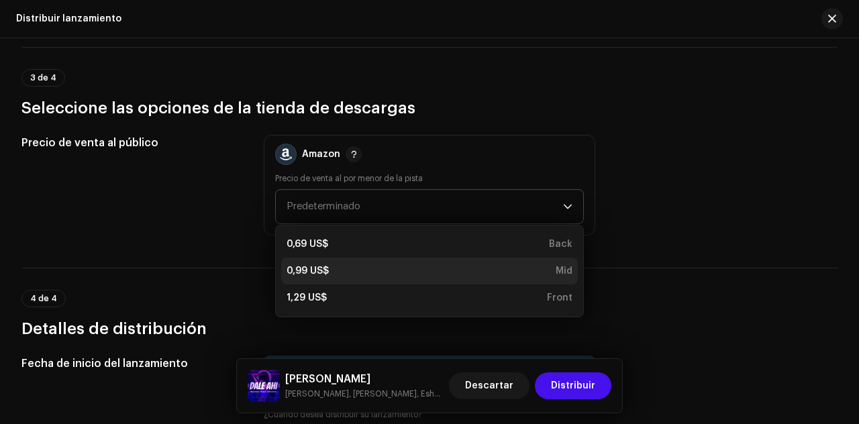
click at [443, 264] on div "0,99 US$ Mid" at bounding box center [430, 270] width 286 height 13
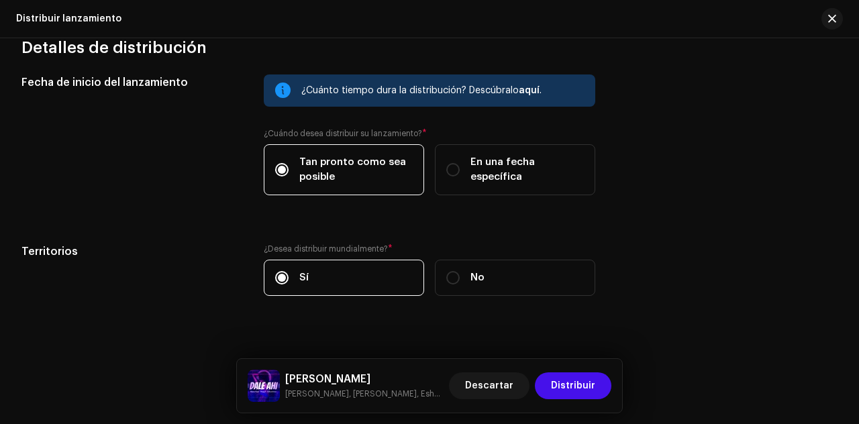
scroll to position [2297, 0]
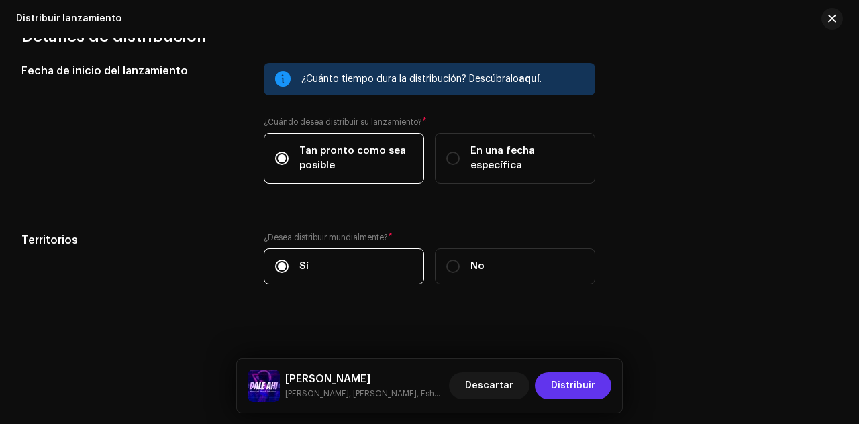
click at [562, 380] on span "Distribuir" at bounding box center [573, 385] width 44 height 27
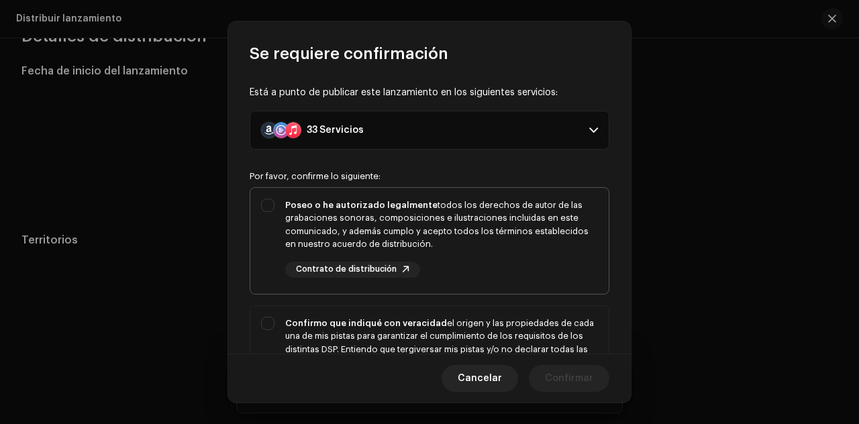
click at [269, 201] on div "Poseo o he autorizado legalmente todos los derechos de autor de las grabaciones…" at bounding box center [429, 238] width 358 height 101
checkbox input "true"
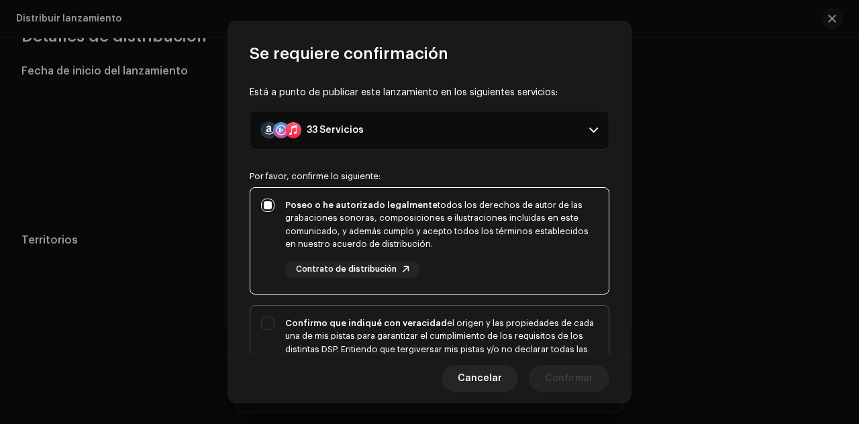
click at [266, 319] on div "Confirmo que indiqué con veracidad el origen y las propiedades de cada una de m…" at bounding box center [429, 363] width 358 height 114
checkbox input "true"
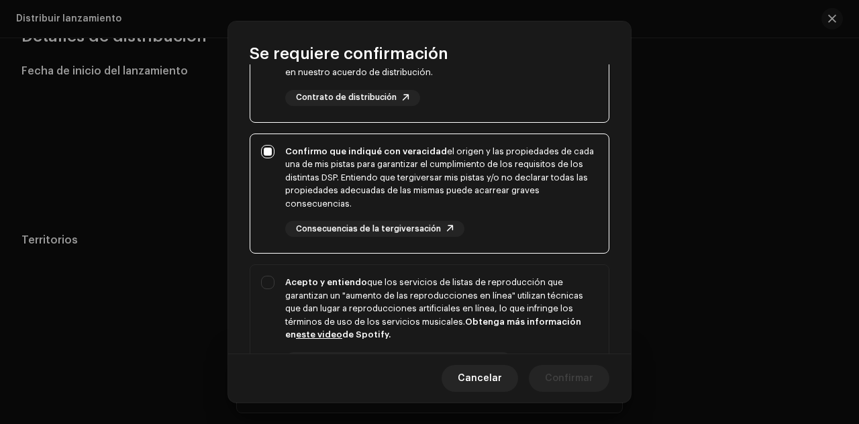
scroll to position [175, 0]
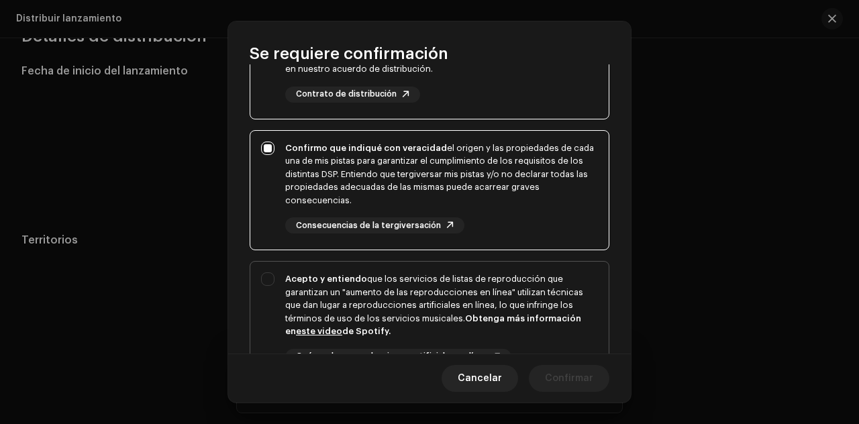
click at [268, 279] on div "Acepto y entiendo que los servicios de listas de reproducción que garantizan un…" at bounding box center [429, 330] width 358 height 136
checkbox input "true"
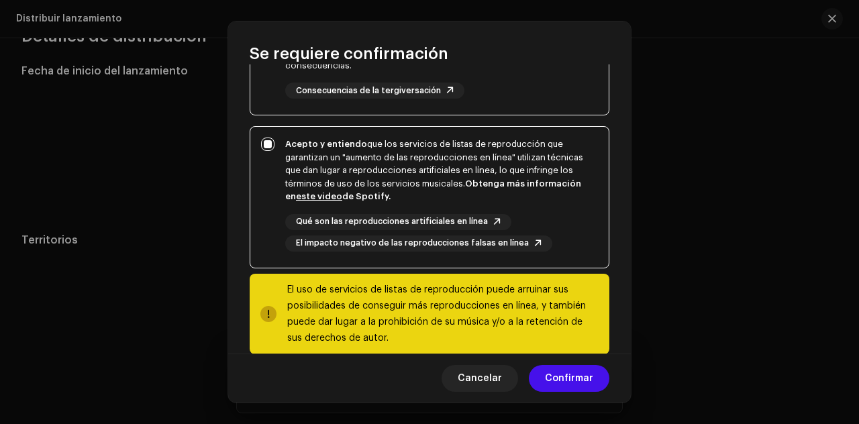
scroll to position [331, 0]
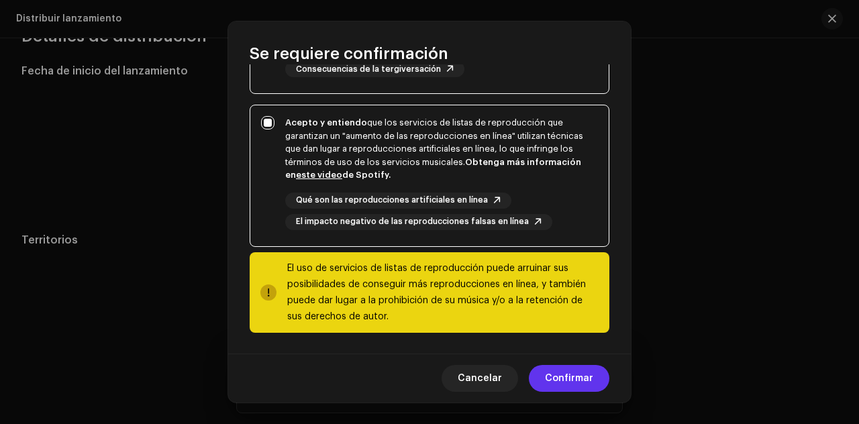
click at [564, 376] on span "Confirmar" at bounding box center [569, 378] width 48 height 27
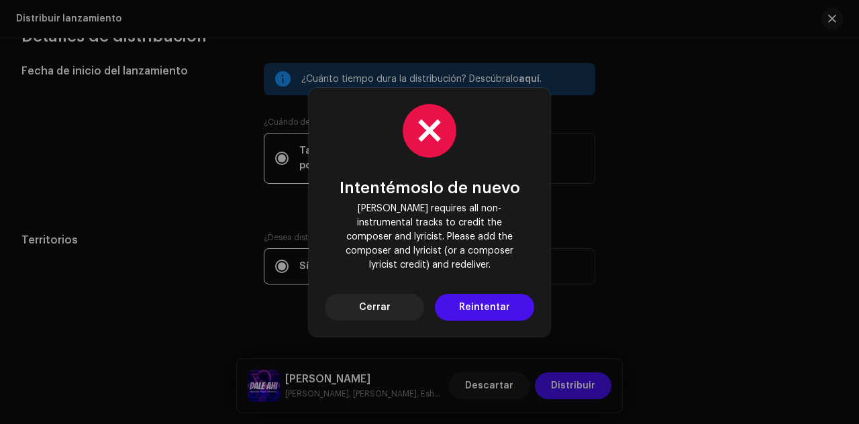
drag, startPoint x: 517, startPoint y: 258, endPoint x: 336, endPoint y: 218, distance: 184.9
click at [336, 218] on span "[PERSON_NAME] requires all non-instrumental tracks to credit the composer and l…" at bounding box center [430, 237] width 188 height 70
click at [470, 303] on span "Reintentar" at bounding box center [484, 307] width 51 height 27
click at [388, 299] on span "Cerrar" at bounding box center [375, 307] width 32 height 27
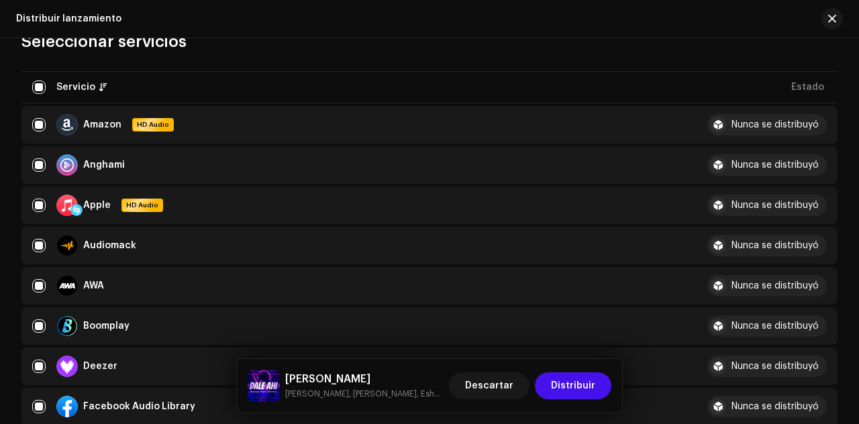
scroll to position [0, 0]
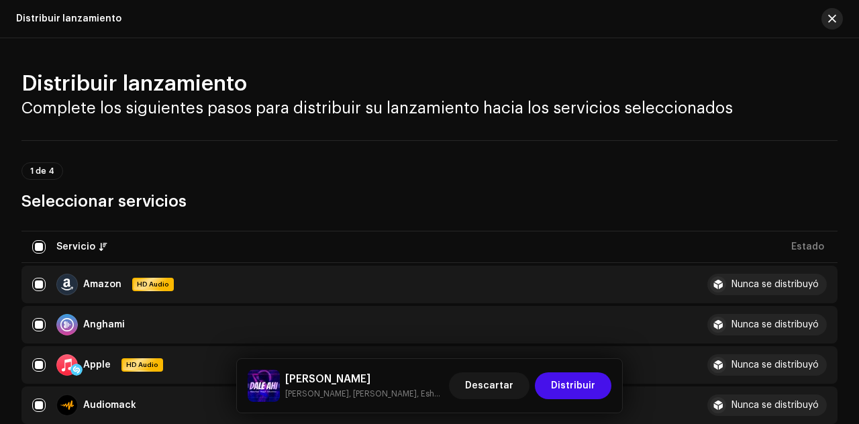
click at [834, 18] on span "button" at bounding box center [832, 18] width 8 height 11
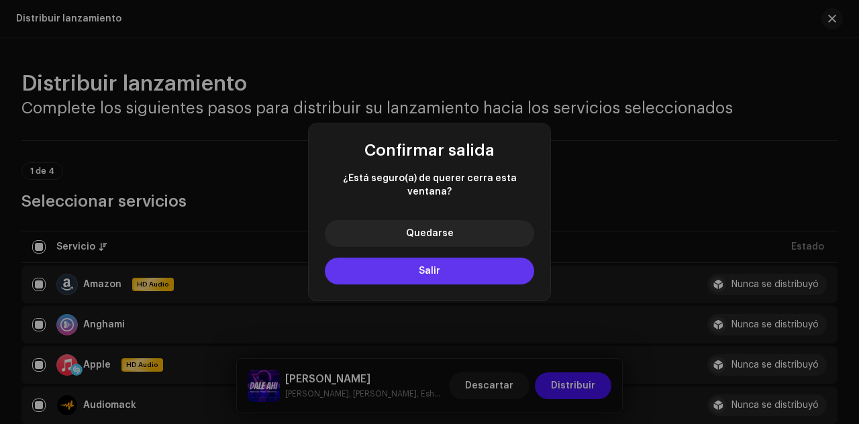
click at [464, 265] on button "Salir" at bounding box center [429, 271] width 209 height 27
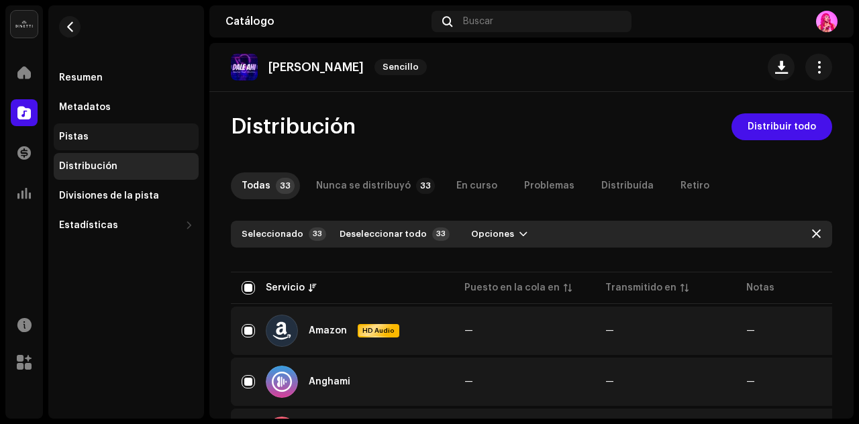
click at [109, 138] on div "Pistas" at bounding box center [126, 137] width 134 height 11
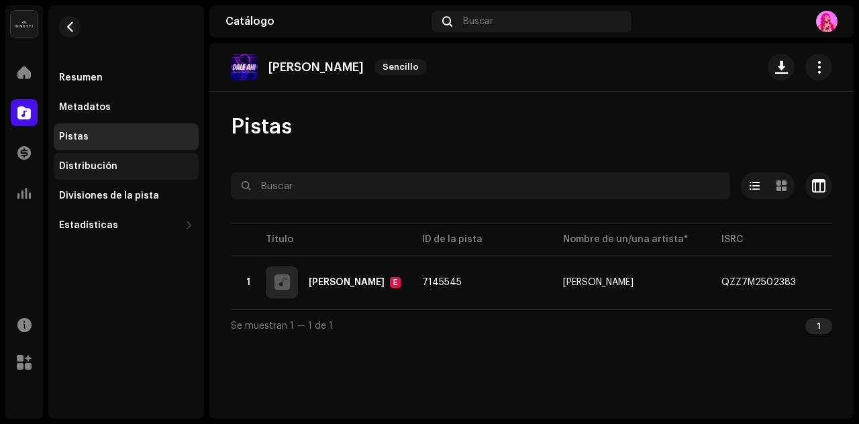
click at [101, 170] on div "Distribución" at bounding box center [88, 166] width 58 height 11
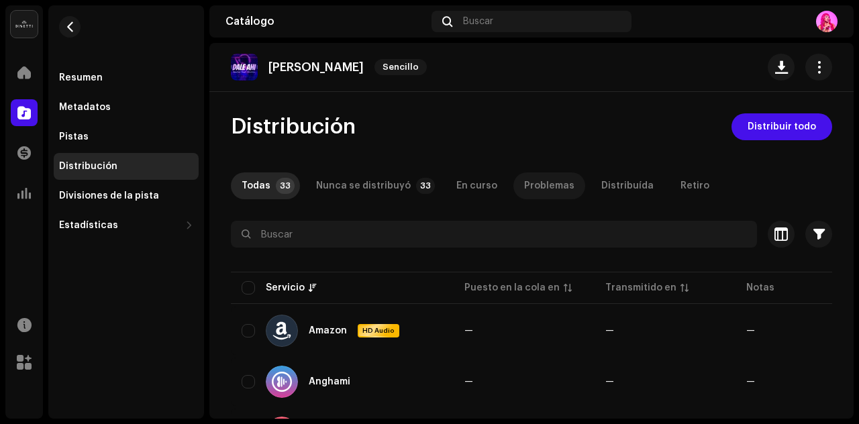
click at [524, 182] on div "Problemas" at bounding box center [549, 185] width 50 height 27
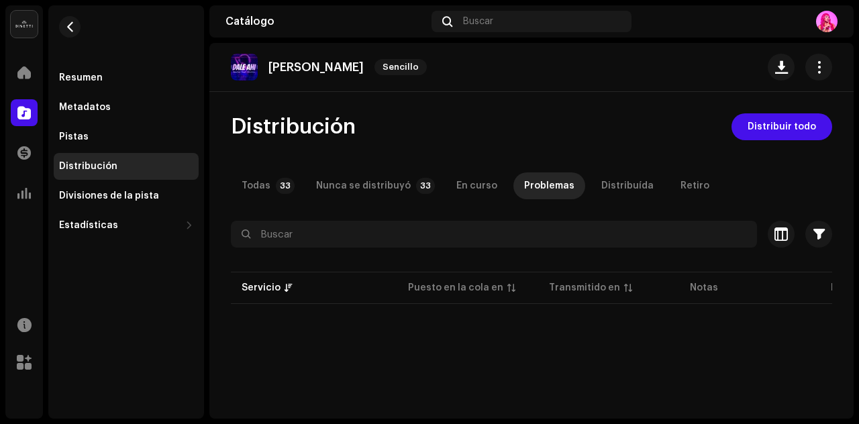
click at [465, 285] on p-table "Servicio Puesto en la cola en Transmitido en Notas Estado" at bounding box center [531, 288] width 601 height 38
click at [134, 100] on div "Metadatos" at bounding box center [126, 107] width 145 height 27
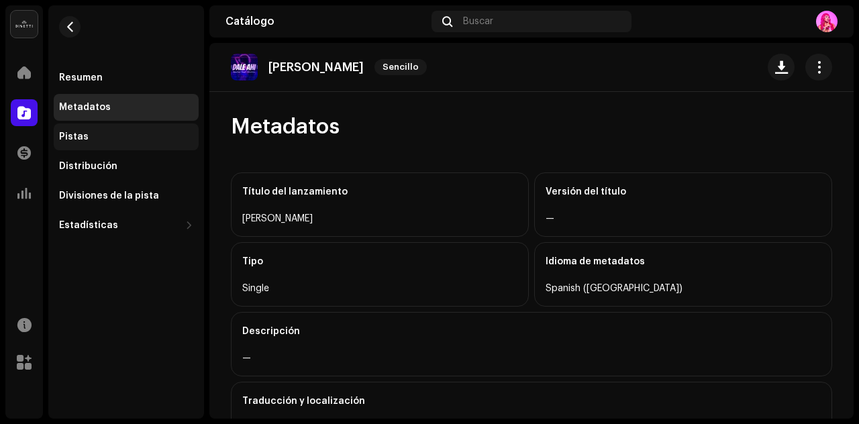
click at [113, 134] on div "Pistas" at bounding box center [126, 137] width 134 height 11
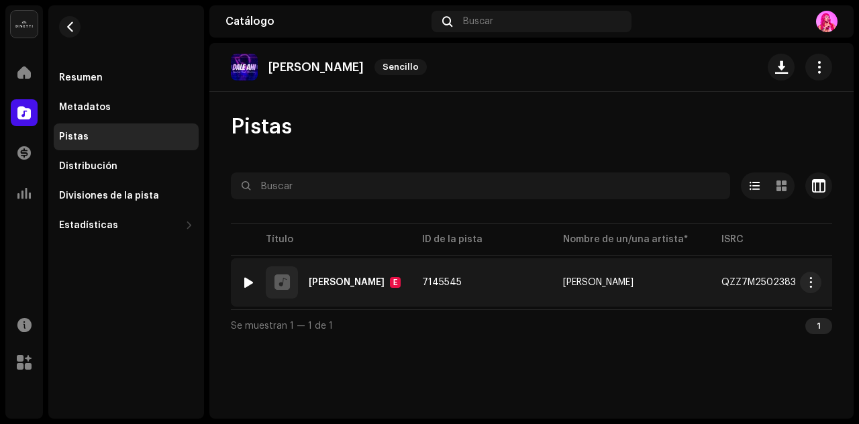
click at [493, 286] on td "7145545" at bounding box center [481, 282] width 141 height 48
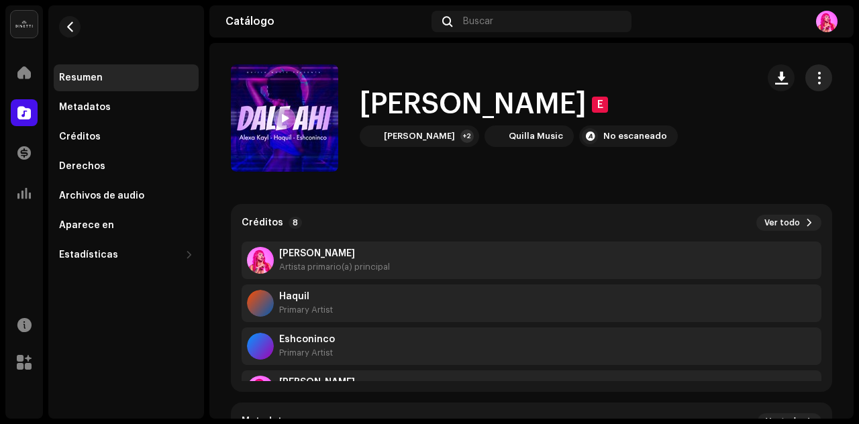
click at [813, 77] on span "button" at bounding box center [819, 77] width 13 height 11
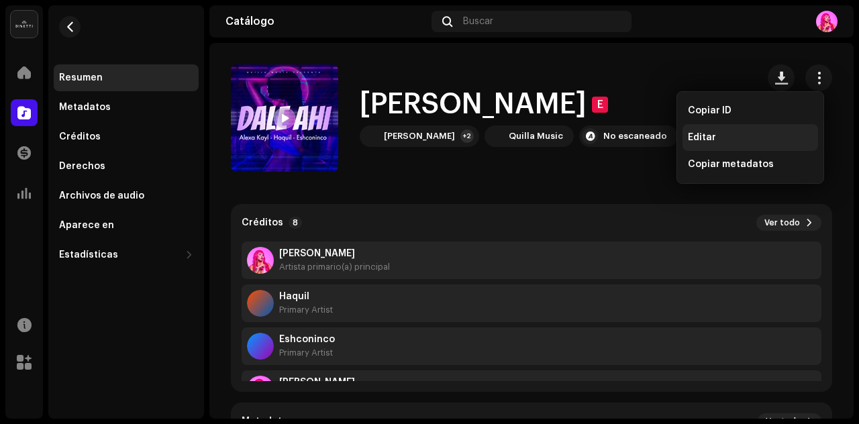
click at [726, 136] on div "Editar" at bounding box center [750, 137] width 125 height 11
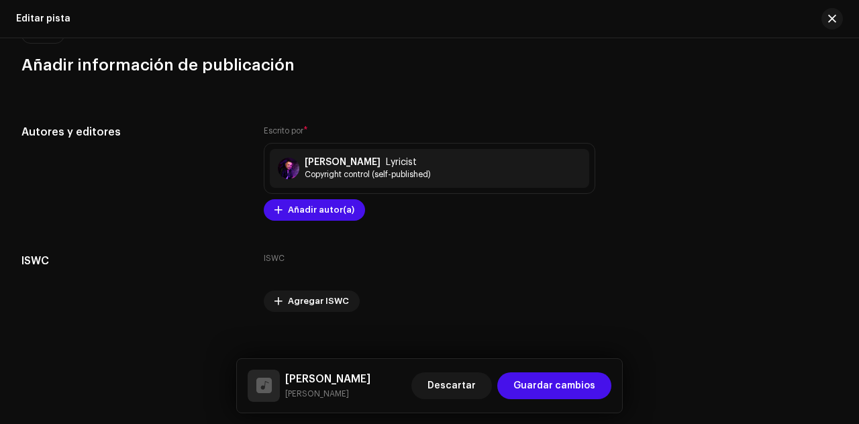
scroll to position [2998, 0]
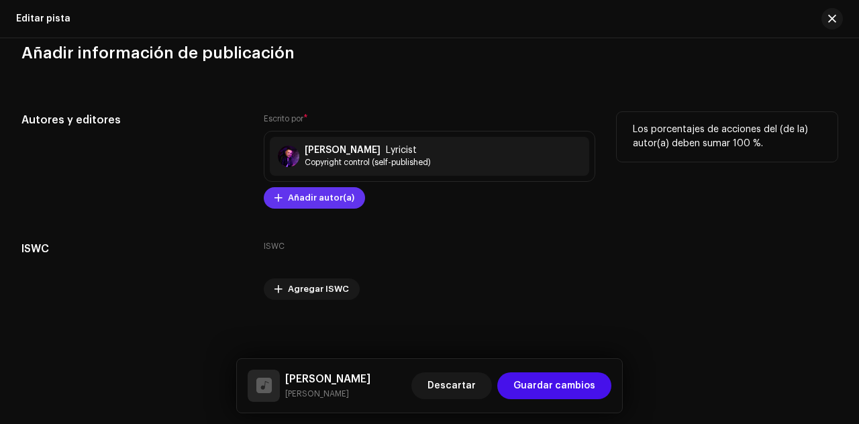
click at [329, 194] on span "Añadir autor(a)" at bounding box center [321, 198] width 66 height 27
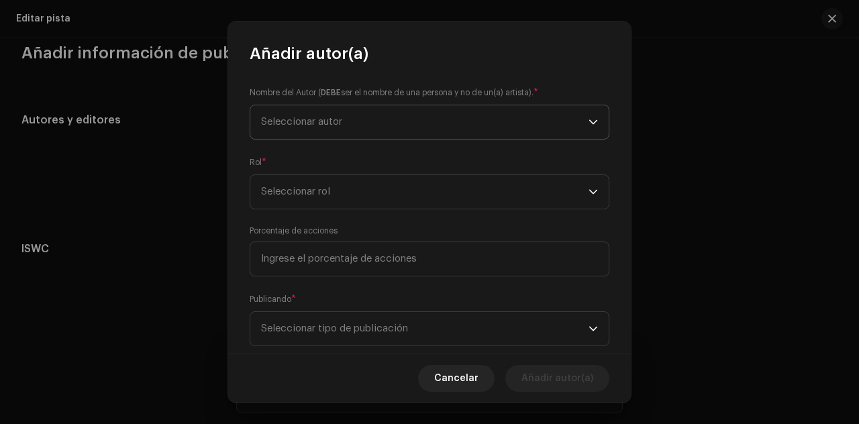
click at [389, 113] on span "Seleccionar autor" at bounding box center [424, 122] width 327 height 34
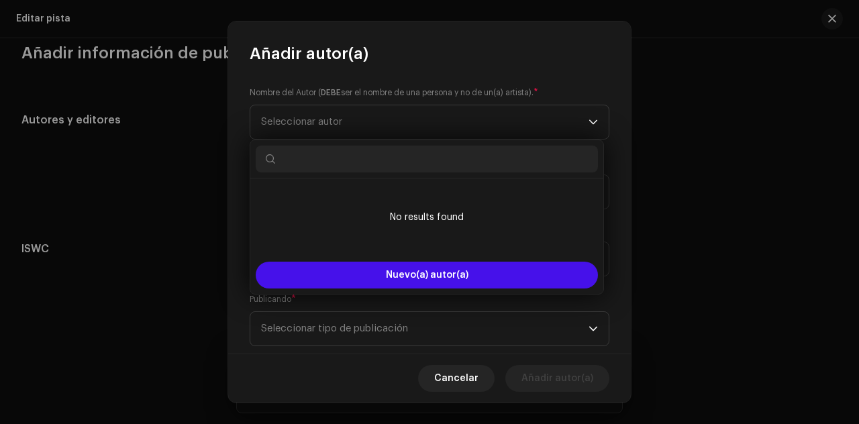
click at [379, 152] on input "text" at bounding box center [427, 159] width 342 height 27
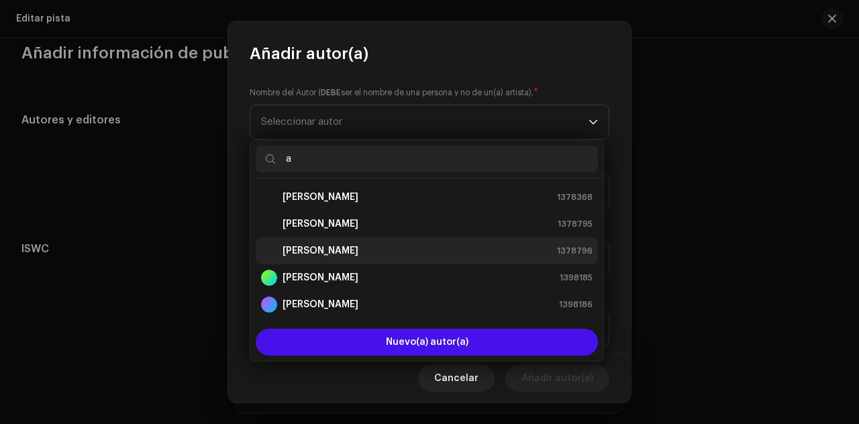
type input "a"
click at [357, 247] on div "[PERSON_NAME] 1378796" at bounding box center [426, 251] width 331 height 16
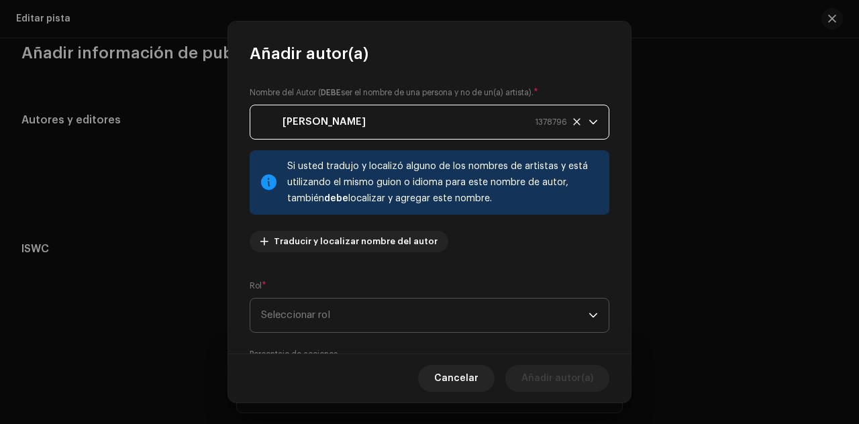
click at [393, 307] on span "Seleccionar rol" at bounding box center [424, 316] width 327 height 34
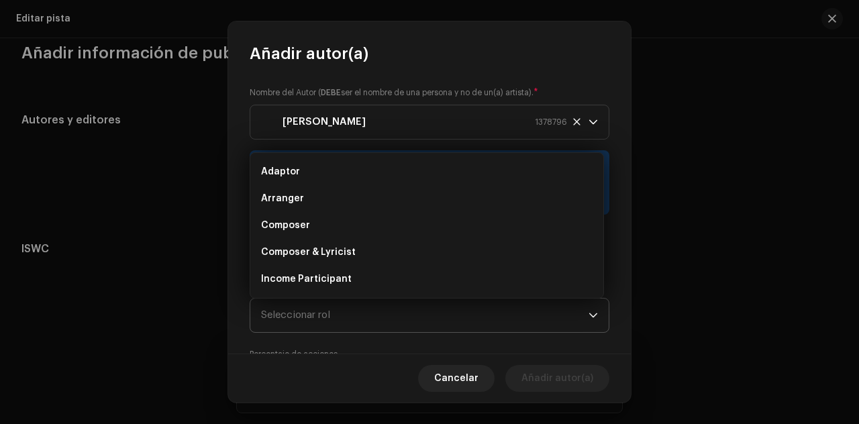
scroll to position [21, 0]
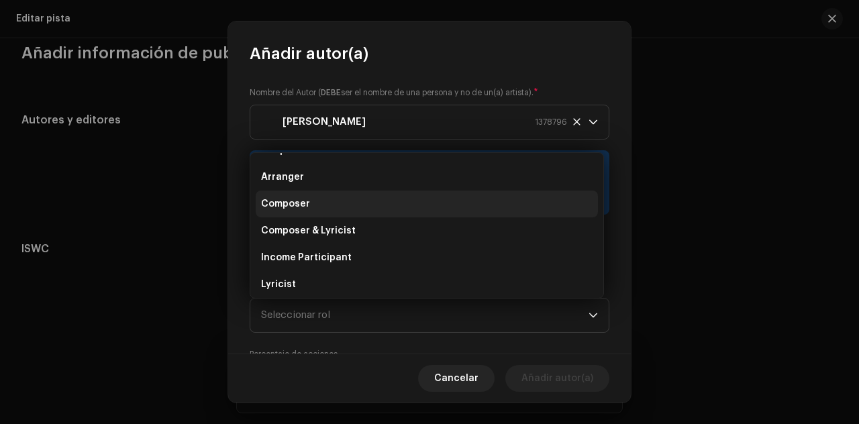
click at [366, 198] on li "Composer" at bounding box center [427, 204] width 342 height 27
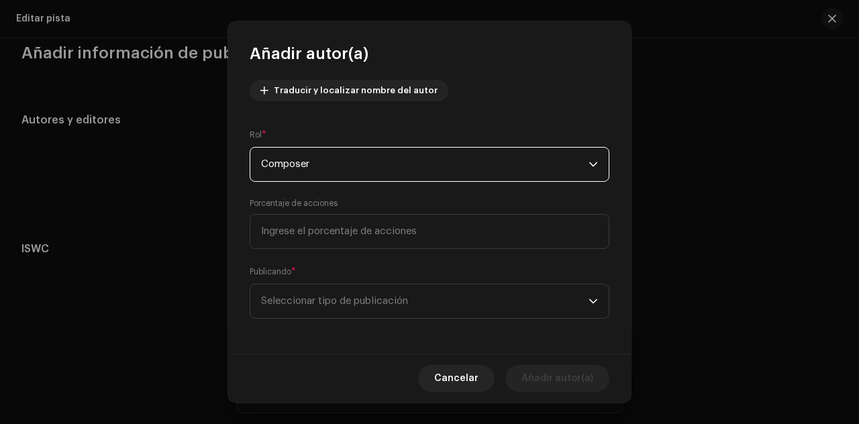
scroll to position [152, 0]
click at [568, 299] on span "Seleccionar tipo de publicación" at bounding box center [424, 300] width 327 height 34
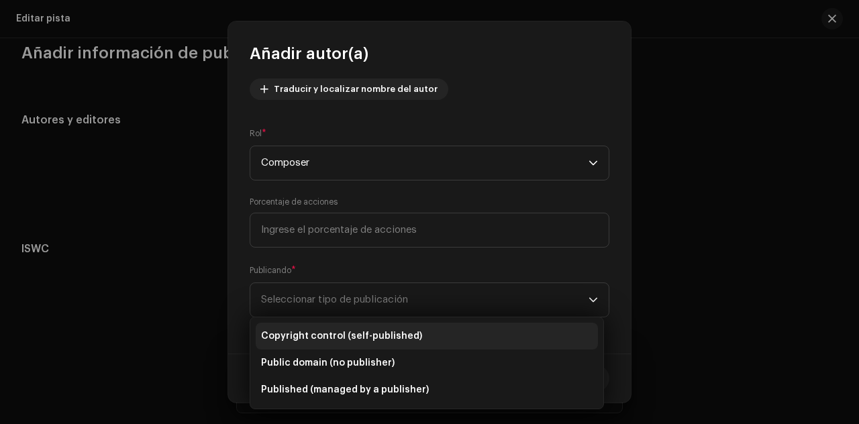
click at [350, 332] on span "Copyright control (self-published)" at bounding box center [341, 335] width 161 height 13
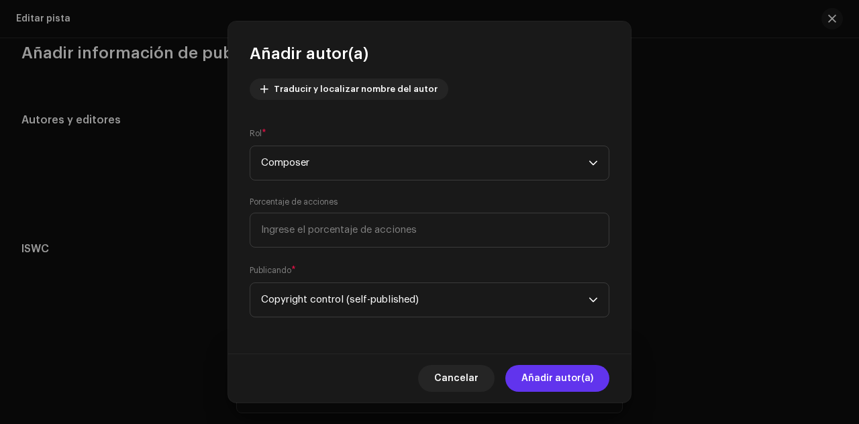
click at [575, 382] on span "Añadir autor(a)" at bounding box center [557, 378] width 72 height 27
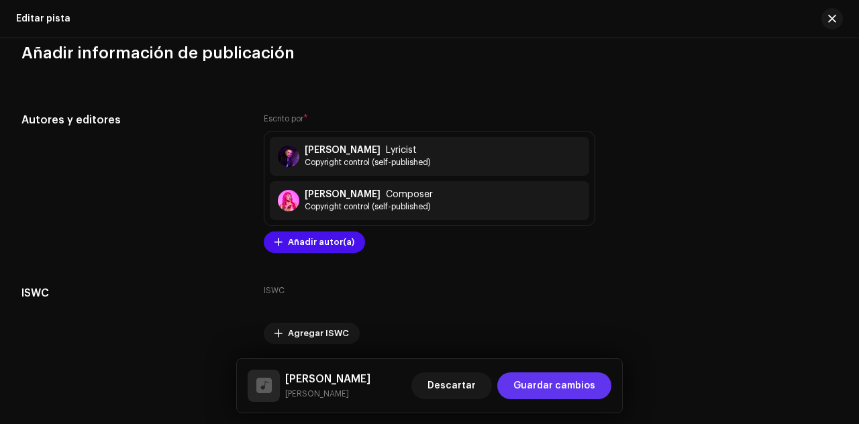
click at [568, 388] on span "Guardar cambios" at bounding box center [554, 385] width 82 height 27
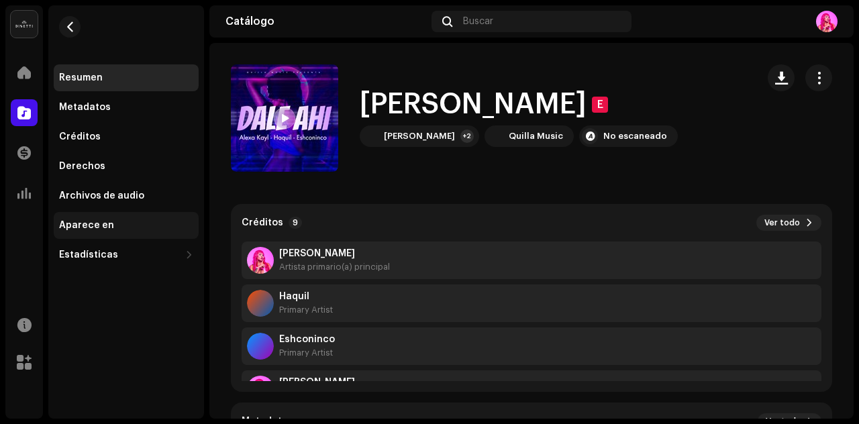
click at [115, 227] on div "Aparece en" at bounding box center [126, 225] width 134 height 11
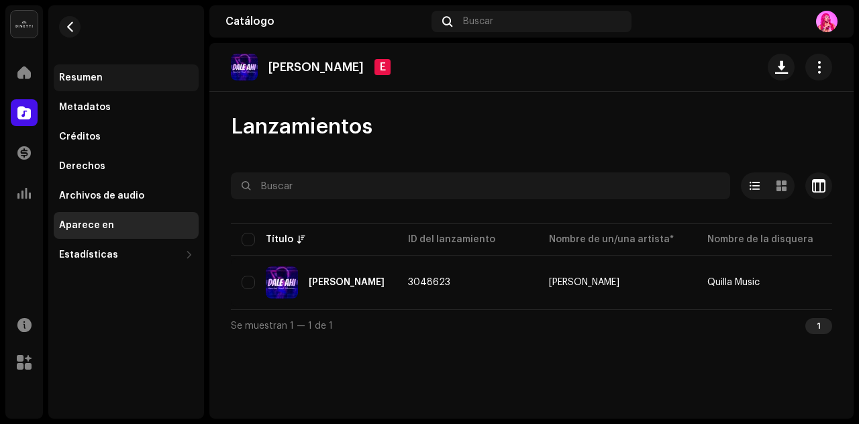
click at [103, 83] on div "Resumen" at bounding box center [126, 77] width 134 height 11
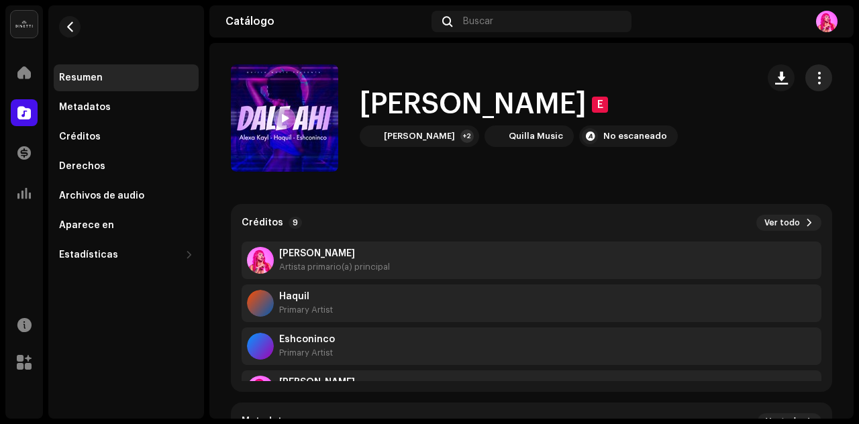
click at [811, 70] on button "button" at bounding box center [818, 77] width 27 height 27
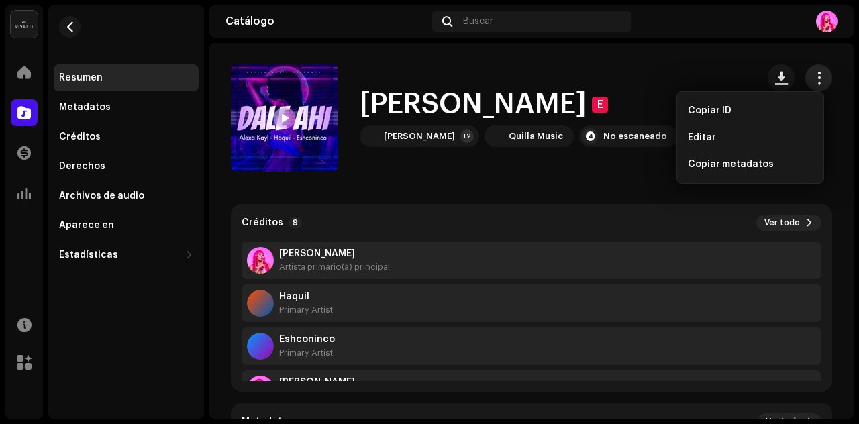
click at [813, 72] on span "button" at bounding box center [819, 77] width 13 height 11
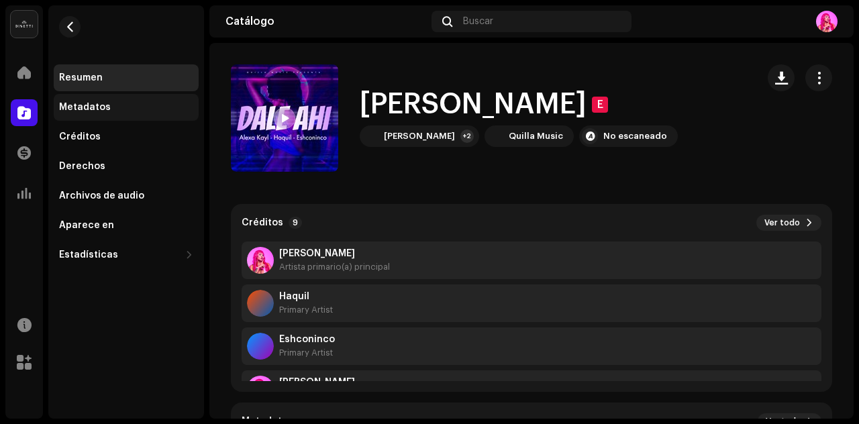
click at [111, 109] on div "Metadatos" at bounding box center [126, 107] width 134 height 11
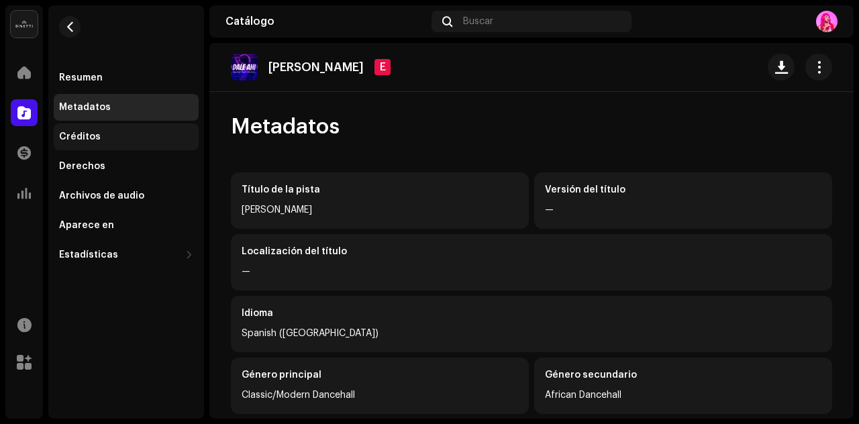
click at [111, 150] on div "Créditos" at bounding box center [126, 136] width 145 height 27
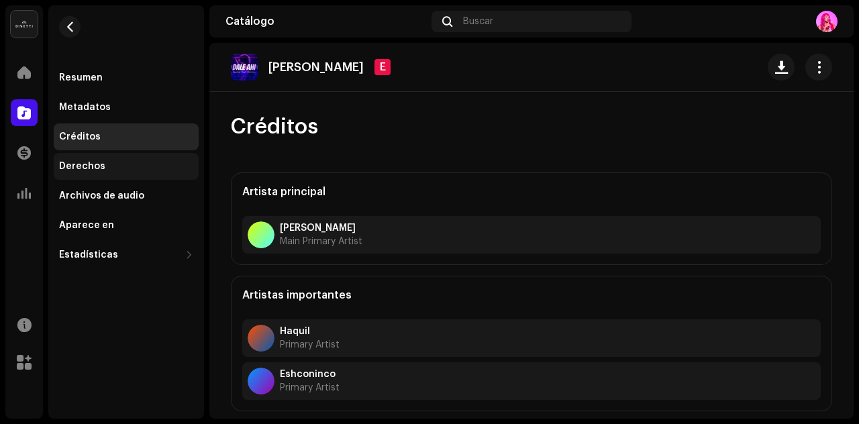
click at [114, 173] on div "Derechos" at bounding box center [126, 166] width 145 height 27
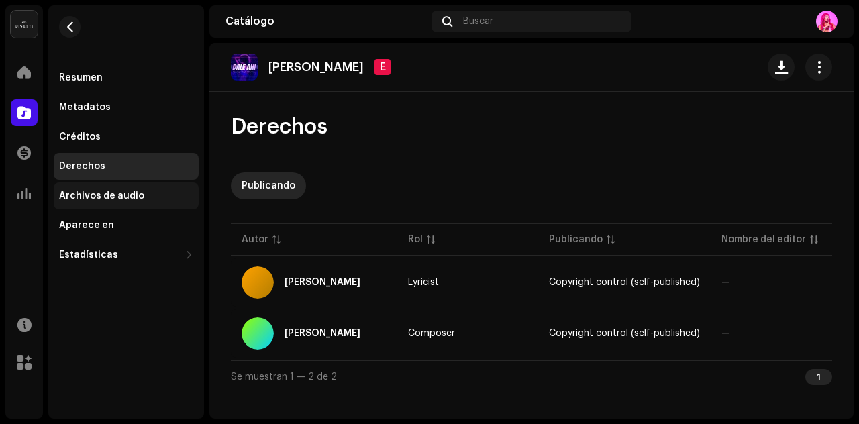
click at [120, 189] on div "Archivos de audio" at bounding box center [126, 196] width 145 height 27
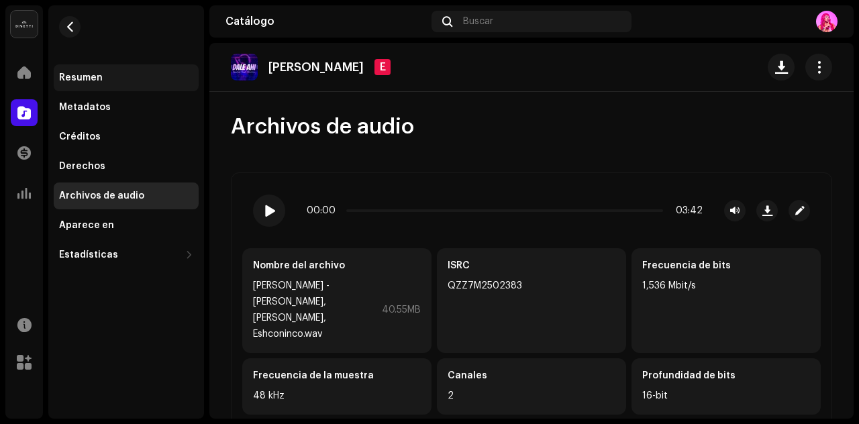
click at [103, 86] on div "Resumen" at bounding box center [126, 77] width 145 height 27
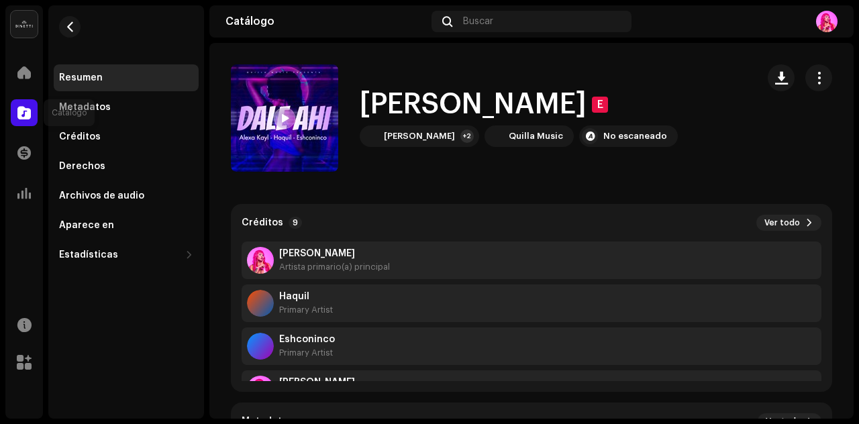
click at [16, 104] on div at bounding box center [24, 112] width 27 height 27
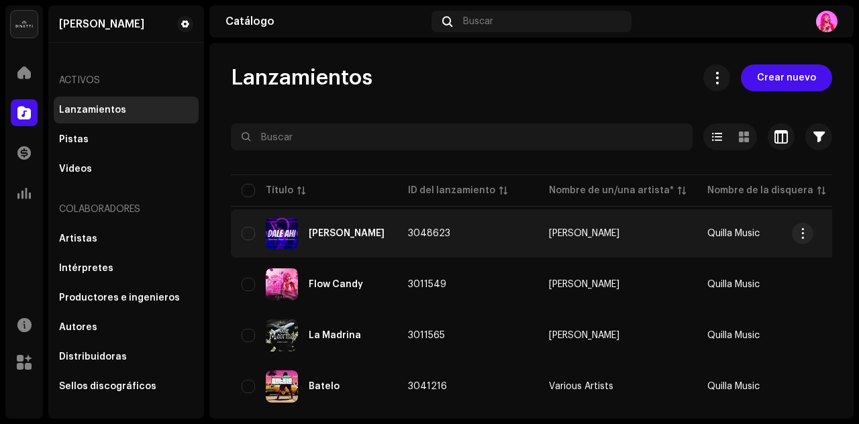
click at [315, 229] on div "[PERSON_NAME]" at bounding box center [347, 233] width 76 height 9
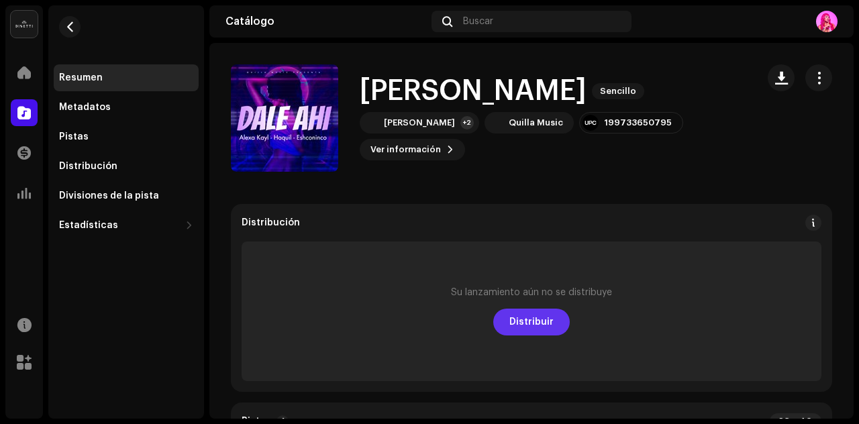
click at [515, 318] on span "Distribuir" at bounding box center [531, 322] width 44 height 27
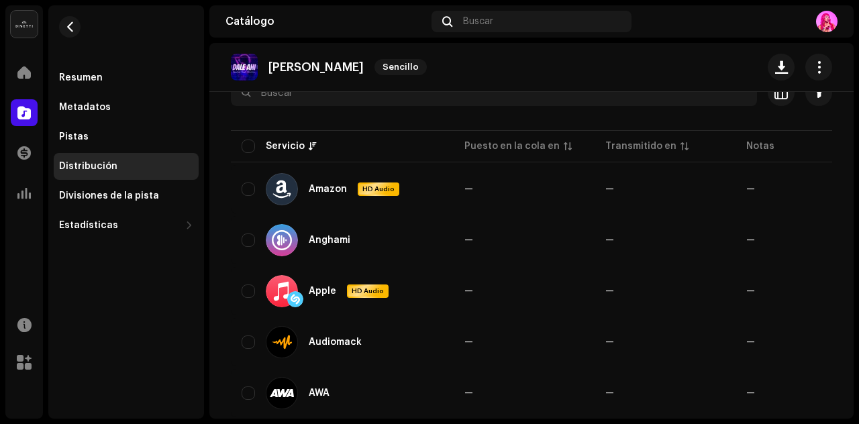
scroll to position [125, 0]
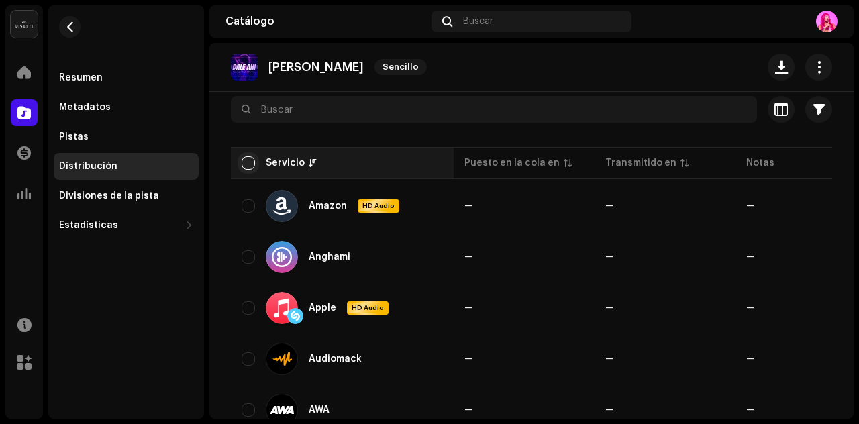
click at [251, 158] on input "checkbox" at bounding box center [248, 162] width 13 height 13
checkbox input "true"
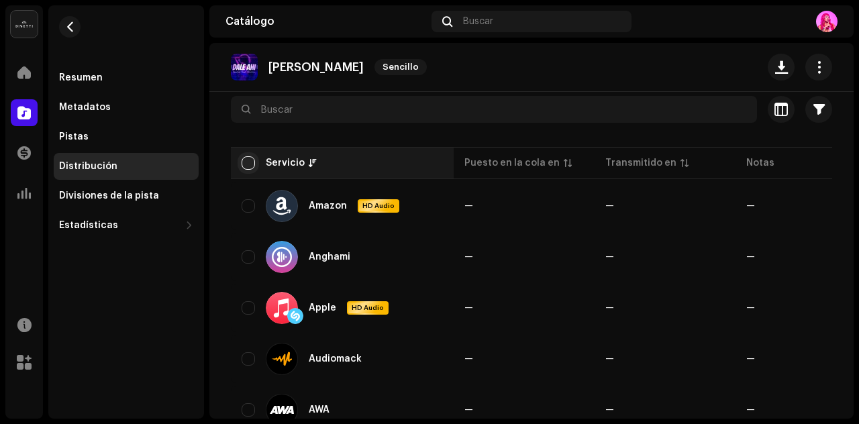
checkbox input "true"
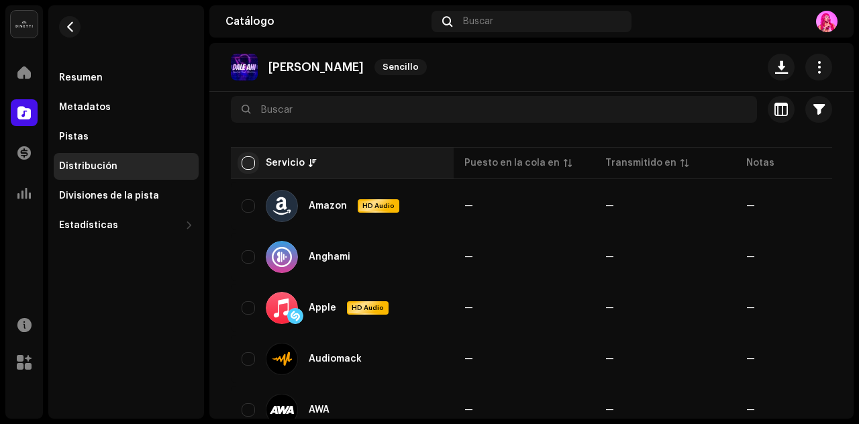
checkbox input "true"
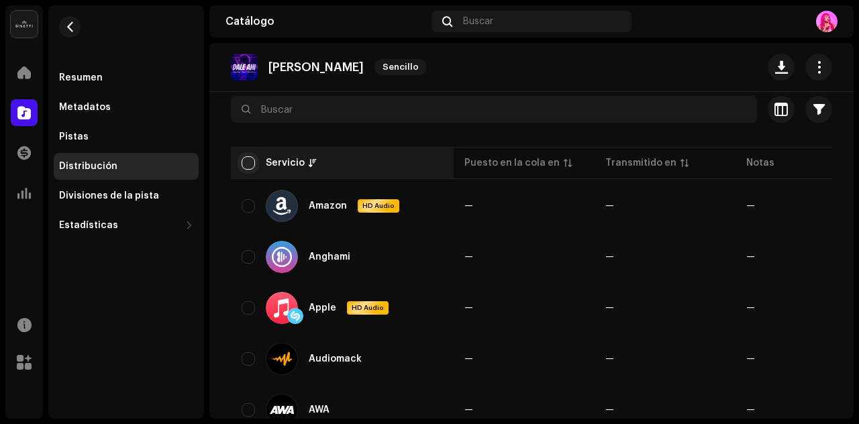
checkbox input "true"
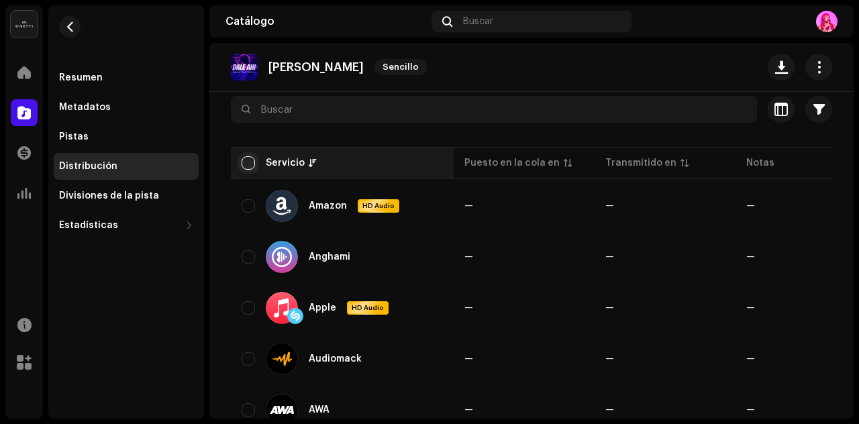
checkbox input "true"
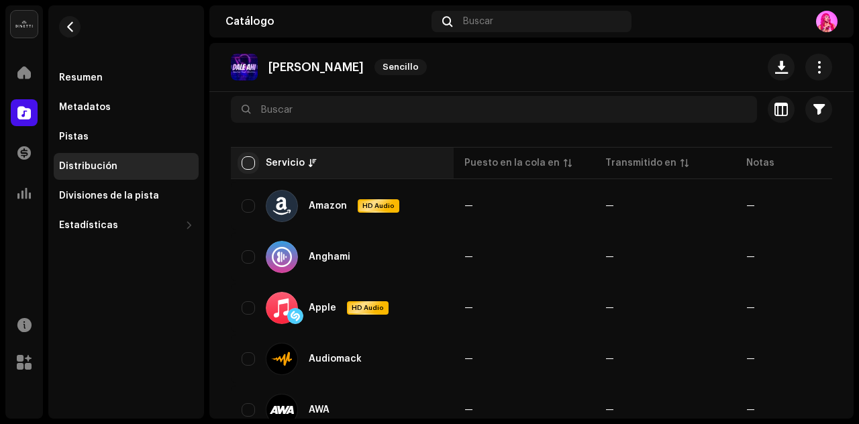
checkbox input "true"
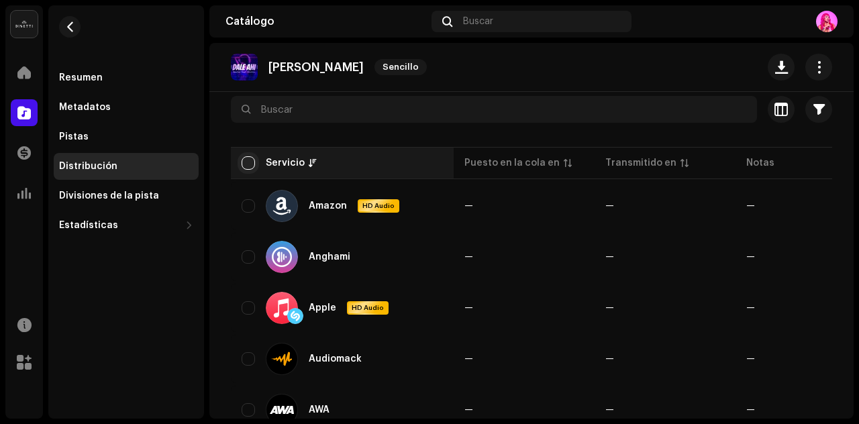
checkbox input "true"
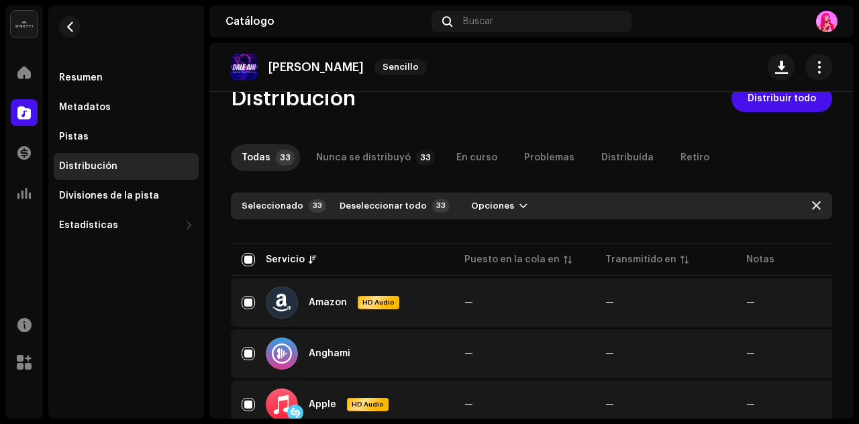
scroll to position [0, 0]
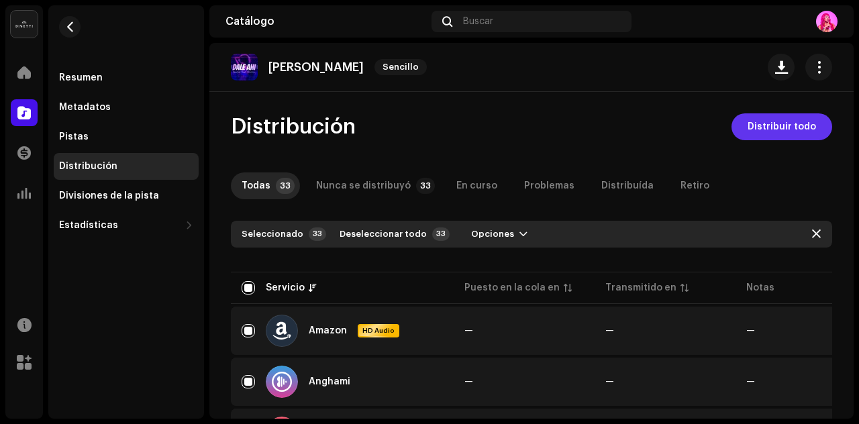
click at [756, 121] on span "Distribuir todo" at bounding box center [782, 126] width 68 height 27
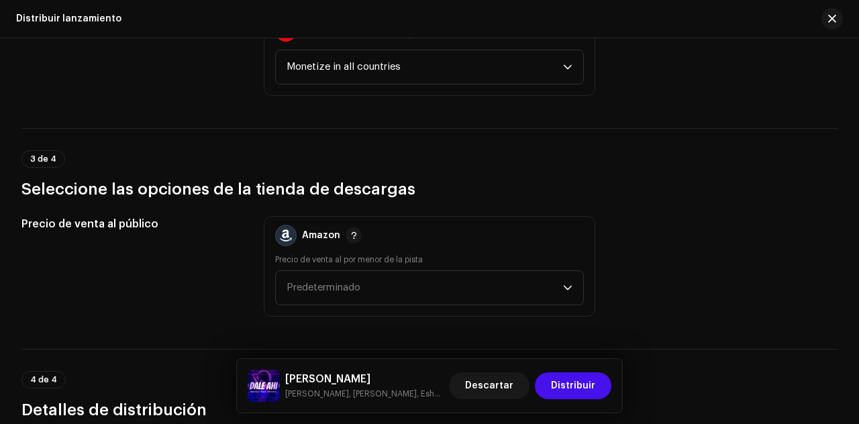
scroll to position [1936, 0]
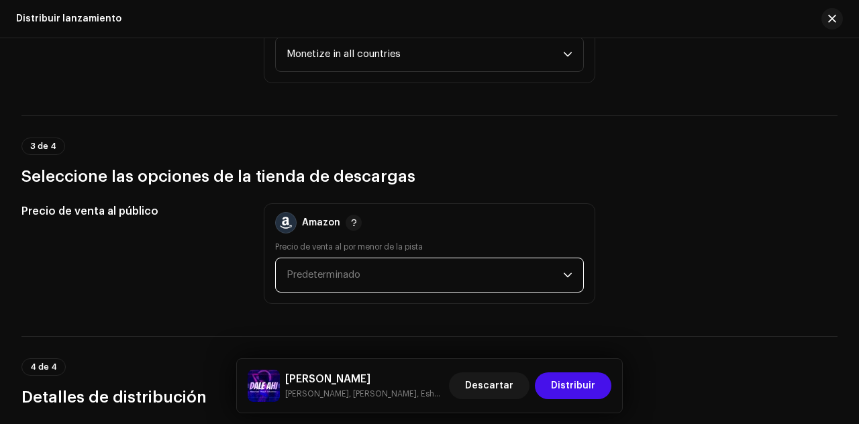
click at [531, 262] on span "Predeterminado" at bounding box center [425, 275] width 276 height 34
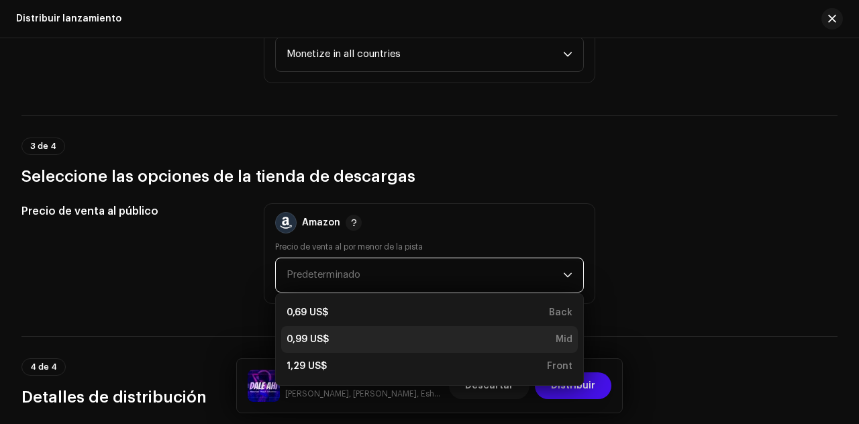
click at [352, 338] on div "0,99 US$ Mid" at bounding box center [430, 339] width 286 height 13
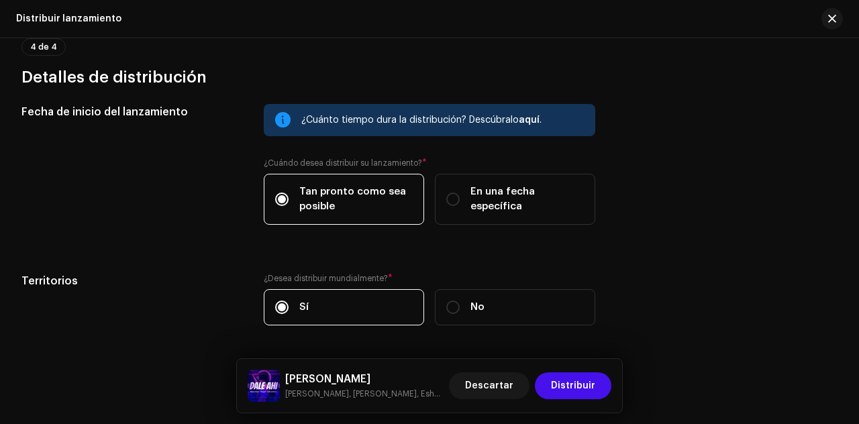
scroll to position [2266, 0]
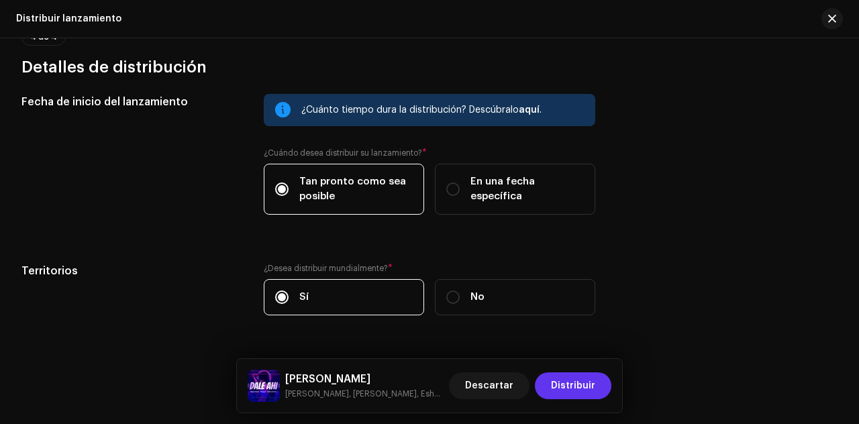
click at [577, 382] on span "Distribuir" at bounding box center [573, 385] width 44 height 27
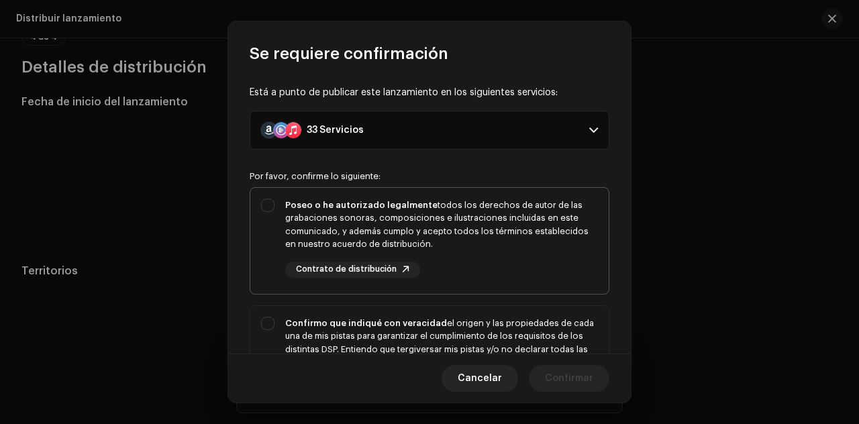
click at [266, 201] on div "Poseo o he autorizado legalmente todos los derechos de autor de las grabaciones…" at bounding box center [429, 238] width 358 height 101
checkbox input "true"
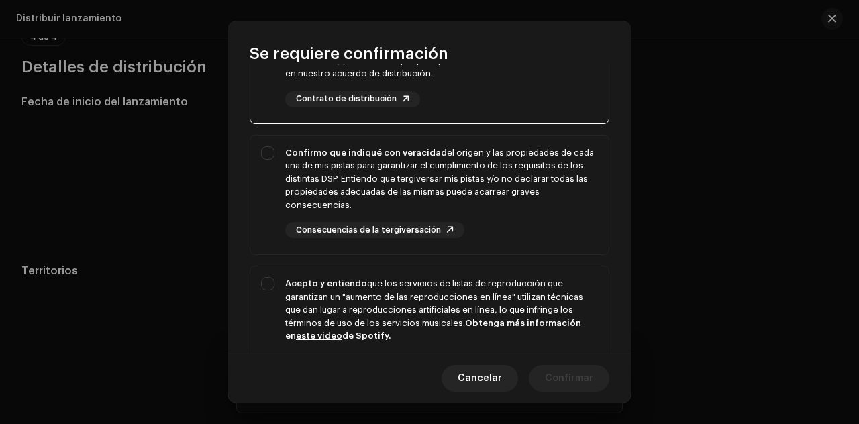
scroll to position [184, 0]
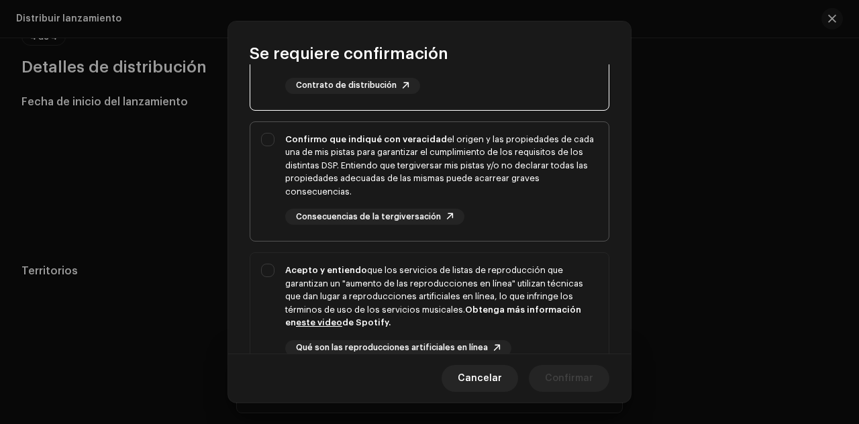
click at [270, 136] on div "Confirmo que indiqué con veracidad el origen y las propiedades de cada una de m…" at bounding box center [429, 179] width 358 height 114
checkbox input "true"
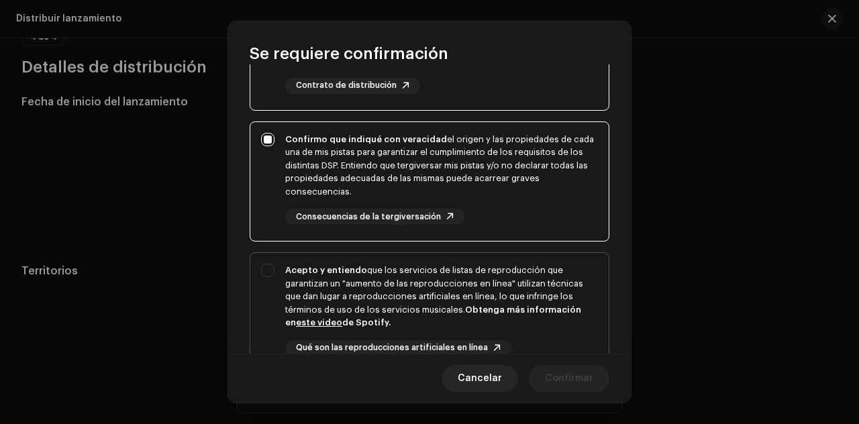
click at [268, 278] on div "Acepto y entiendo que los servicios de listas de reproducción que garantizan un…" at bounding box center [429, 321] width 358 height 136
checkbox input "true"
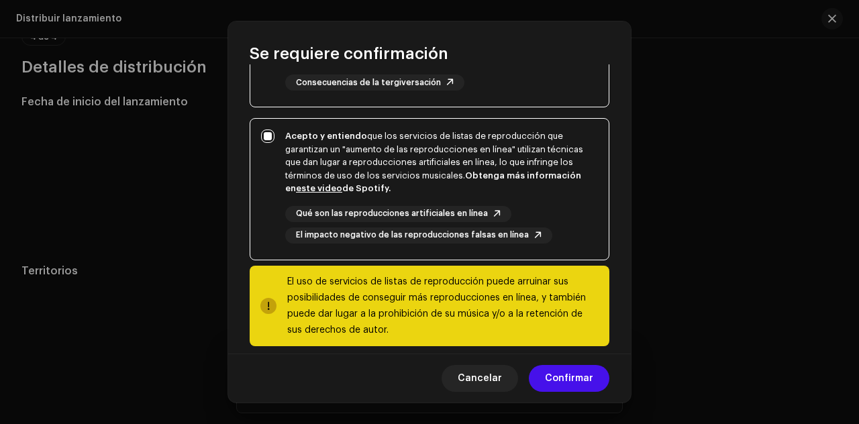
scroll to position [331, 0]
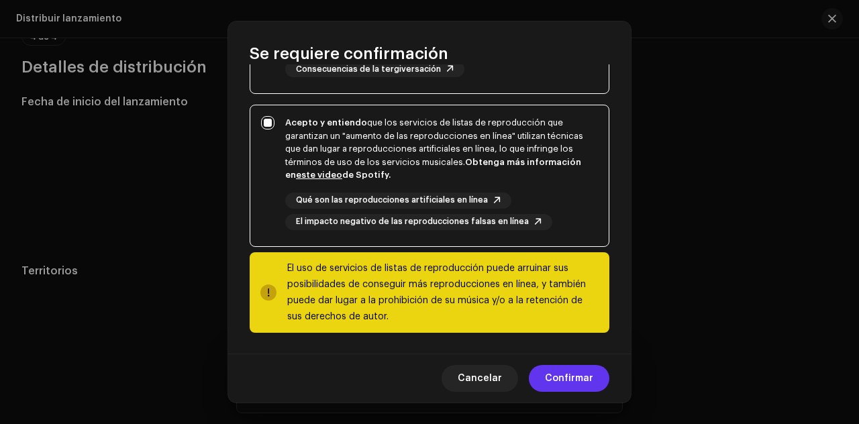
click at [584, 378] on span "Confirmar" at bounding box center [569, 378] width 48 height 27
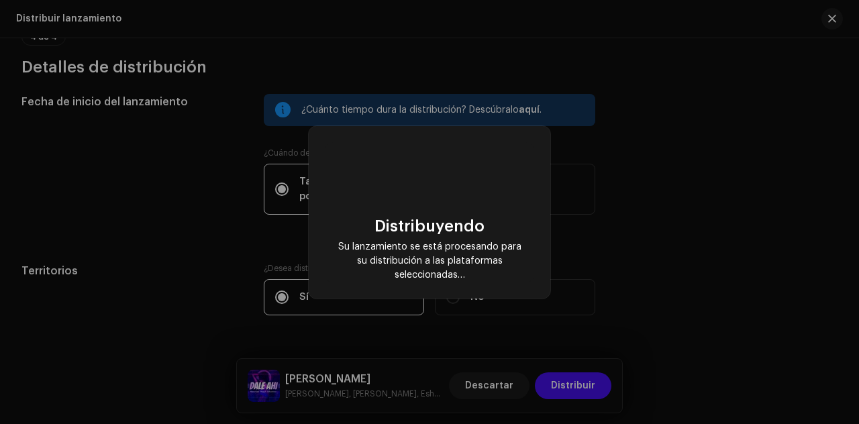
checkbox input "false"
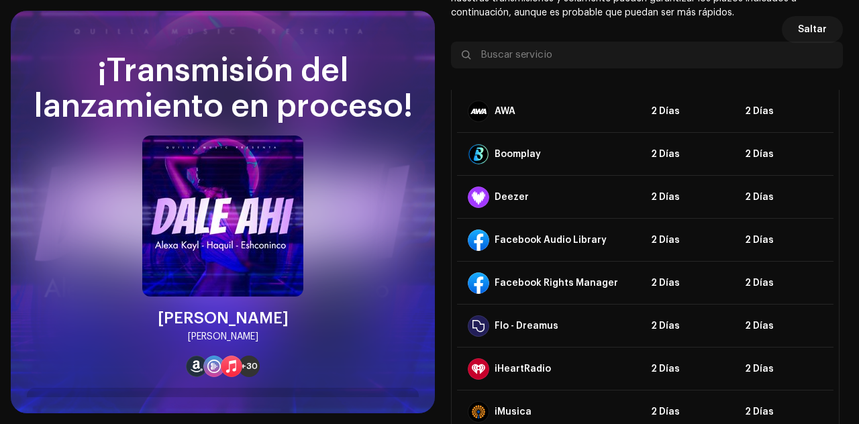
scroll to position [0, 0]
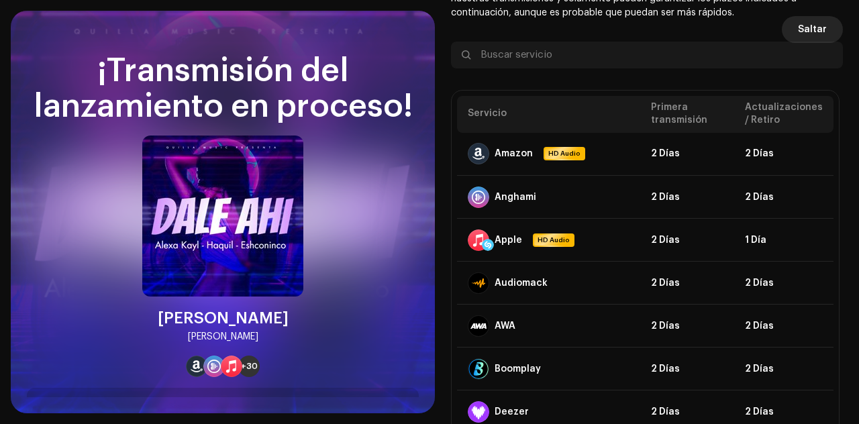
click at [811, 30] on span "Saltar" at bounding box center [812, 29] width 29 height 27
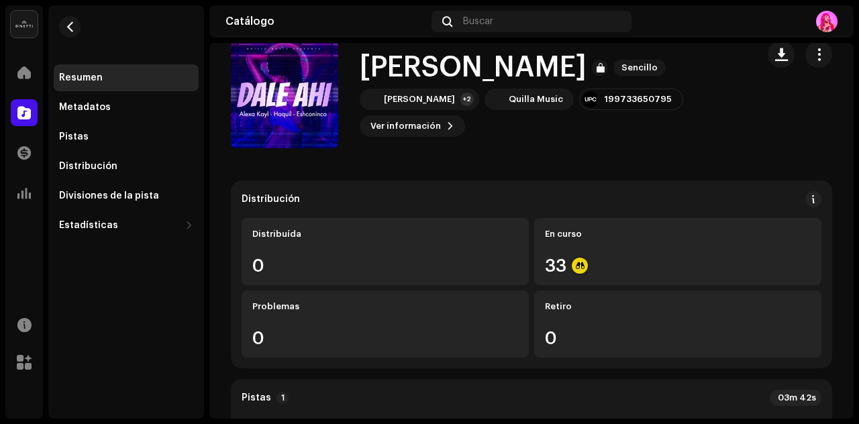
scroll to position [17, 0]
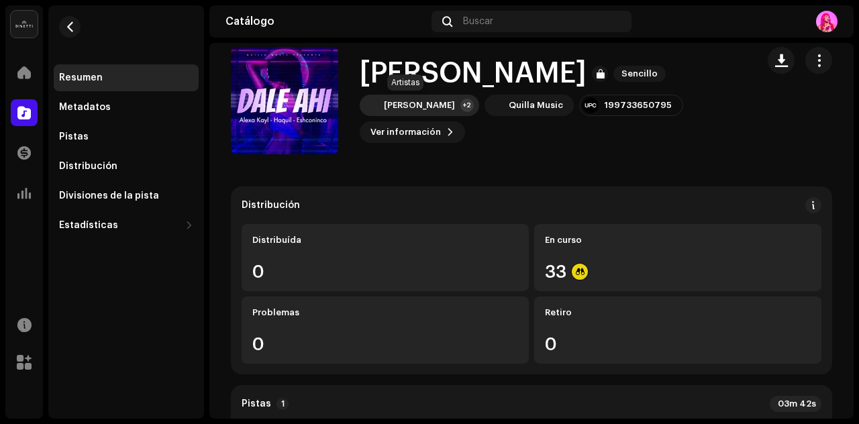
click at [425, 99] on div "[PERSON_NAME] +2" at bounding box center [419, 105] width 119 height 21
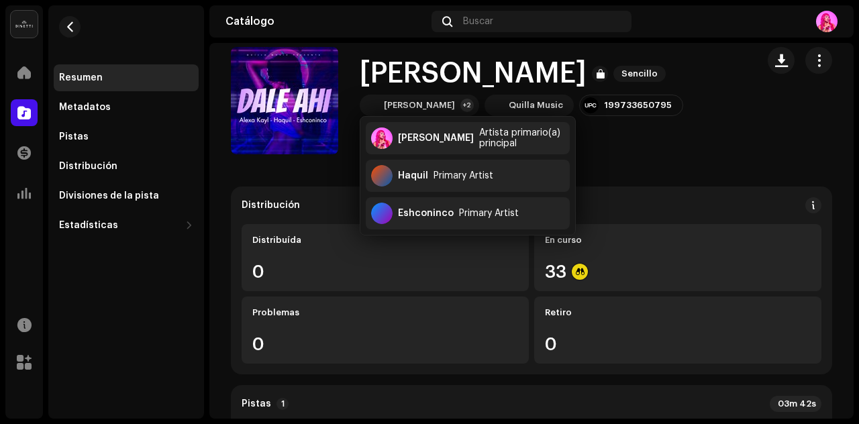
click at [774, 125] on div at bounding box center [800, 100] width 64 height 107
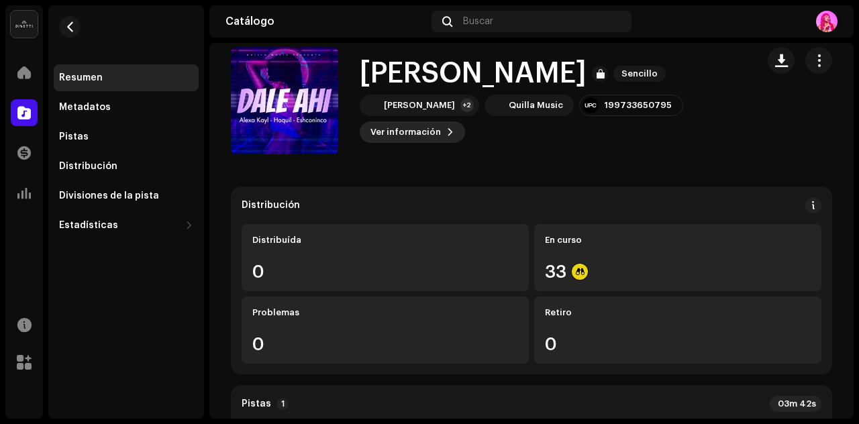
click at [433, 130] on span "Ver información" at bounding box center [405, 132] width 70 height 27
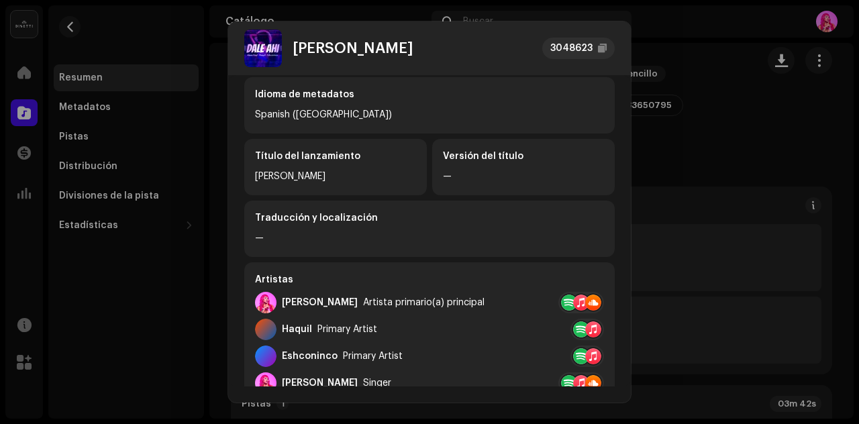
scroll to position [0, 0]
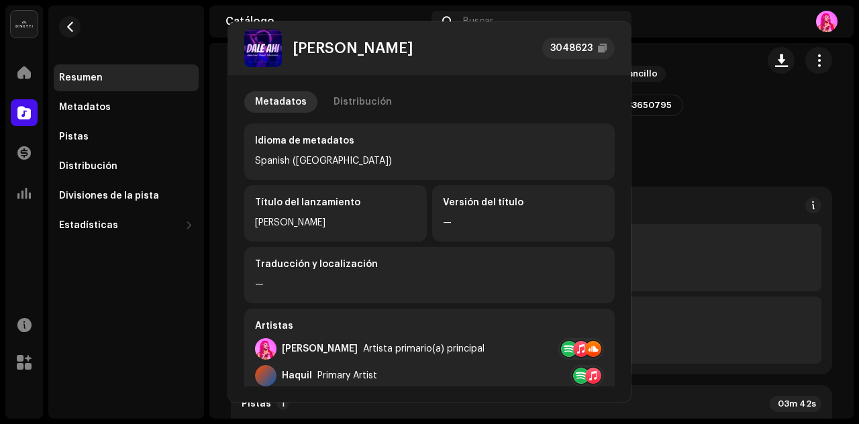
click at [801, 113] on div "[PERSON_NAME] 3048623 Metadatos Distribución Idioma de metadatos Spanish ([GEOG…" at bounding box center [429, 212] width 859 height 424
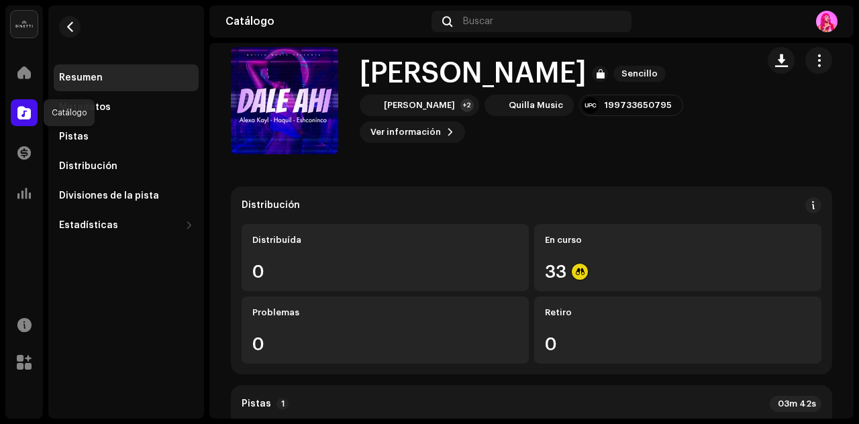
click at [28, 115] on span at bounding box center [23, 112] width 13 height 11
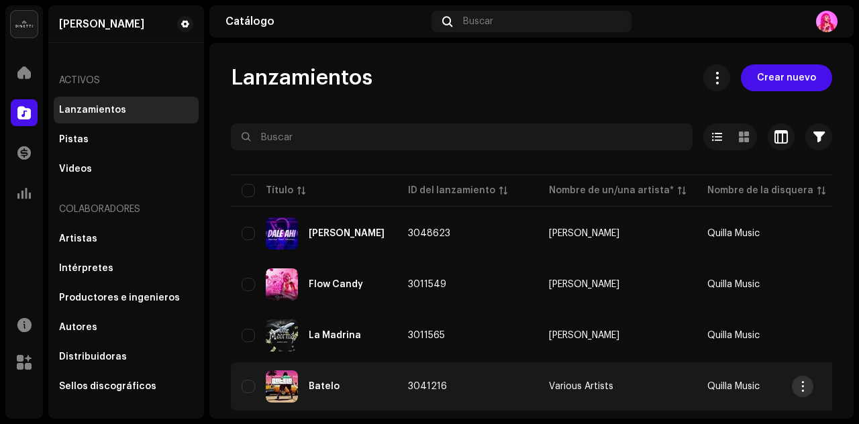
click at [805, 391] on span "button" at bounding box center [803, 386] width 10 height 11
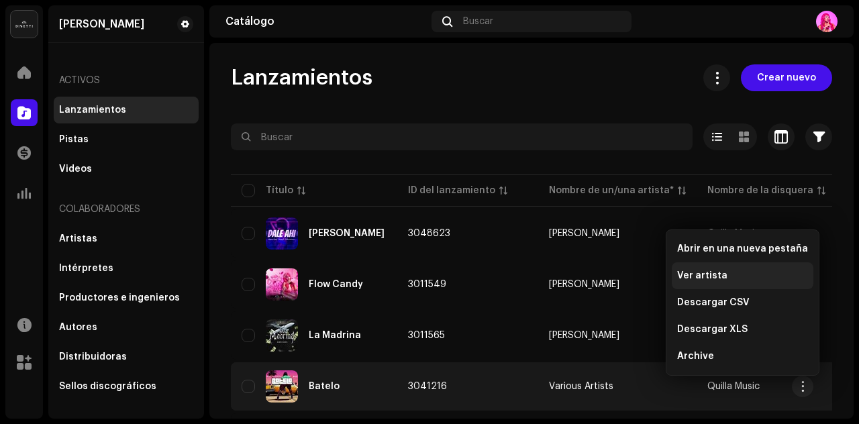
click at [753, 281] on div "Ver artista" at bounding box center [743, 275] width 142 height 27
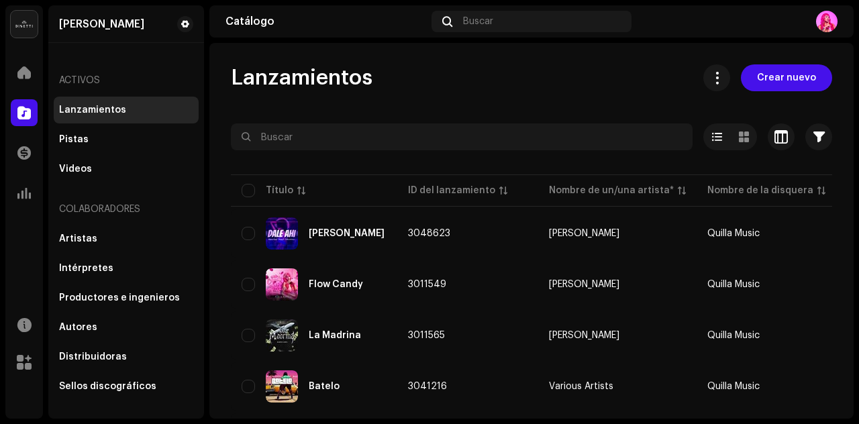
scroll to position [56, 0]
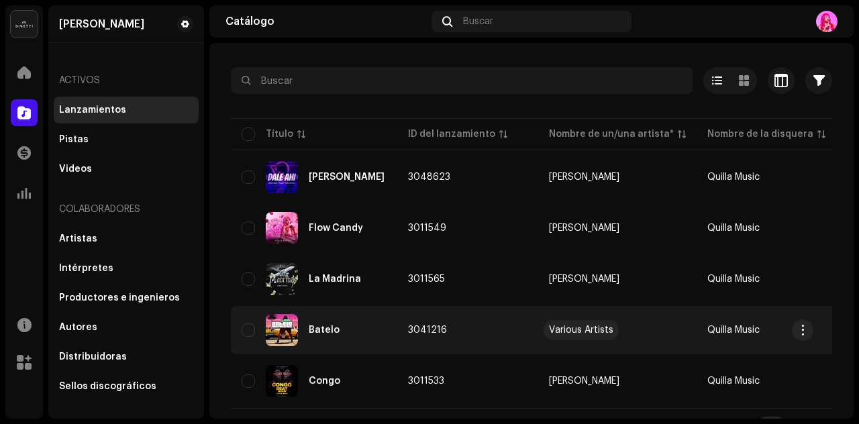
click at [555, 331] on div "Various Artists" at bounding box center [581, 329] width 64 height 9
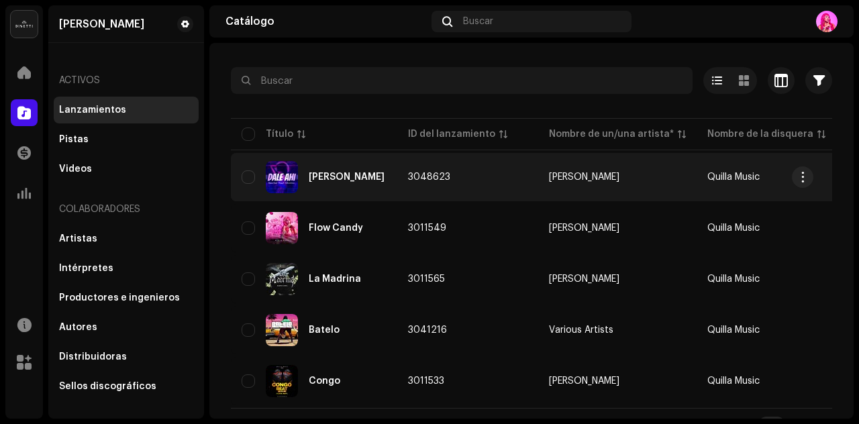
click at [361, 178] on div "[PERSON_NAME]" at bounding box center [314, 177] width 145 height 32
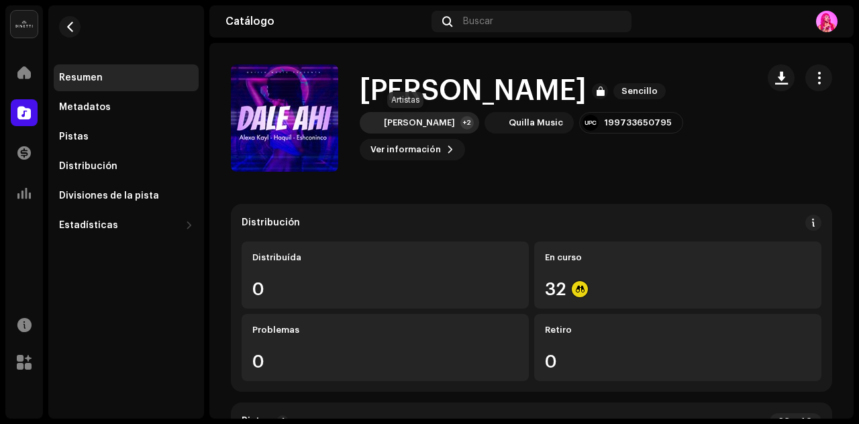
click at [430, 125] on div "[PERSON_NAME] +2" at bounding box center [419, 122] width 119 height 21
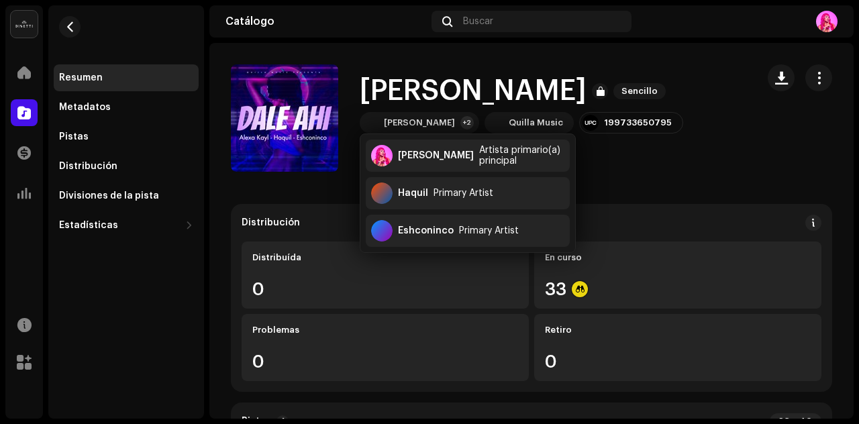
click at [651, 171] on div "[PERSON_NAME] Sencillo [PERSON_NAME] +2 Quilla Music 199733650795 Ver informaci…" at bounding box center [488, 117] width 515 height 107
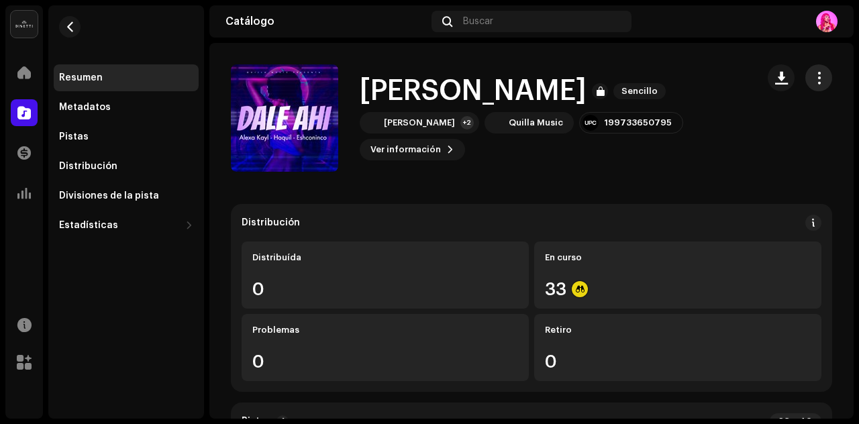
click at [813, 77] on span "button" at bounding box center [819, 77] width 13 height 11
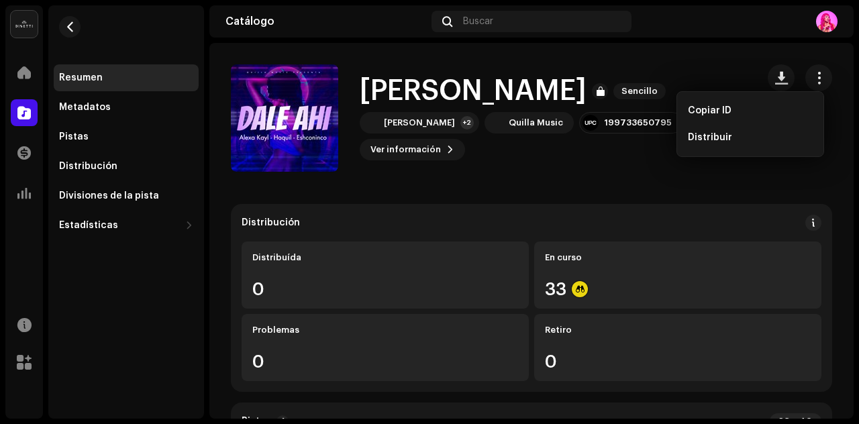
click at [746, 169] on div "[PERSON_NAME] Sencillo [PERSON_NAME] +2 Quilla Music 199733650795 Ver informaci…" at bounding box center [531, 117] width 601 height 107
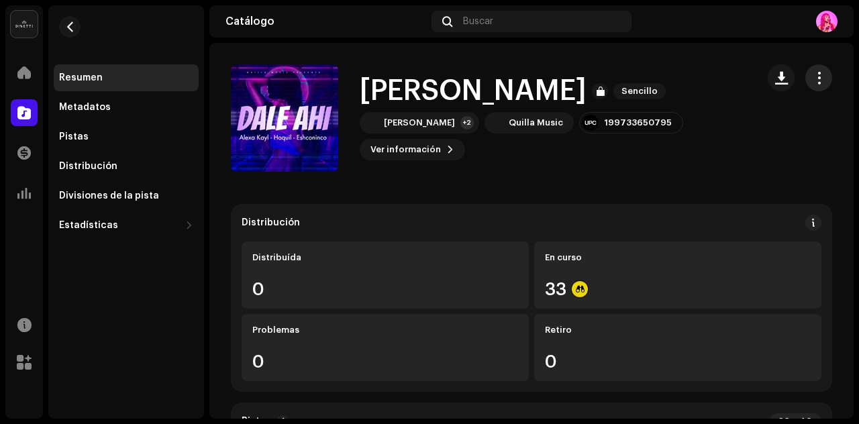
click at [815, 79] on span "button" at bounding box center [819, 77] width 13 height 11
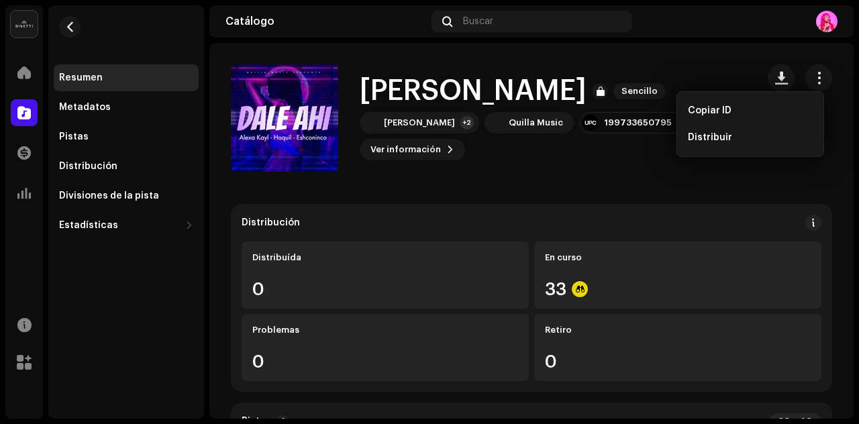
click at [710, 165] on div "[PERSON_NAME] Sencillo [PERSON_NAME] +2 Quilla Music 199733650795 Ver informaci…" at bounding box center [488, 117] width 515 height 107
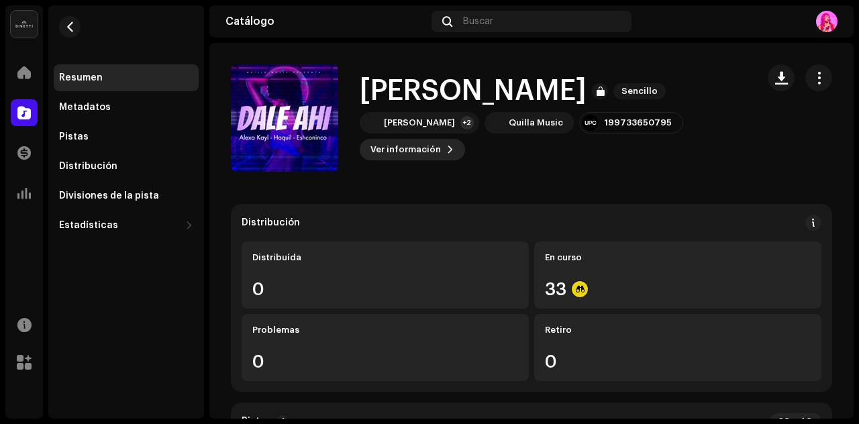
click at [439, 152] on button "Ver información" at bounding box center [412, 149] width 105 height 21
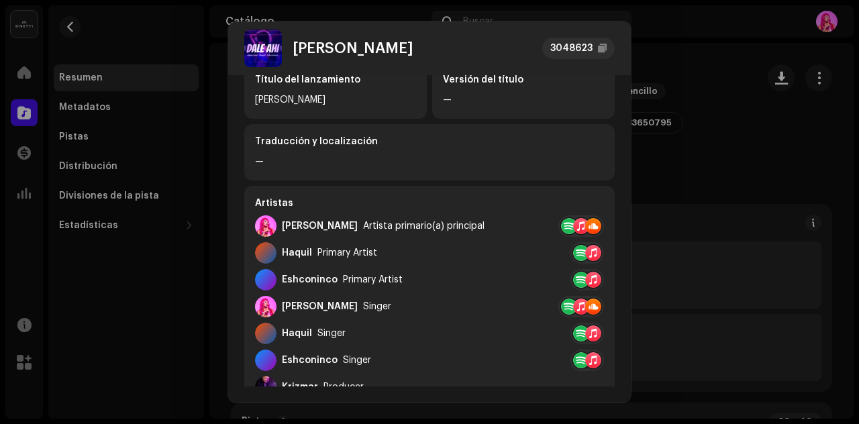
scroll to position [133, 0]
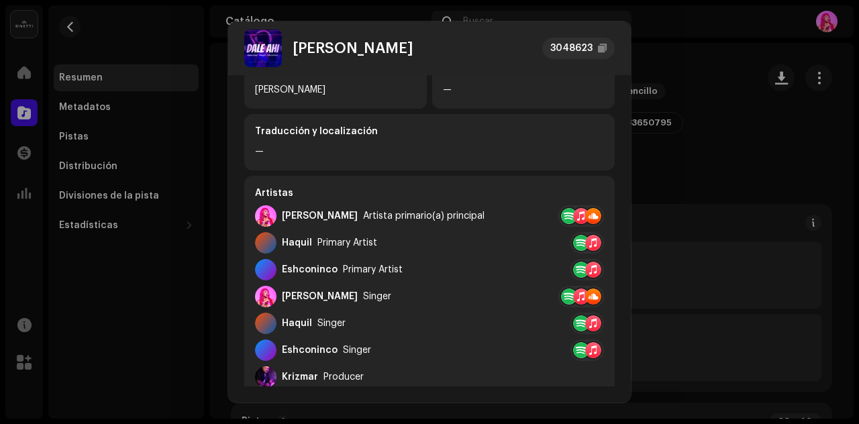
click at [726, 152] on div "[PERSON_NAME] 3048623 Metadatos Distribución Idioma de metadatos Spanish ([GEOG…" at bounding box center [429, 212] width 859 height 424
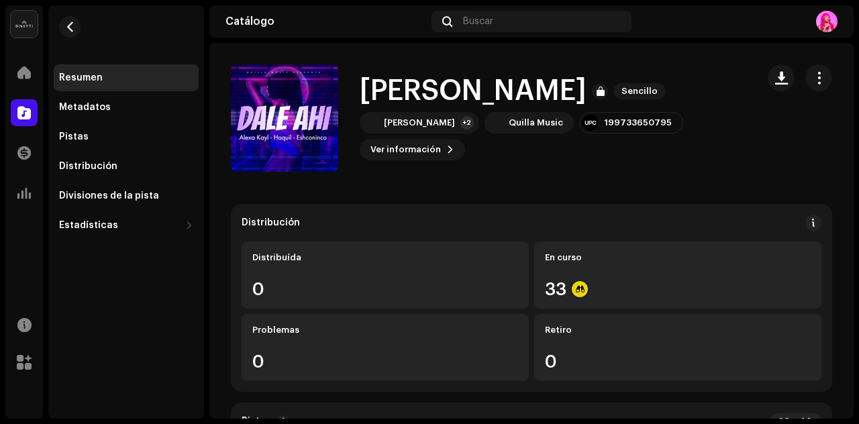
click at [78, 82] on div "Resumen" at bounding box center [81, 77] width 44 height 11
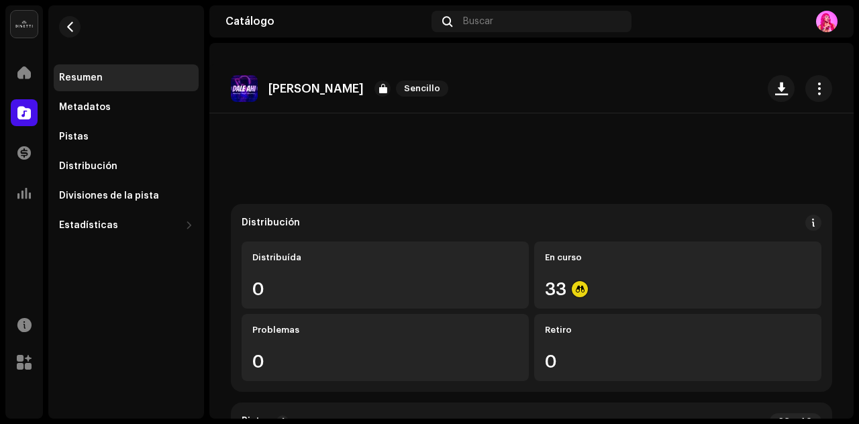
scroll to position [972, 0]
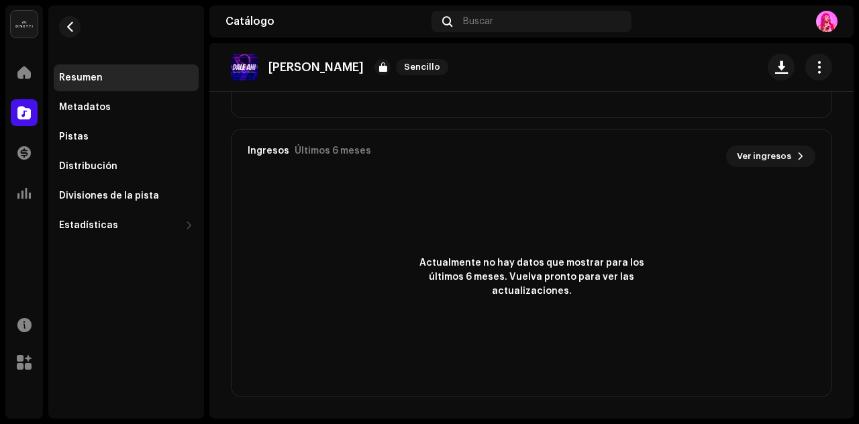
click at [88, 71] on div "Resumen" at bounding box center [126, 77] width 145 height 27
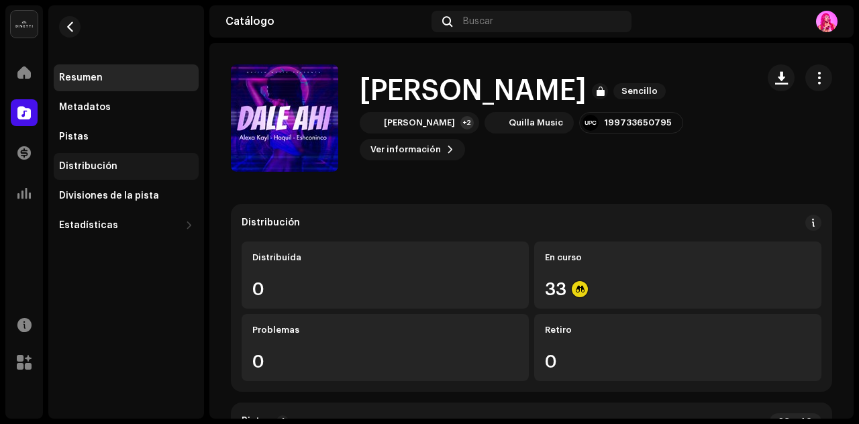
click at [78, 173] on div "Distribución" at bounding box center [126, 166] width 145 height 27
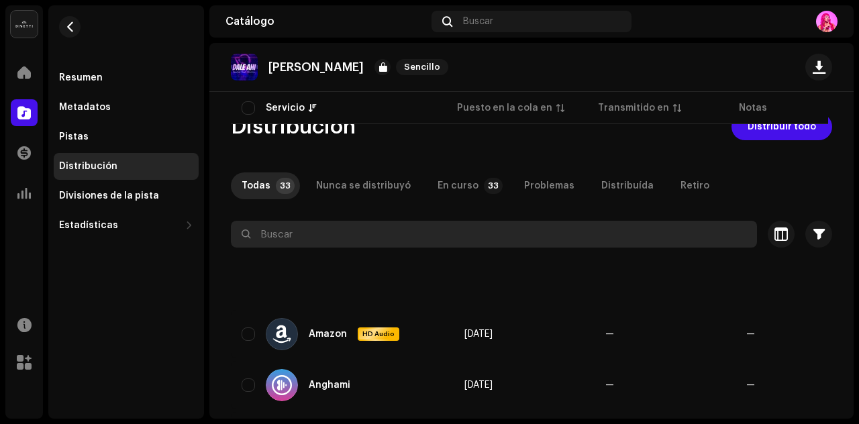
scroll to position [270, 0]
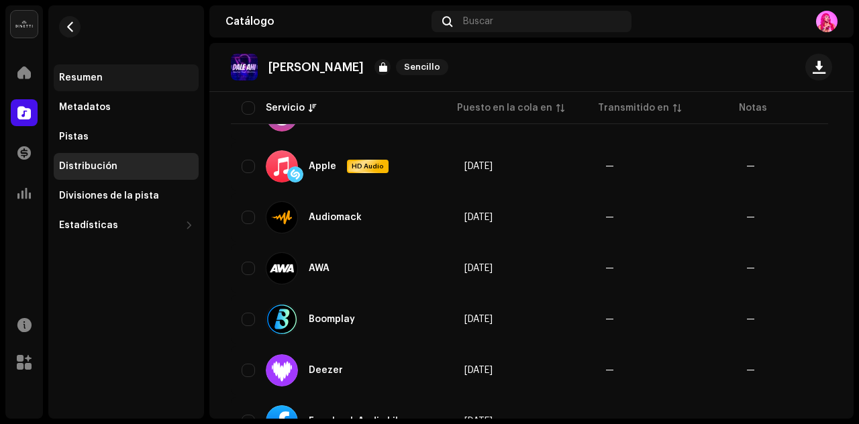
click at [78, 79] on div "Resumen" at bounding box center [81, 77] width 44 height 11
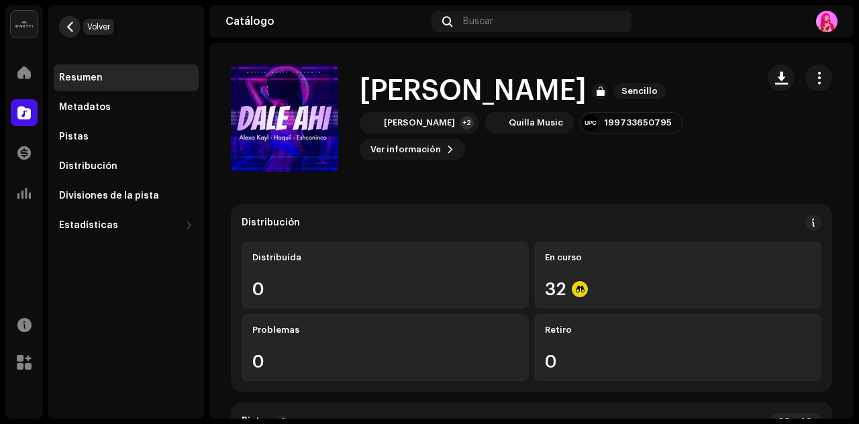
click at [77, 30] on button "button" at bounding box center [69, 26] width 21 height 21
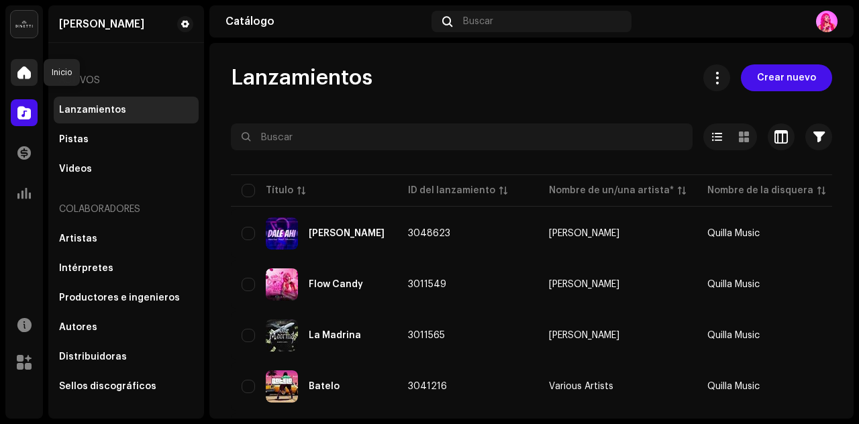
click at [21, 69] on span at bounding box center [23, 72] width 13 height 11
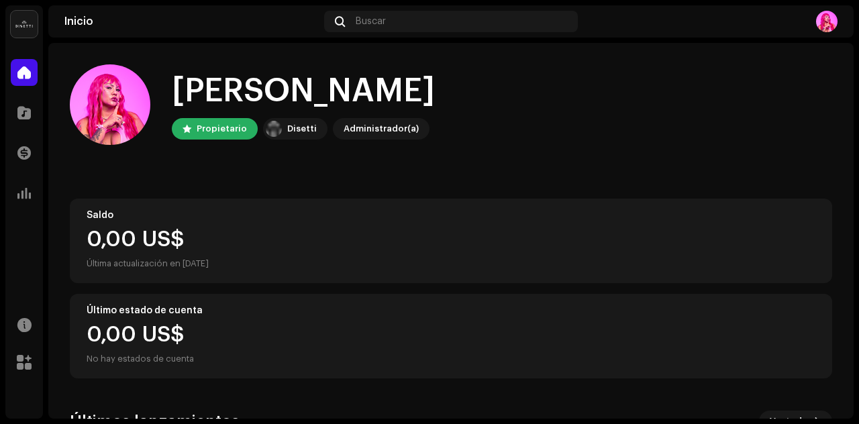
click at [84, 28] on div "Inicio Buscar" at bounding box center [450, 21] width 805 height 32
click at [20, 67] on span at bounding box center [23, 72] width 13 height 11
click at [81, 21] on div "Inicio" at bounding box center [191, 21] width 254 height 11
click at [30, 111] on span at bounding box center [23, 112] width 13 height 11
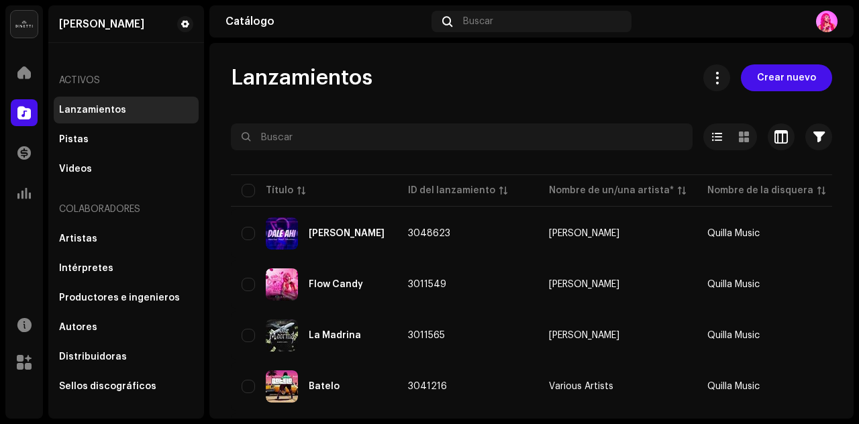
click at [101, 79] on div "Activos" at bounding box center [126, 80] width 145 height 32
click at [117, 142] on div "Pistas" at bounding box center [126, 139] width 134 height 11
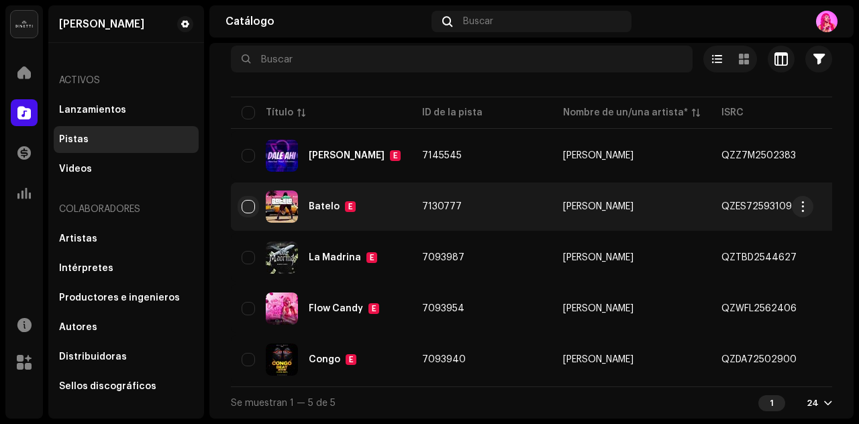
scroll to position [83, 0]
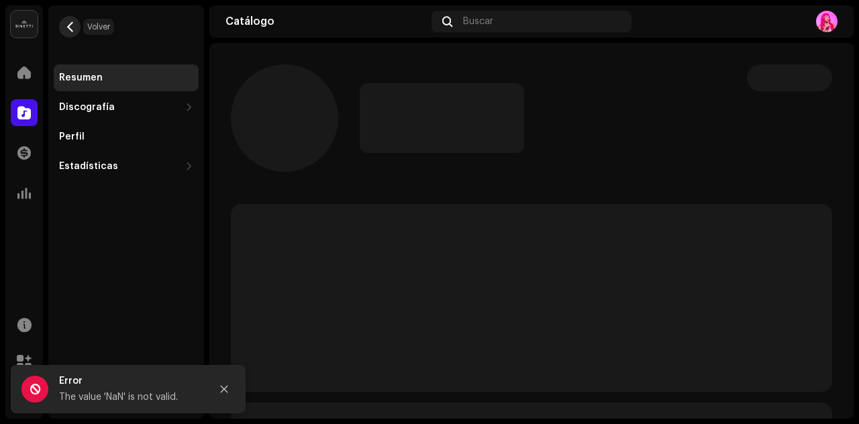
click at [67, 23] on span "button" at bounding box center [70, 26] width 10 height 11
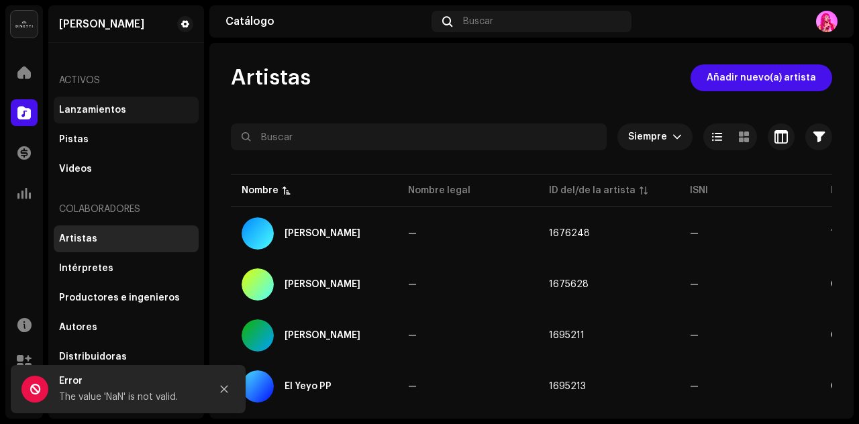
click at [118, 110] on div "Lanzamientos" at bounding box center [92, 110] width 67 height 11
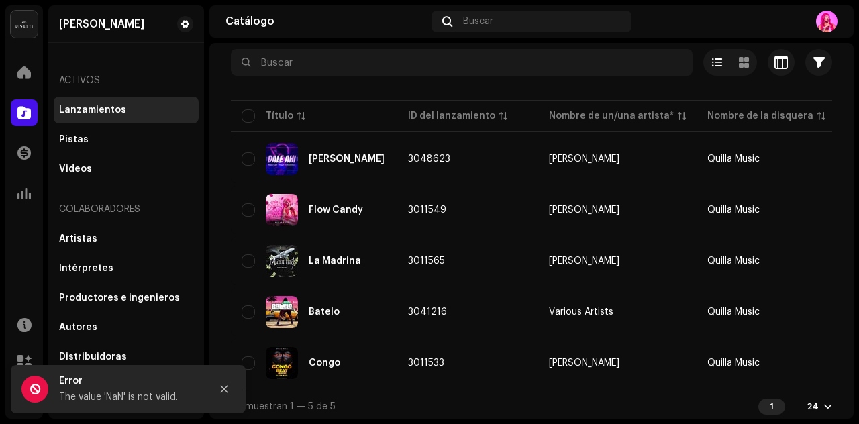
scroll to position [83, 0]
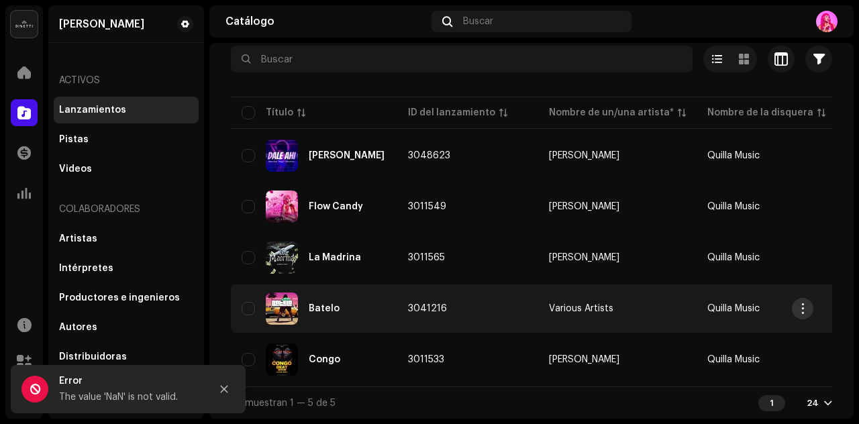
click at [803, 303] on span "button" at bounding box center [803, 308] width 10 height 11
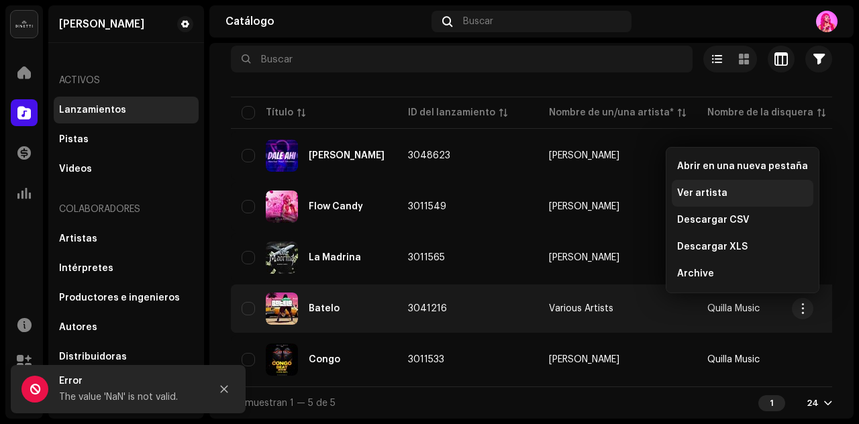
click at [759, 193] on div "Ver artista" at bounding box center [742, 193] width 131 height 11
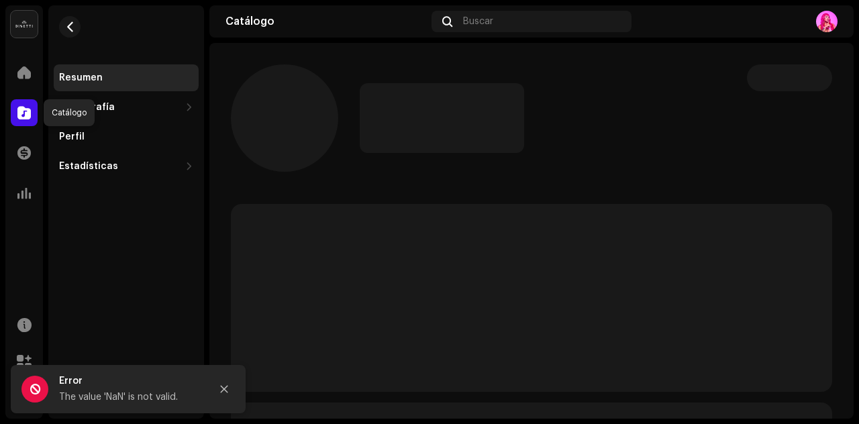
click at [21, 111] on span at bounding box center [23, 112] width 13 height 11
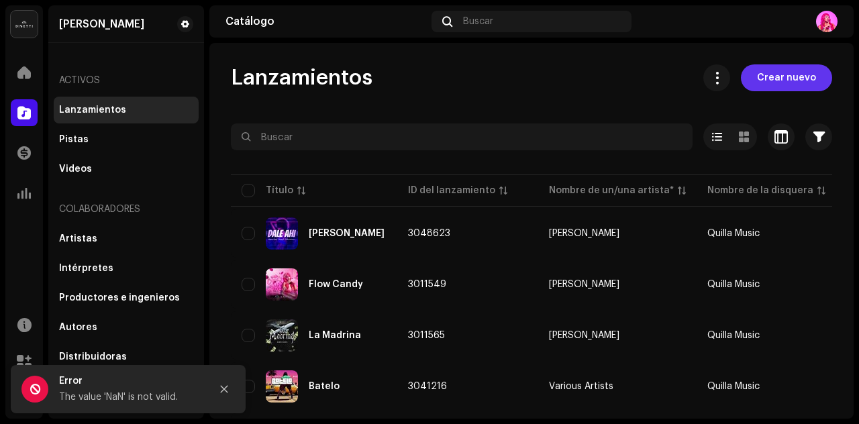
click at [778, 81] on span "Crear nuevo" at bounding box center [786, 77] width 59 height 27
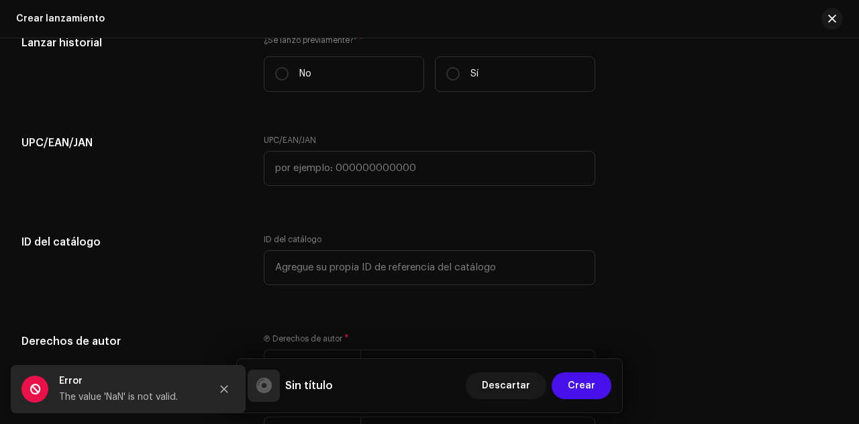
scroll to position [1984, 0]
